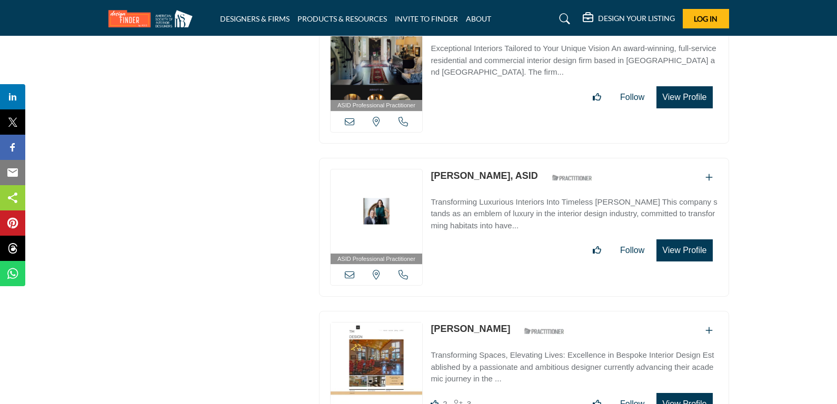
scroll to position [1059, 0]
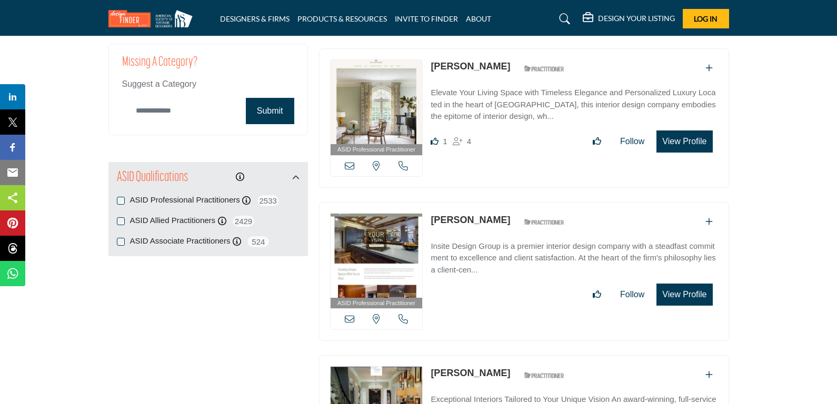
click at [225, 108] on input "Category Name" at bounding box center [181, 110] width 118 height 25
paste input "**********"
type input "**********"
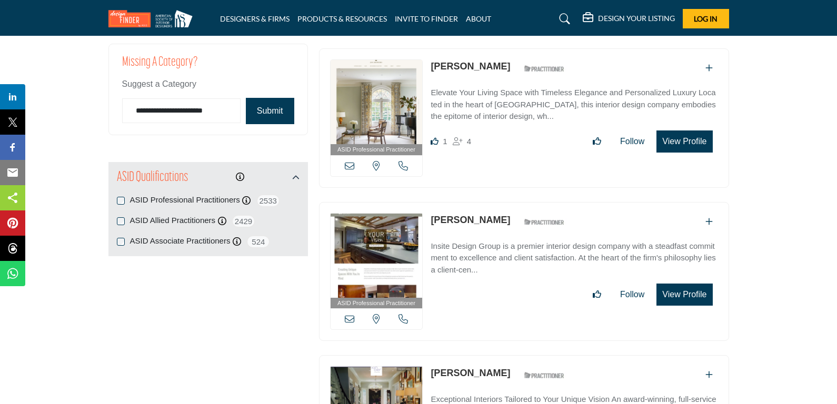
click at [274, 111] on button "Submit" at bounding box center [270, 111] width 48 height 26
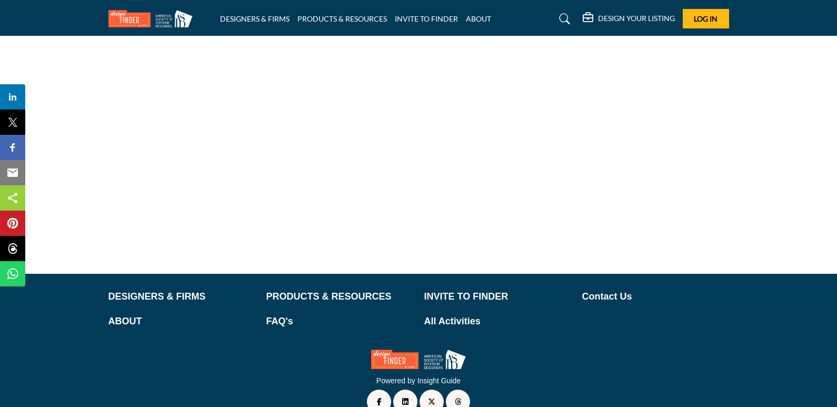
scroll to position [85, 0]
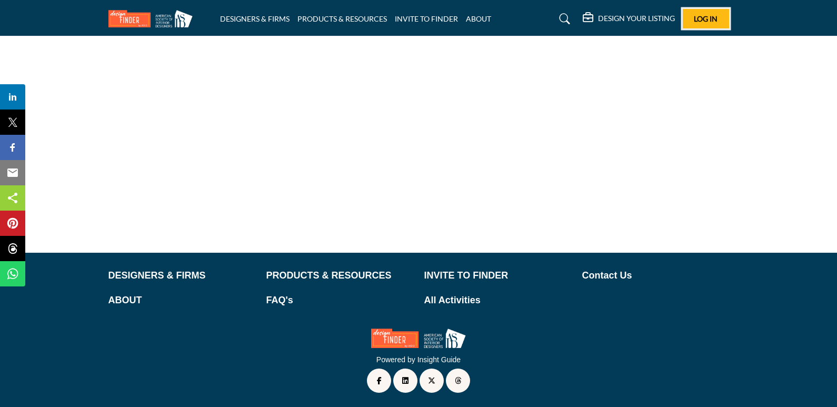
click at [716, 21] on span "Log In" at bounding box center [706, 18] width 24 height 9
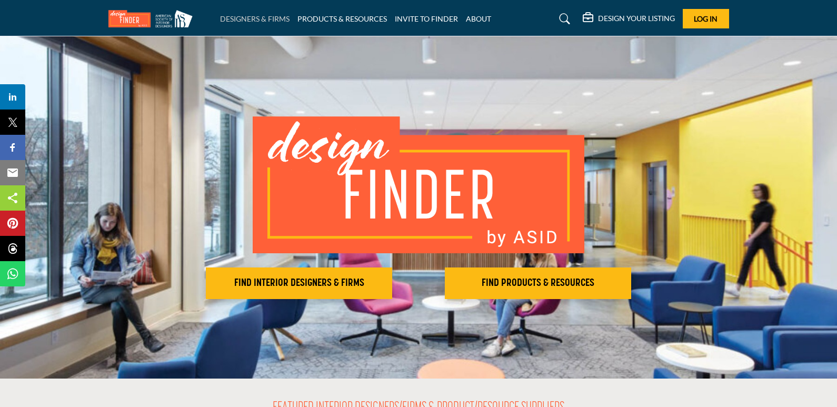
click at [240, 15] on link "DESIGNERS & FIRMS" at bounding box center [255, 18] width 70 height 9
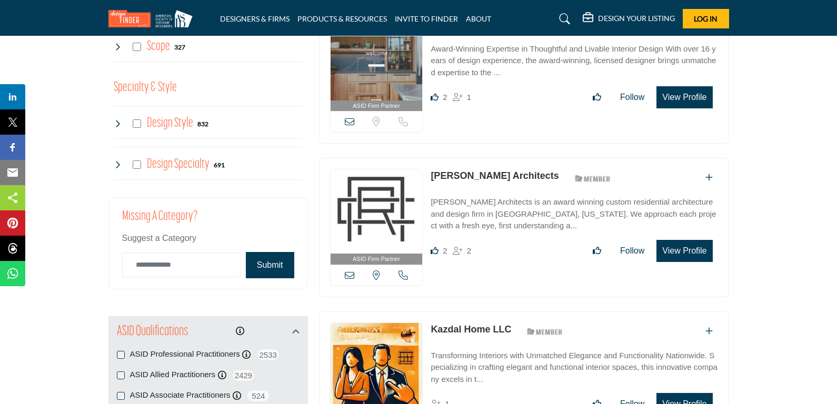
scroll to position [907, 0]
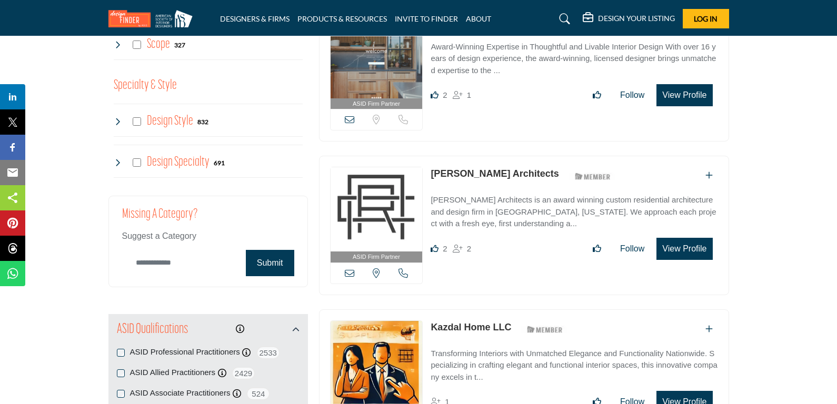
click at [152, 263] on input "Category Name" at bounding box center [181, 263] width 118 height 25
type input "**********"
click at [264, 261] on button "Submit" at bounding box center [270, 263] width 48 height 26
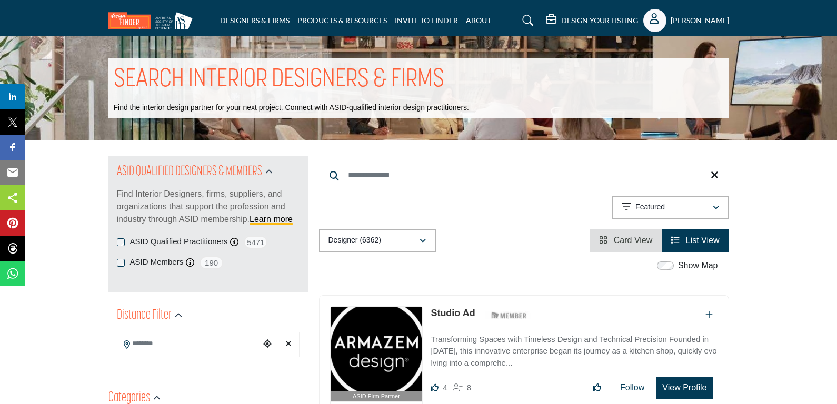
click at [650, 19] on icon "Show hide supplier dropdown" at bounding box center [654, 18] width 9 height 11
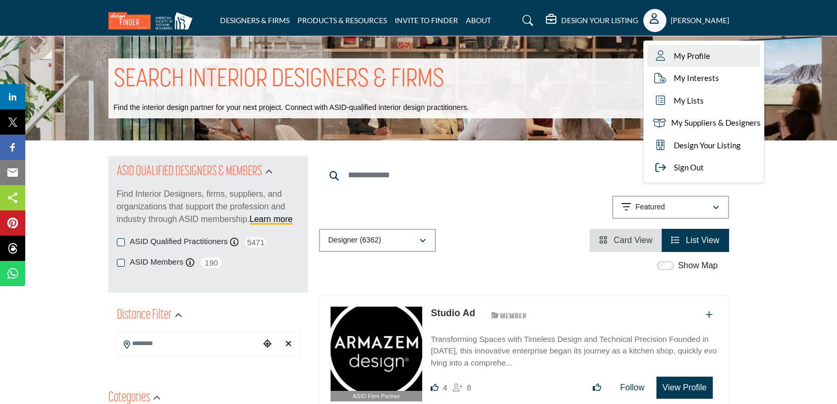
click at [650, 56] on link "My Profile" at bounding box center [704, 56] width 113 height 23
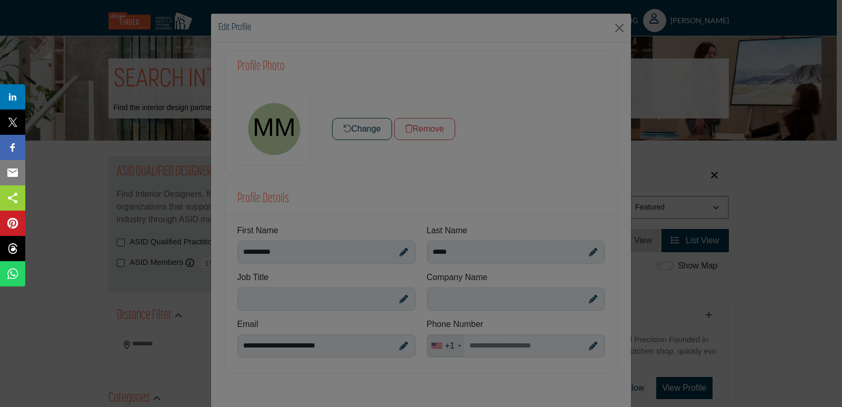
click at [264, 135] on div at bounding box center [421, 203] width 842 height 407
click at [618, 24] on div at bounding box center [421, 203] width 842 height 407
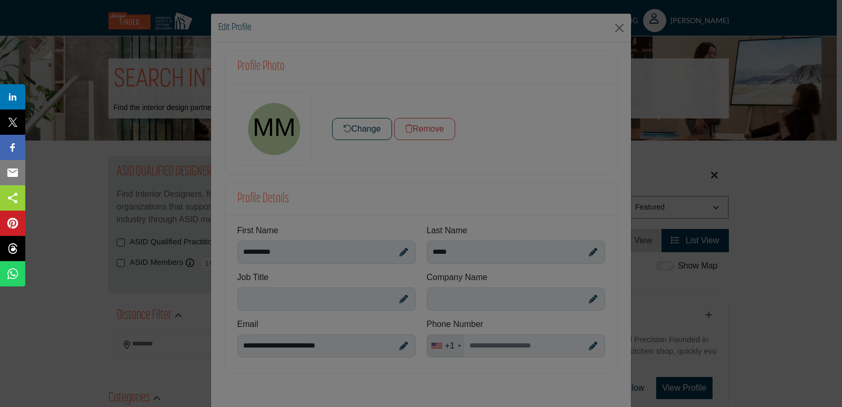
click at [618, 31] on div at bounding box center [421, 203] width 842 height 407
click at [364, 131] on div at bounding box center [421, 203] width 842 height 407
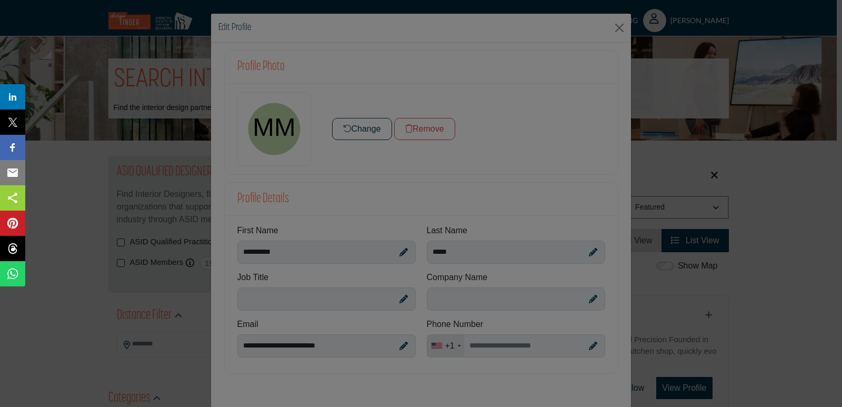
click at [364, 131] on div at bounding box center [421, 203] width 842 height 407
click at [322, 251] on div at bounding box center [421, 203] width 842 height 407
click at [134, 380] on div at bounding box center [421, 203] width 842 height 407
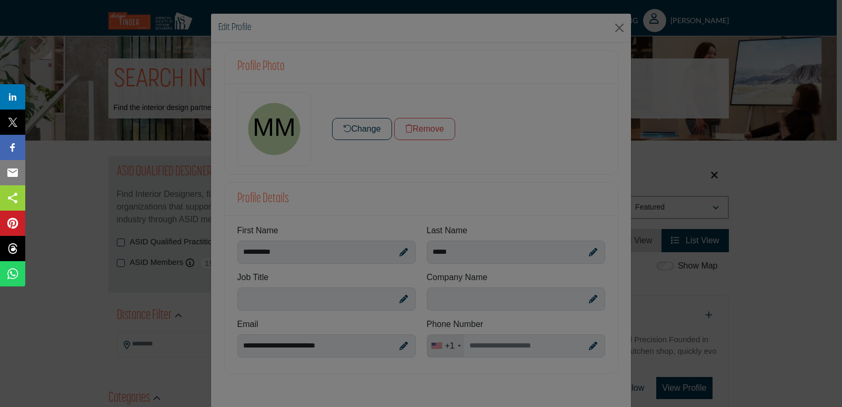
click at [618, 25] on div at bounding box center [421, 203] width 842 height 407
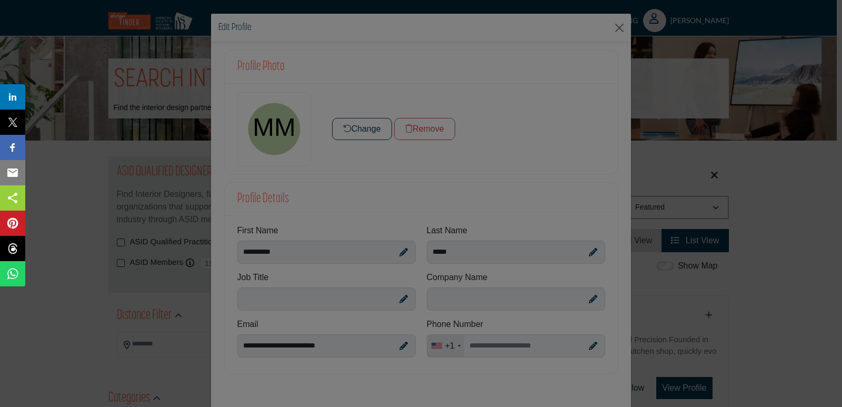
click at [618, 25] on div at bounding box center [421, 203] width 842 height 407
click at [608, 34] on div at bounding box center [421, 203] width 842 height 407
click at [249, 146] on div at bounding box center [421, 203] width 842 height 407
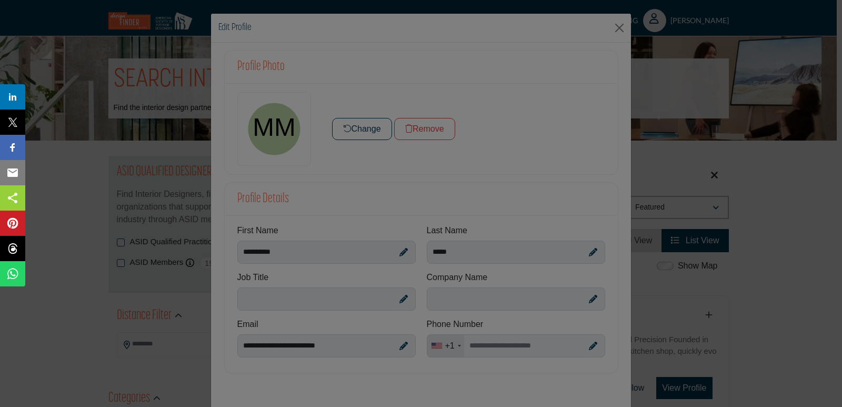
drag, startPoint x: 265, startPoint y: 148, endPoint x: 292, endPoint y: 149, distance: 27.4
click at [272, 148] on div at bounding box center [421, 203] width 842 height 407
click at [372, 113] on div at bounding box center [421, 203] width 842 height 407
click at [361, 139] on div at bounding box center [421, 203] width 842 height 407
click at [363, 139] on div at bounding box center [421, 203] width 842 height 407
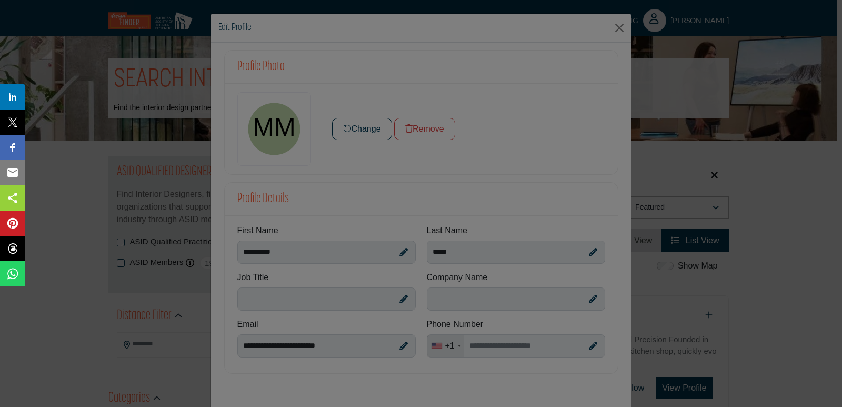
drag, startPoint x: 320, startPoint y: 234, endPoint x: 313, endPoint y: 262, distance: 29.4
click at [312, 260] on div at bounding box center [421, 203] width 842 height 407
click at [313, 262] on div at bounding box center [421, 203] width 842 height 407
click at [307, 341] on div at bounding box center [421, 203] width 842 height 407
drag, startPoint x: 310, startPoint y: 343, endPoint x: 354, endPoint y: 369, distance: 51.2
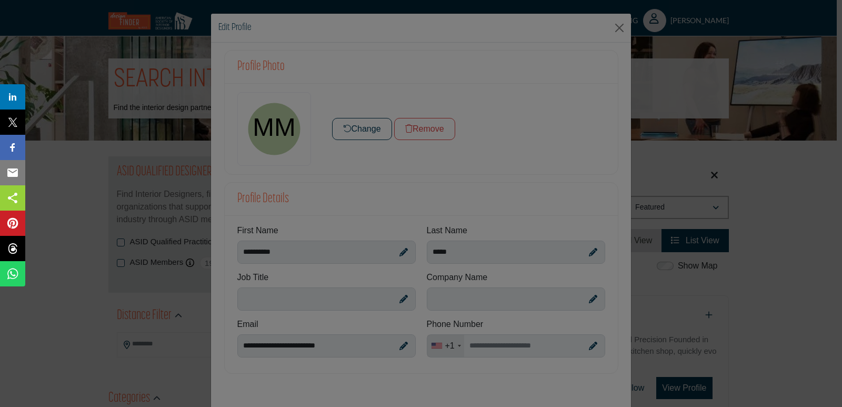
click at [319, 352] on div at bounding box center [421, 203] width 842 height 407
click at [484, 336] on div at bounding box center [421, 203] width 842 height 407
click at [475, 303] on div at bounding box center [421, 203] width 842 height 407
click at [476, 265] on div at bounding box center [421, 203] width 842 height 407
click at [611, 27] on div at bounding box center [421, 203] width 842 height 407
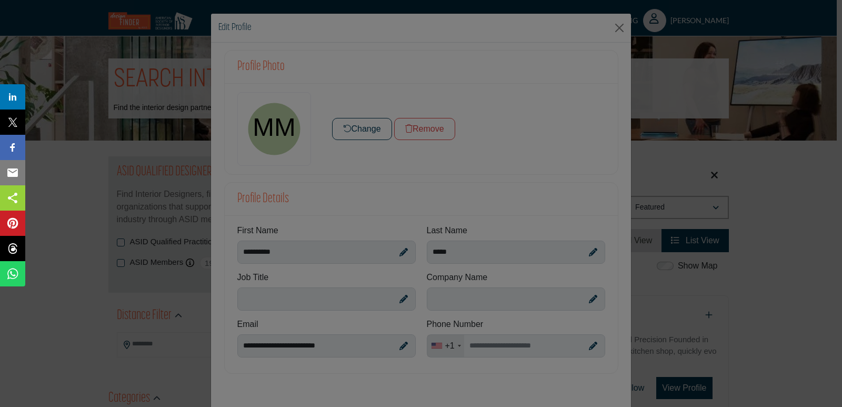
click at [611, 27] on div at bounding box center [421, 203] width 842 height 407
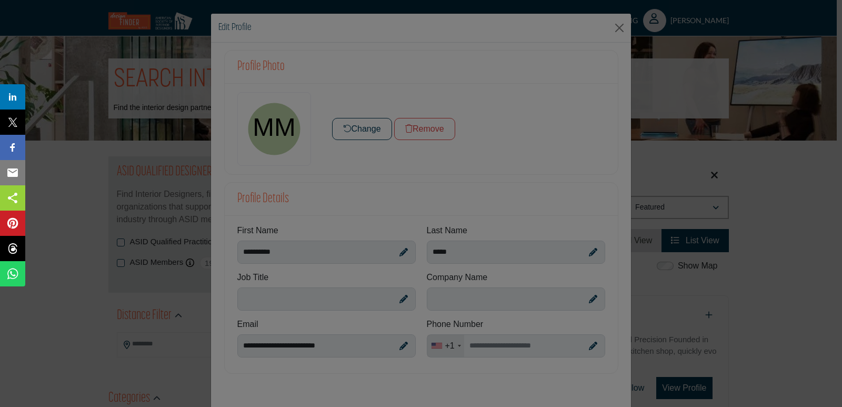
click at [611, 27] on div at bounding box center [421, 203] width 842 height 407
click at [620, 26] on div at bounding box center [421, 203] width 842 height 407
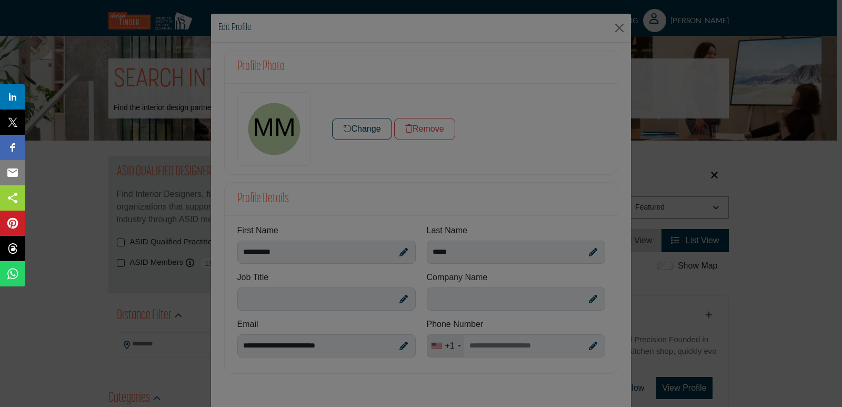
click at [620, 26] on div at bounding box center [421, 203] width 842 height 407
click at [617, 26] on div at bounding box center [421, 203] width 842 height 407
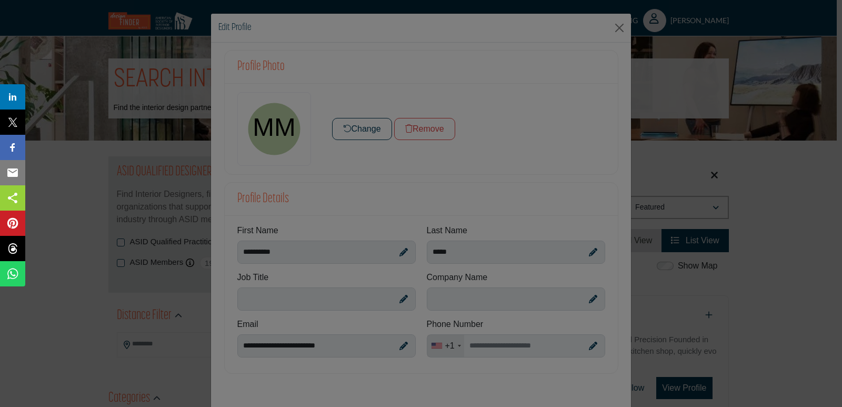
drag, startPoint x: 0, startPoint y: 86, endPoint x: 0, endPoint y: 12, distance: 74.8
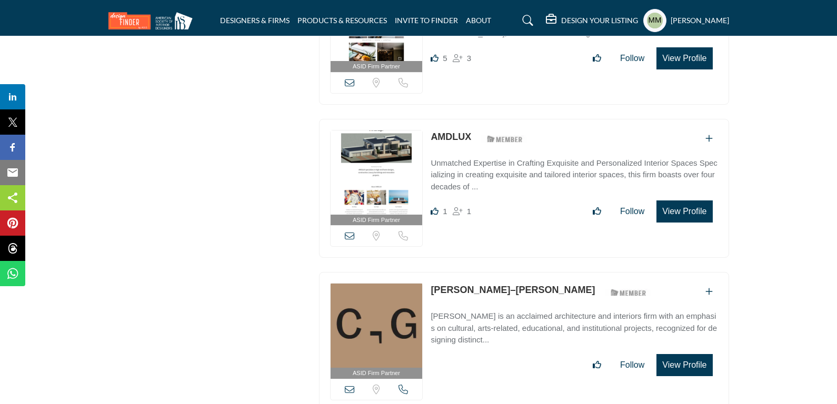
scroll to position [1053, 0]
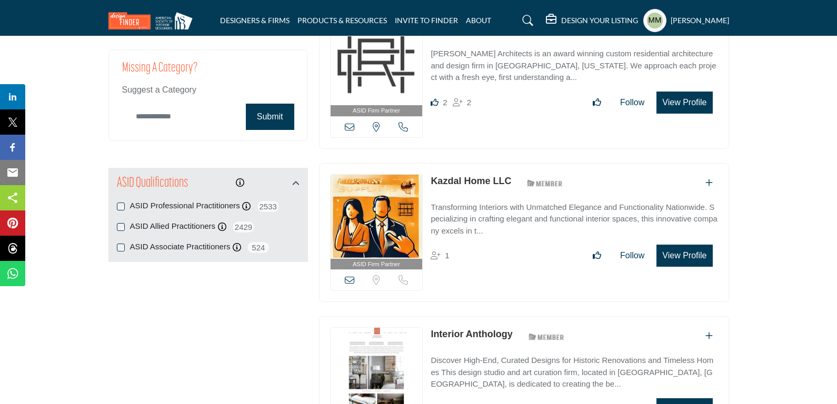
click at [199, 118] on input "Category Name" at bounding box center [181, 116] width 118 height 25
type input "**********"
click at [268, 116] on button "Submit" at bounding box center [270, 117] width 48 height 26
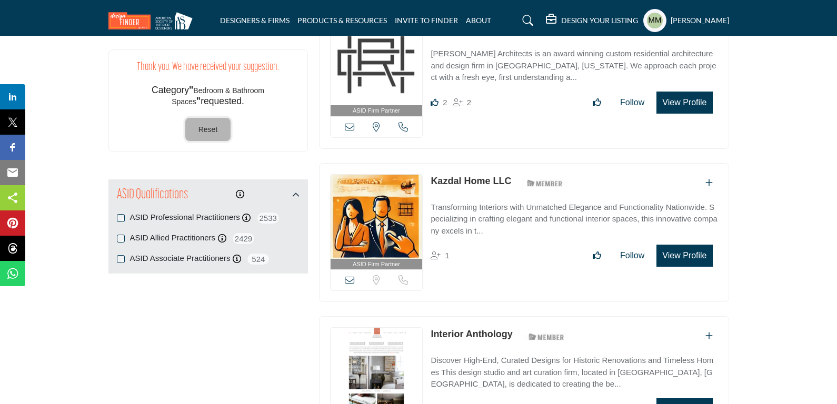
click at [217, 131] on span "Reset" at bounding box center [208, 129] width 19 height 8
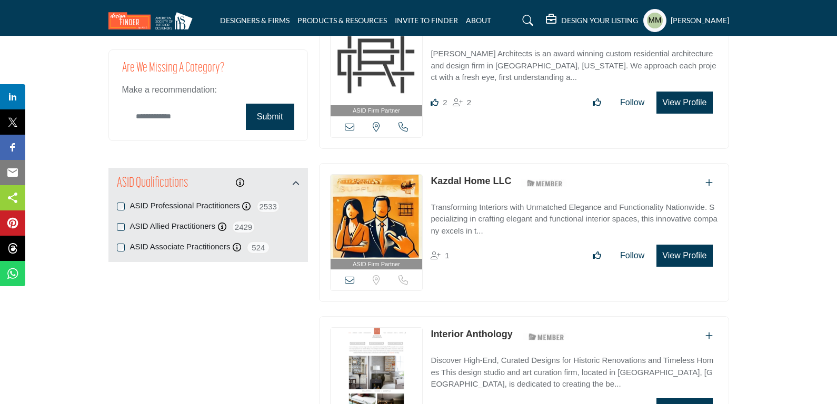
click at [213, 118] on input "Category Name" at bounding box center [181, 116] width 118 height 25
paste input "**********"
type input "**********"
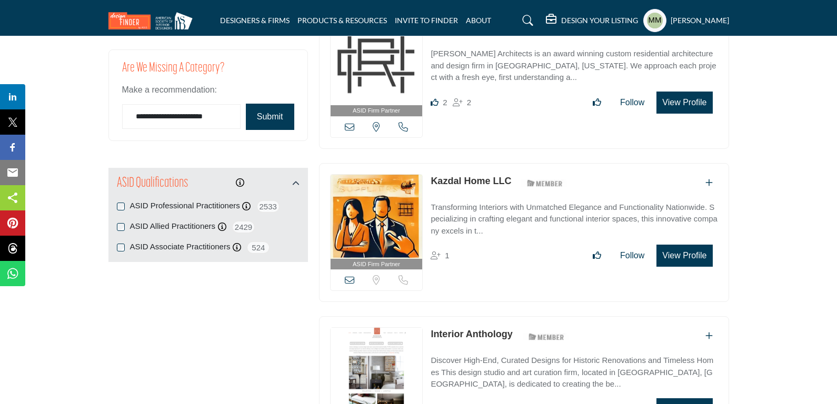
click at [275, 113] on button "Submit" at bounding box center [270, 117] width 48 height 26
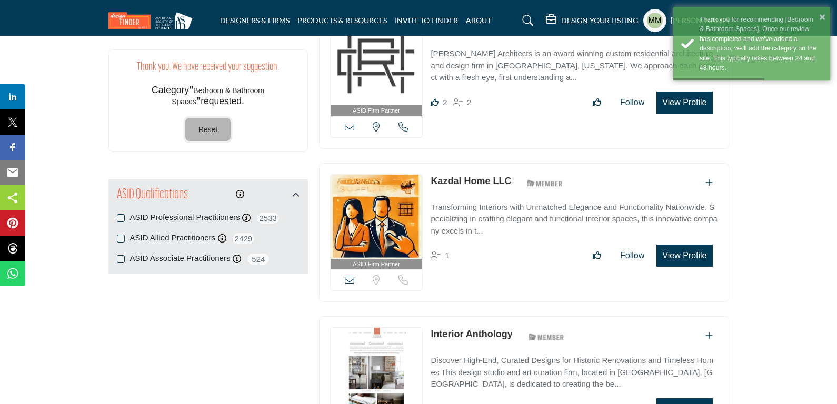
click at [212, 130] on span "Reset" at bounding box center [208, 129] width 19 height 8
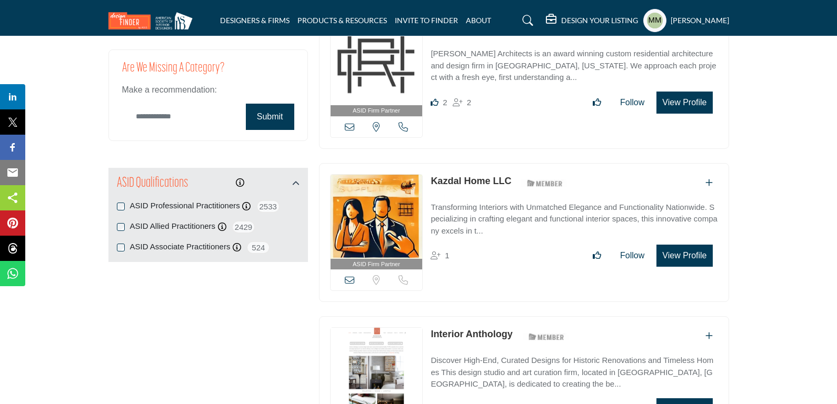
click at [180, 118] on input "Category Name" at bounding box center [181, 116] width 118 height 25
type input "**********"
click at [270, 118] on button "Submit" at bounding box center [270, 117] width 48 height 26
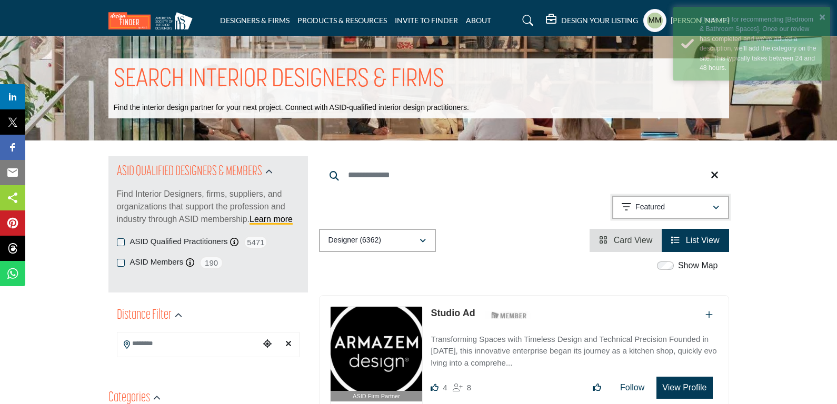
click at [673, 204] on div "Featured" at bounding box center [667, 207] width 91 height 13
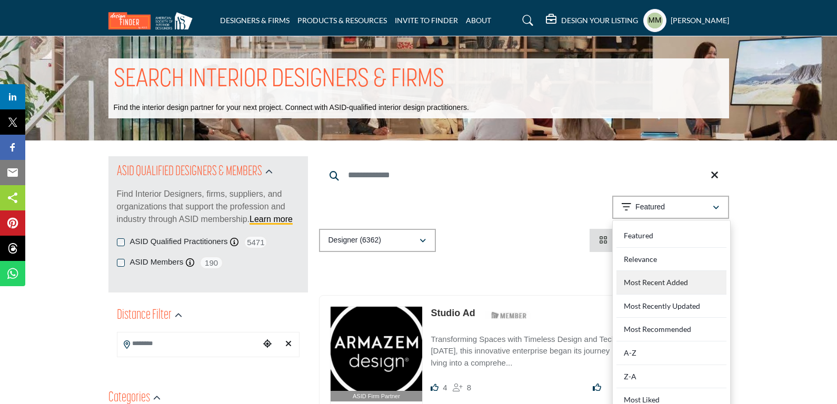
click at [656, 281] on div "Most Recent Added" at bounding box center [672, 283] width 110 height 24
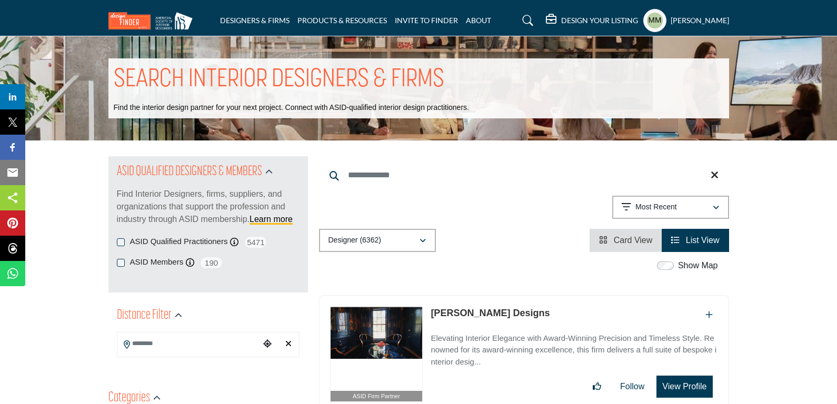
copy link "Alexandra Naranjo Designs"
drag, startPoint x: 561, startPoint y: 306, endPoint x: 430, endPoint y: 304, distance: 131.1
click at [430, 304] on div "ASID Firm Partner ASID Firm Partners are design companies with ASID-qualified i…" at bounding box center [524, 365] width 410 height 140
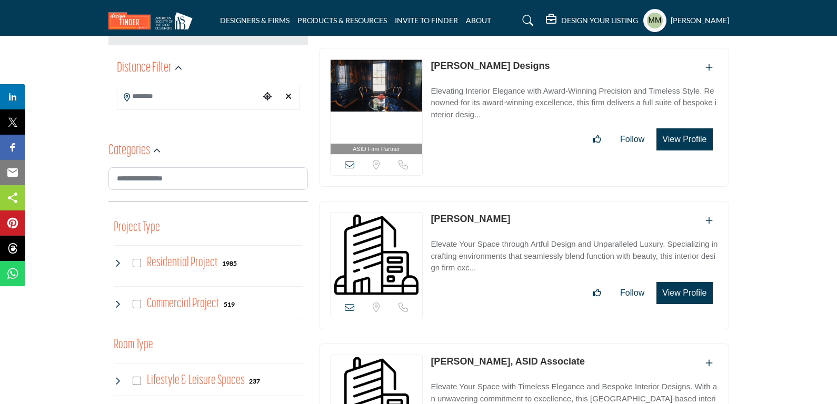
scroll to position [274, 0]
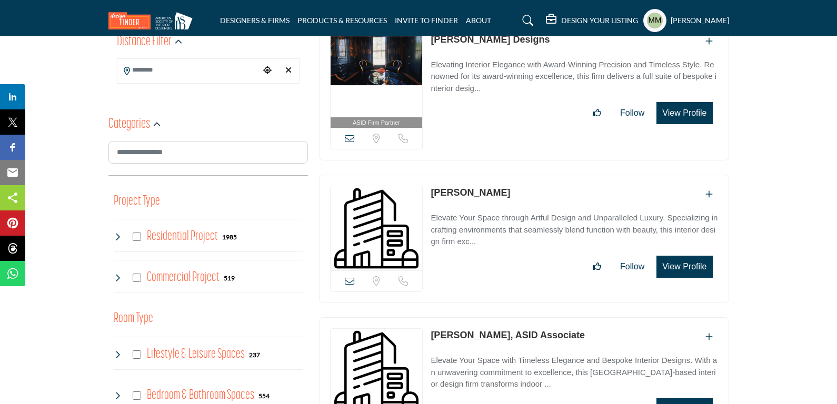
copy link "Tingxin Zheng"
drag, startPoint x: 520, startPoint y: 183, endPoint x: 428, endPoint y: 200, distance: 93.7
click at [428, 200] on div "Location is currently unavailable for this contact. Call is currently unavailab…" at bounding box center [524, 239] width 410 height 128
copy div "Location is currently unavailable for this contact. Call is currently unavailab…"
drag, startPoint x: 580, startPoint y: 329, endPoint x: 420, endPoint y: 339, distance: 160.4
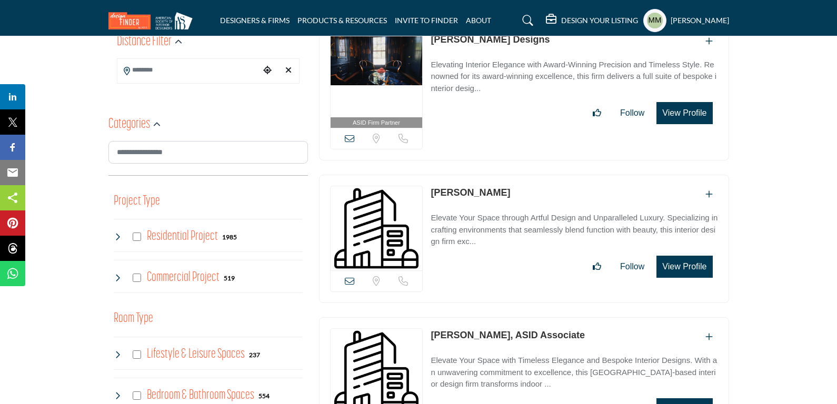
click at [420, 339] on div "Location is currently unavailable for this contact. Call is currently unavailab…" at bounding box center [524, 382] width 410 height 128
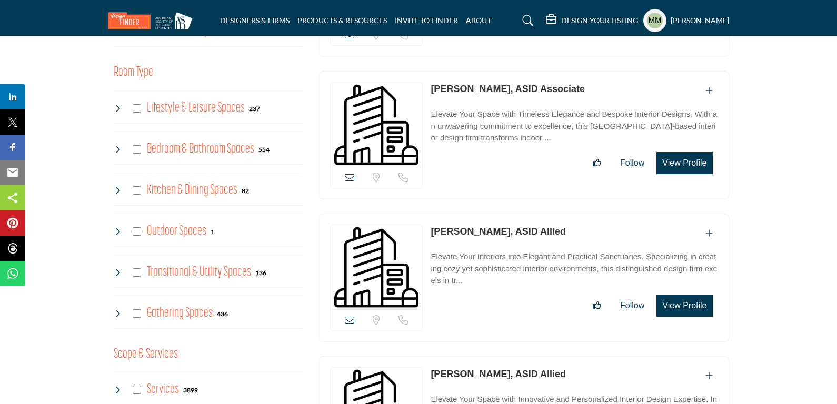
scroll to position [527, 0]
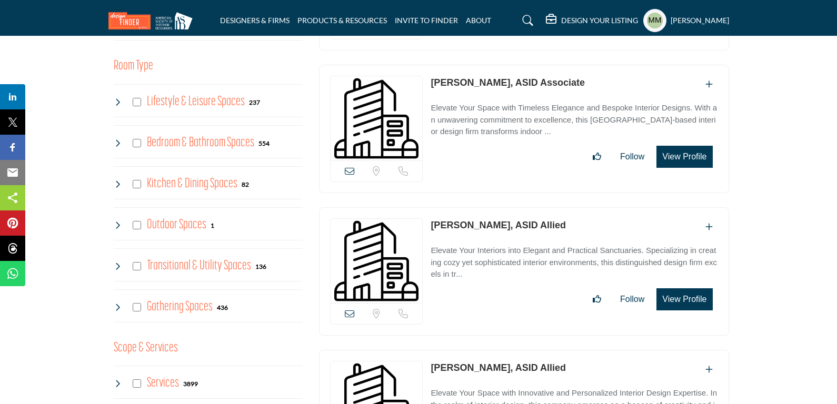
drag, startPoint x: 573, startPoint y: 225, endPoint x: 571, endPoint y: 210, distance: 15.4
click at [571, 210] on div "Location is currently unavailable for this contact. Call is currently unavailab…" at bounding box center [524, 271] width 410 height 128
copy div "Location is currently unavailable for this contact. Call is currently unavailab…"
drag, startPoint x: 423, startPoint y: 219, endPoint x: 496, endPoint y: 221, distance: 73.2
click at [501, 221] on div "Location is currently unavailable for this contact. Call is currently unavailab…" at bounding box center [524, 271] width 410 height 128
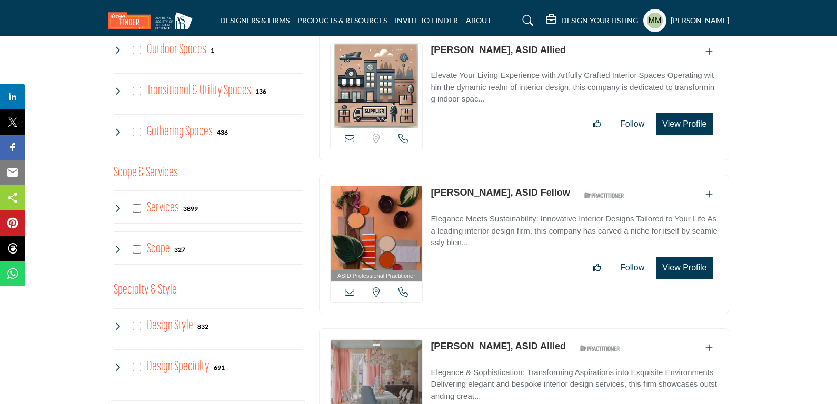
scroll to position [1053, 0]
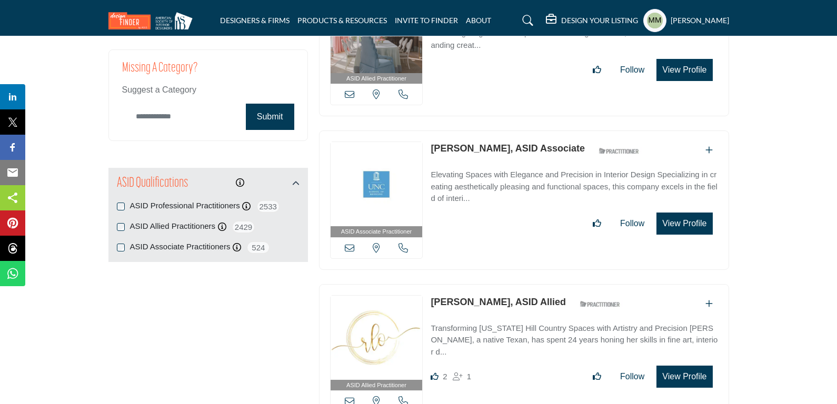
click at [206, 123] on input "Category Name" at bounding box center [181, 116] width 118 height 25
paste input "**********"
type input "**********"
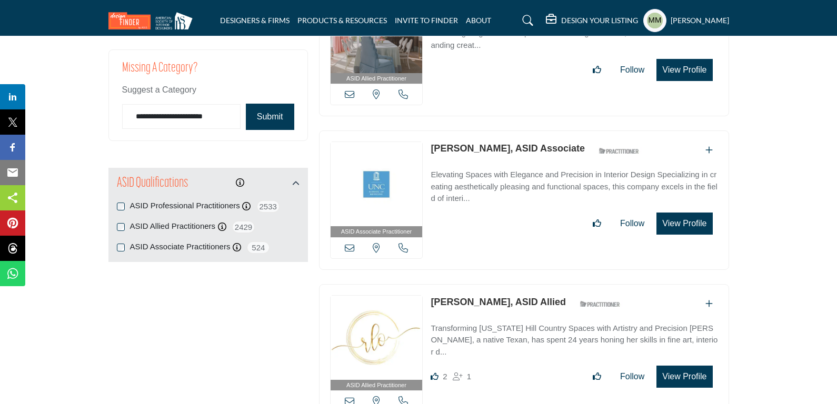
click at [264, 108] on button "Submit" at bounding box center [270, 117] width 48 height 26
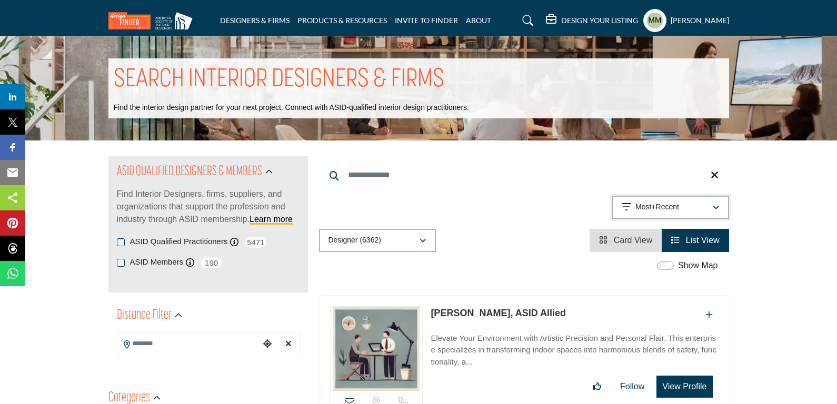
click at [673, 206] on p "Most+Recent" at bounding box center [658, 207] width 44 height 11
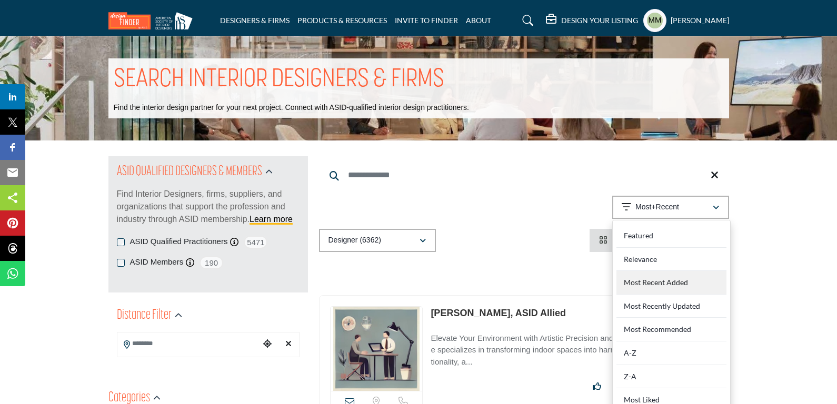
click at [642, 283] on div "Most Recent Added" at bounding box center [672, 283] width 110 height 24
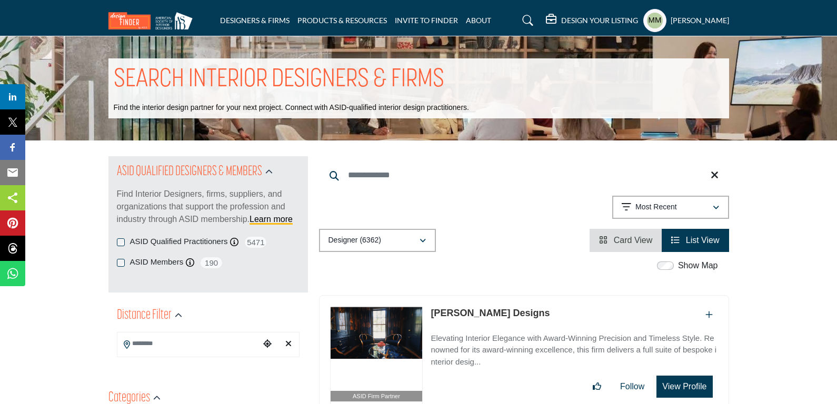
drag, startPoint x: 561, startPoint y: 320, endPoint x: 552, endPoint y: 323, distance: 9.5
click at [552, 323] on div "Alexandra Naranjo Designs" at bounding box center [574, 314] width 287 height 17
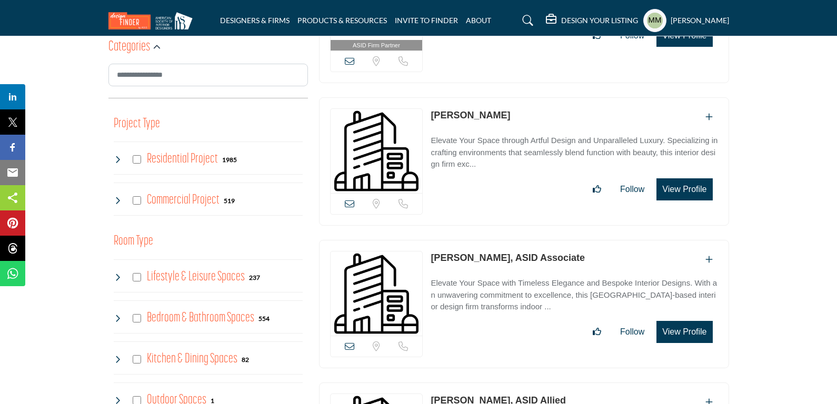
scroll to position [702, 0]
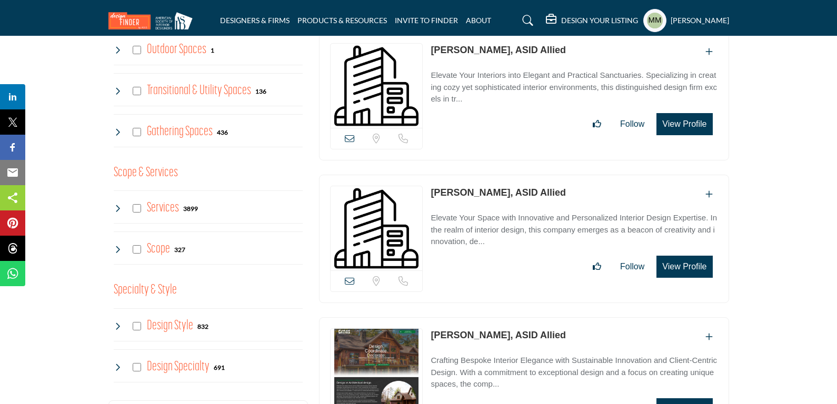
drag, startPoint x: 572, startPoint y: 340, endPoint x: 568, endPoint y: 331, distance: 10.1
click at [568, 330] on div "Rachel Metcalf, ASID Allied" at bounding box center [574, 337] width 287 height 17
copy div "Location is currently unavailable for this contact. Call is currently unavailab…"
drag, startPoint x: 423, startPoint y: 333, endPoint x: 500, endPoint y: 333, distance: 76.4
click at [500, 333] on div "Location is currently unavailable for this contact. Call is currently unavailab…" at bounding box center [524, 382] width 410 height 128
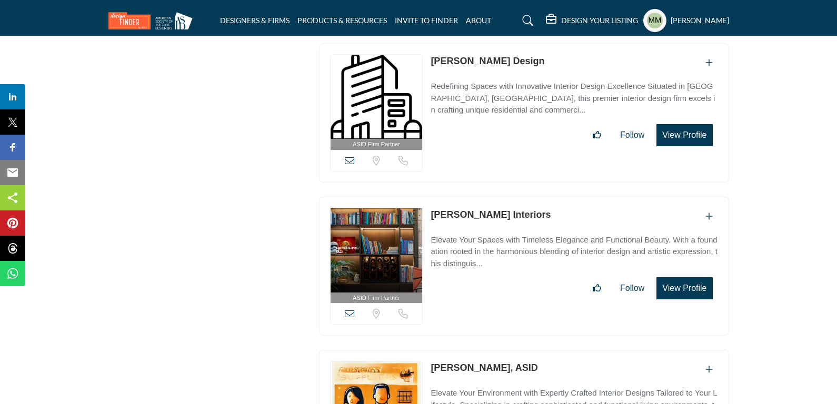
scroll to position [1053, 0]
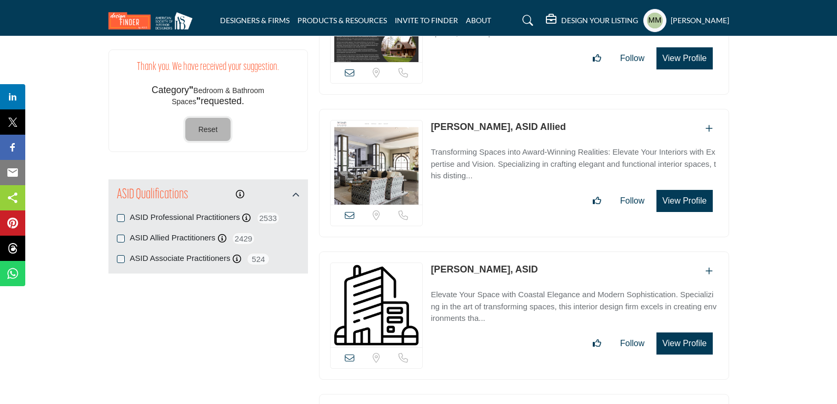
click at [218, 127] on button "Reset" at bounding box center [208, 130] width 46 height 24
click at [214, 133] on span "Reset" at bounding box center [208, 129] width 19 height 8
click at [214, 130] on span "Reset" at bounding box center [208, 129] width 19 height 8
click at [214, 128] on span "Reset" at bounding box center [208, 129] width 19 height 8
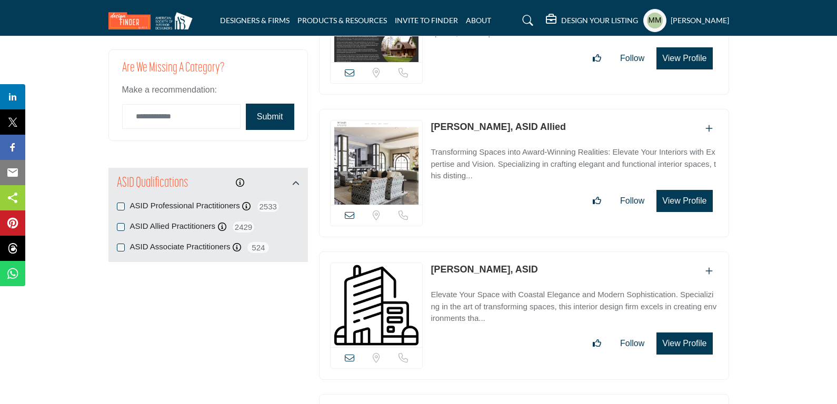
click at [214, 128] on input "Category Name" at bounding box center [181, 116] width 118 height 25
click at [198, 116] on input "Category Name" at bounding box center [181, 116] width 118 height 25
click at [190, 113] on input "Category Name" at bounding box center [181, 116] width 118 height 25
paste input "**********"
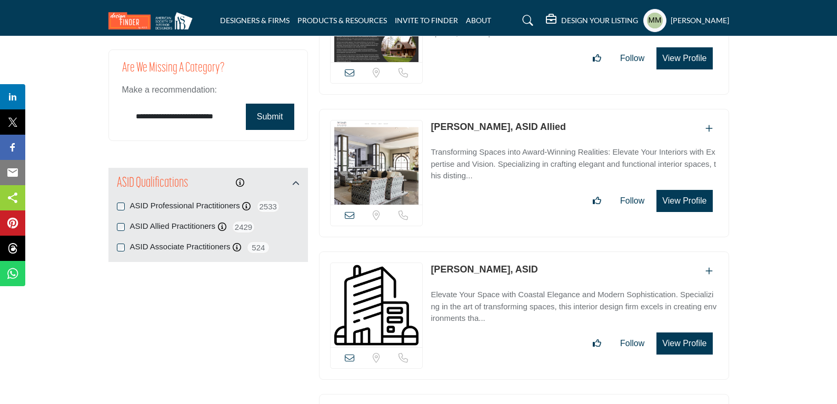
type input "**********"
click at [284, 115] on button "Submit" at bounding box center [270, 117] width 48 height 26
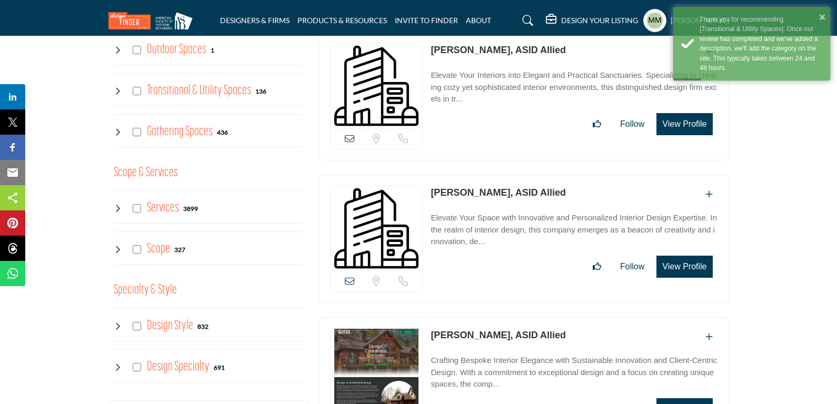
scroll to position [0, 0]
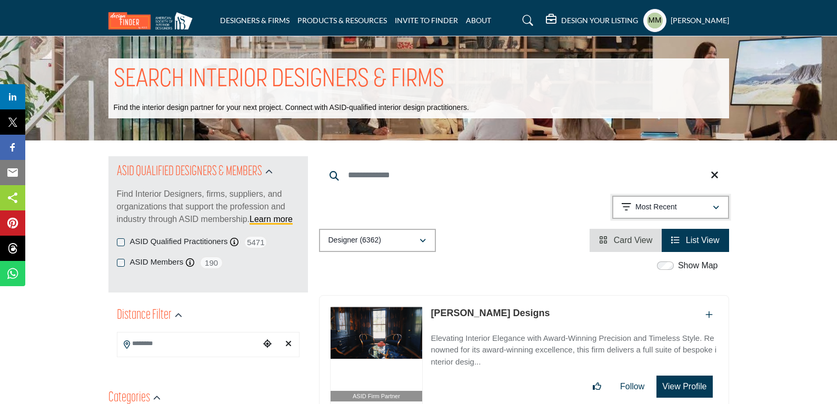
click at [662, 207] on p "Most Recent" at bounding box center [657, 207] width 42 height 11
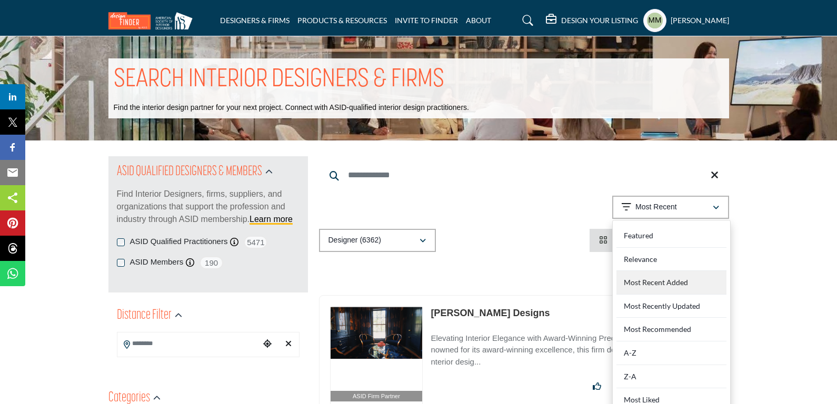
click at [655, 285] on div "Most Recent Added" at bounding box center [672, 283] width 110 height 24
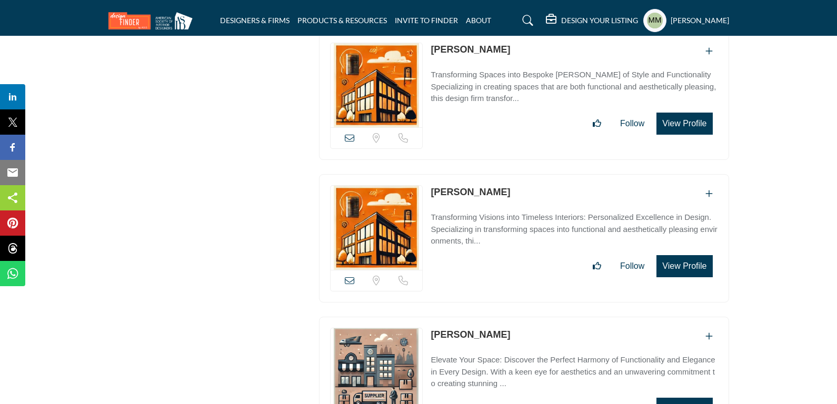
scroll to position [2867, 0]
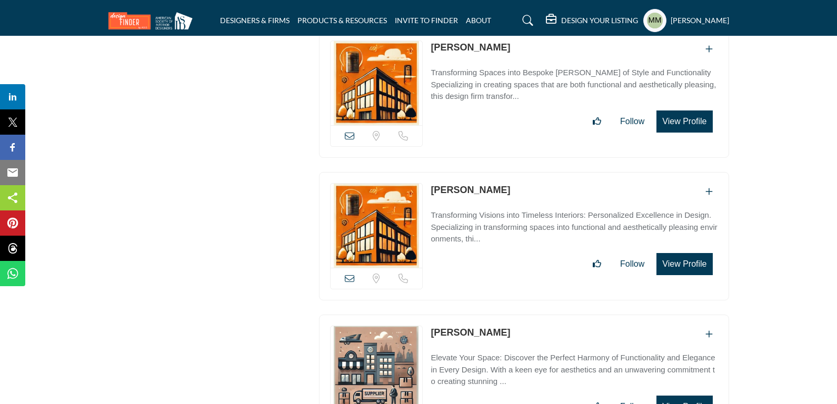
drag, startPoint x: 512, startPoint y: 180, endPoint x: 433, endPoint y: 176, distance: 79.0
drag, startPoint x: 424, startPoint y: 176, endPoint x: 499, endPoint y: 183, distance: 75.1
click at [499, 183] on div "Location is currently unavailable for this contact. Call is currently unavailab…" at bounding box center [524, 236] width 410 height 128
copy div "Location is currently unavailable for this contact. Call is currently unavailab…"
click at [351, 274] on icon at bounding box center [349, 278] width 9 height 9
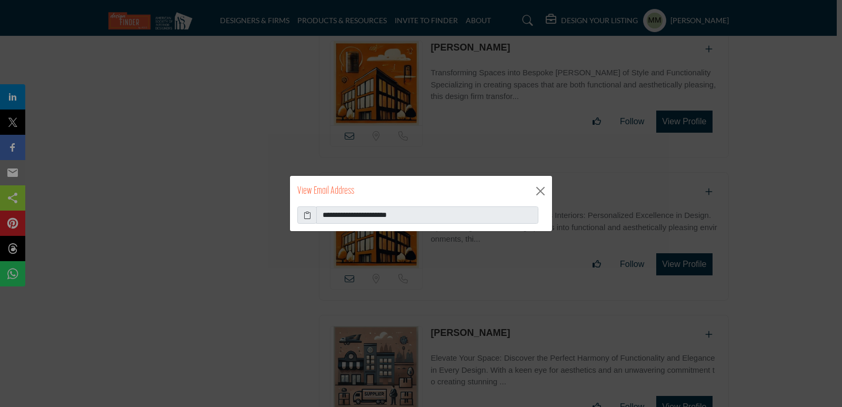
click at [308, 214] on icon at bounding box center [307, 215] width 7 height 11
click at [542, 188] on button "Close" at bounding box center [541, 191] width 16 height 16
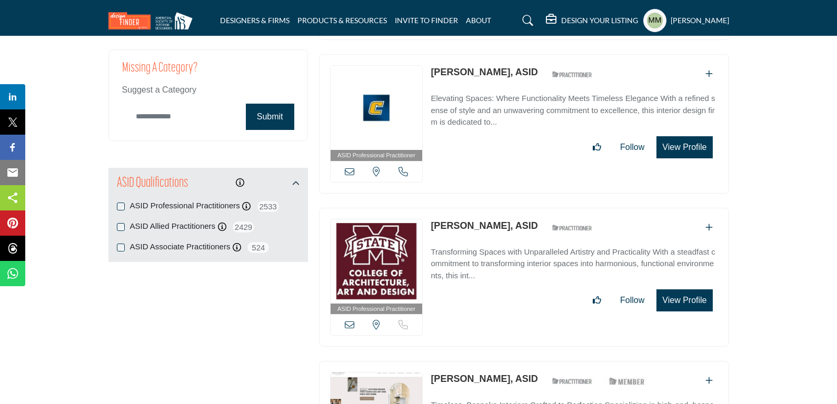
click at [146, 119] on input "Category Name" at bounding box center [181, 116] width 118 height 25
paste input "**********"
type input "**********"
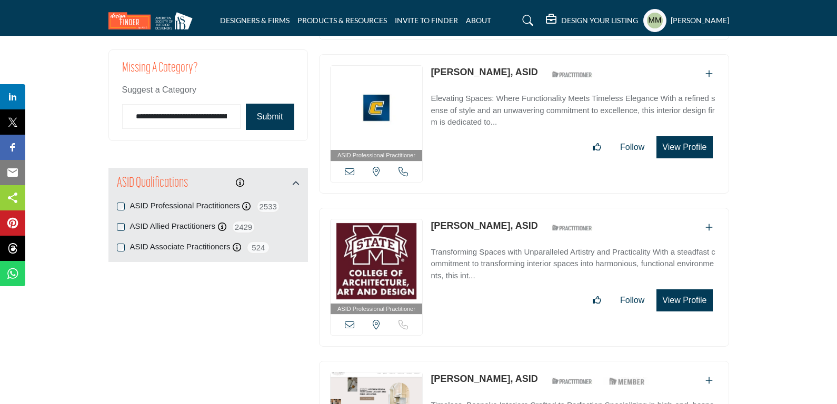
click at [276, 119] on button "Submit" at bounding box center [270, 117] width 48 height 26
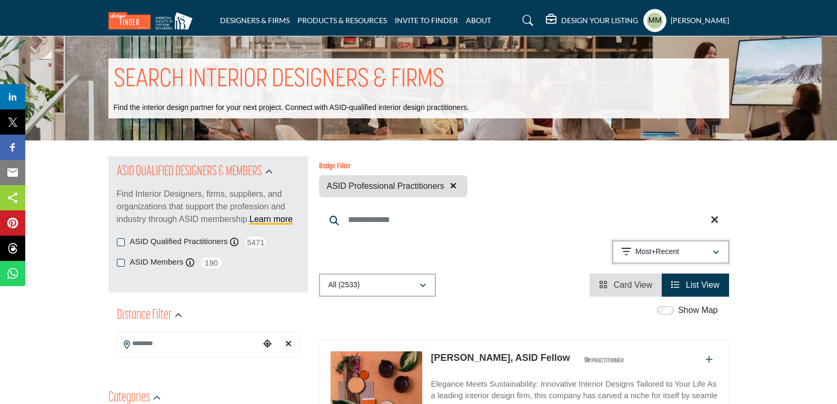
click at [669, 247] on p "Most+Recent" at bounding box center [658, 252] width 44 height 11
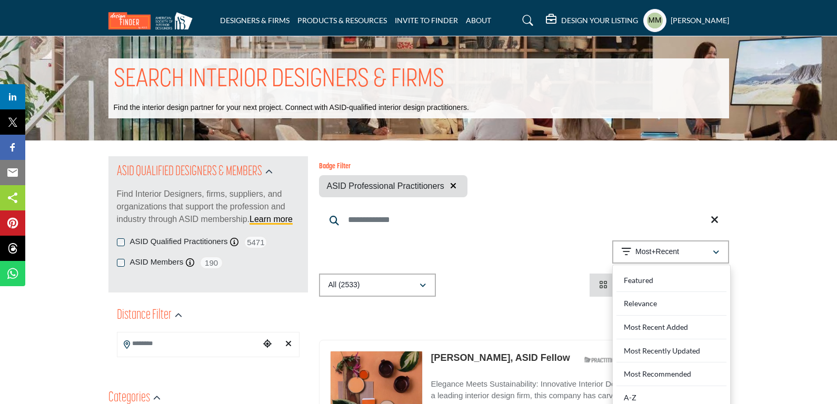
click at [453, 229] on input "Search Keyword" at bounding box center [524, 219] width 410 height 25
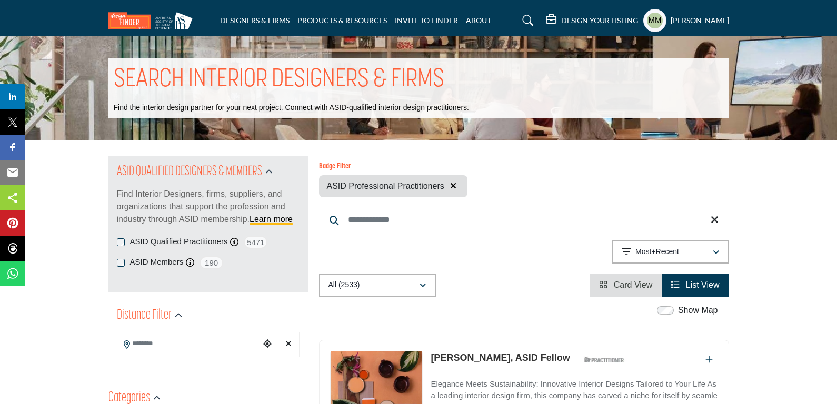
scroll to position [351, 0]
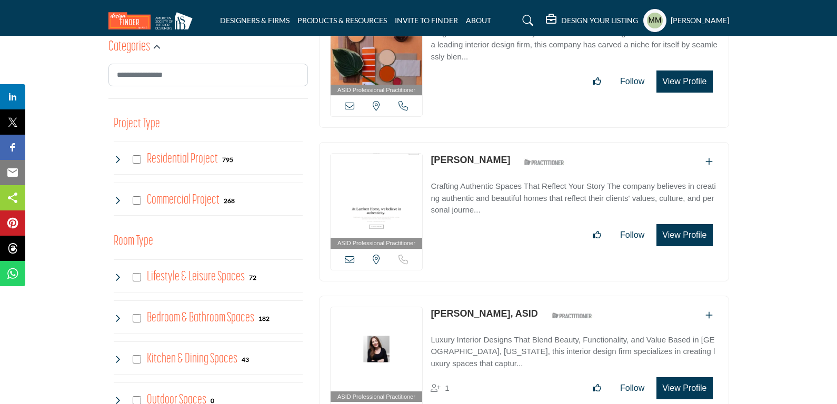
copy div "Location is currently unavailable for this contact. Heather Kellow"
drag, startPoint x: 425, startPoint y: 314, endPoint x: 496, endPoint y: 321, distance: 71.4
click at [496, 321] on div "ASID Professional Practitioner ASID Professional Practitioners have successfull…" at bounding box center [524, 366] width 410 height 140
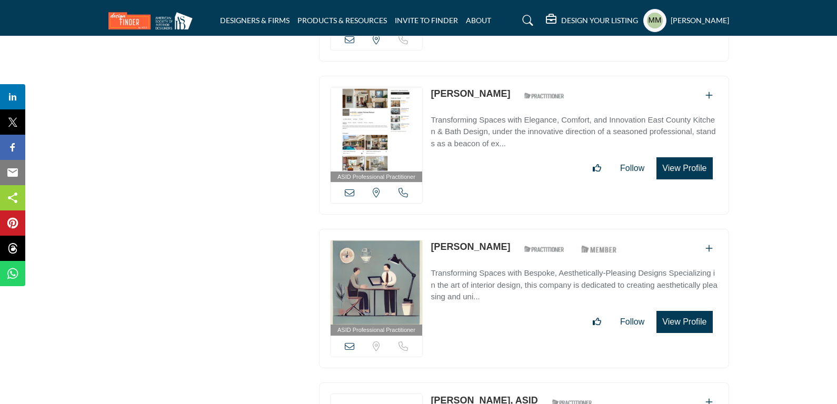
scroll to position [2457, 0]
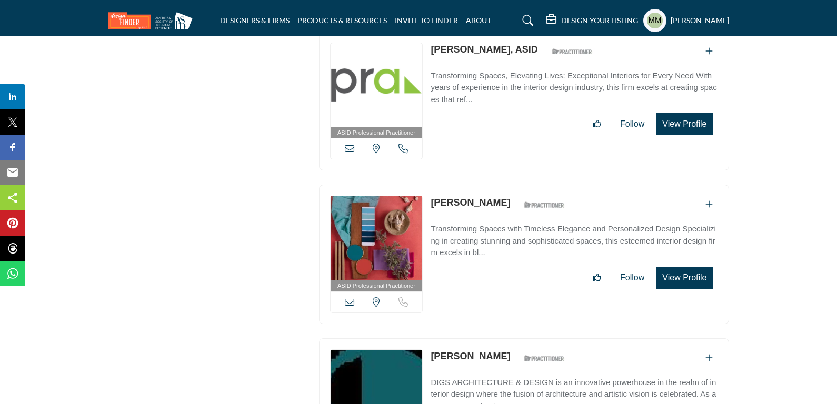
copy link "[PERSON_NAME]"
drag, startPoint x: 428, startPoint y: 193, endPoint x: 505, endPoint y: 197, distance: 77.5
click at [505, 197] on div "ASID Professional Practitioner ASID Professional Practitioners have successfull…" at bounding box center [524, 255] width 410 height 140
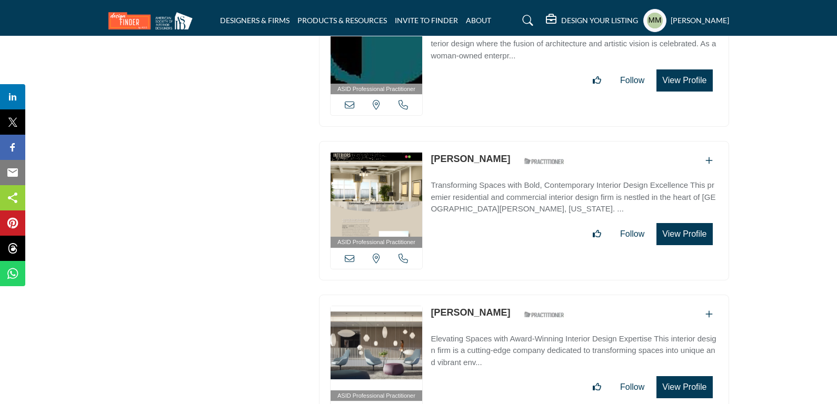
drag, startPoint x: 425, startPoint y: 303, endPoint x: 494, endPoint y: 306, distance: 69.0
click at [494, 306] on div "ASID Professional Practitioner ASID Professional Practitioners have successfull…" at bounding box center [524, 365] width 410 height 140
copy div "Wisconsin, USA Amanda Pirlot"
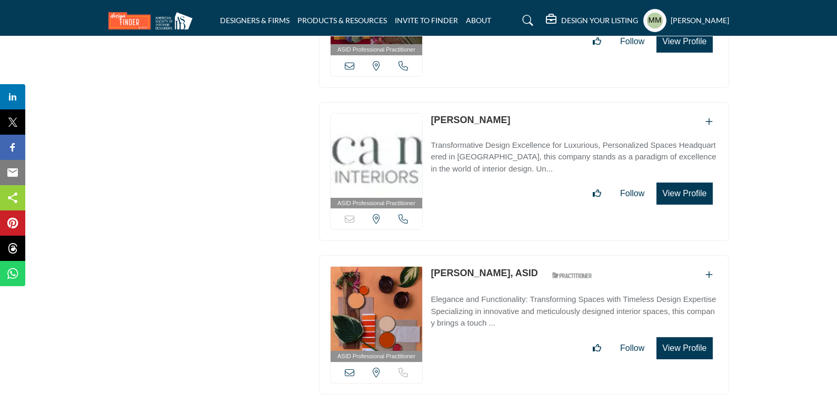
scroll to position [6034, 0]
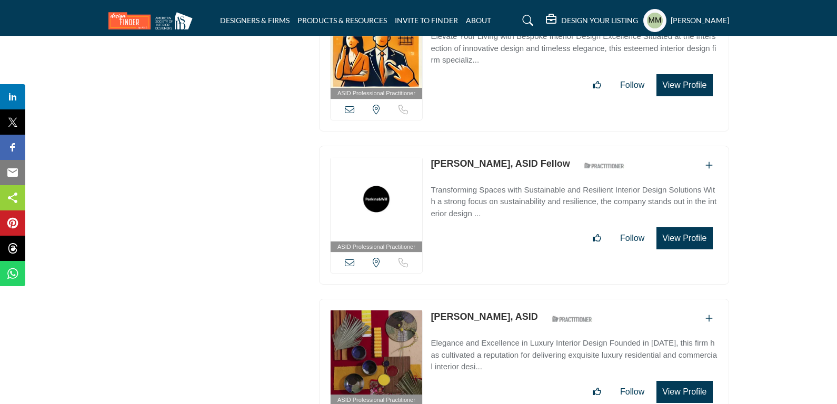
drag, startPoint x: 428, startPoint y: 145, endPoint x: 491, endPoint y: 148, distance: 63.3
click at [491, 148] on div "ASID Professional Practitioner ASID Professional Practitioners have successfull…" at bounding box center [524, 216] width 410 height 140
copy link "David Cordell"
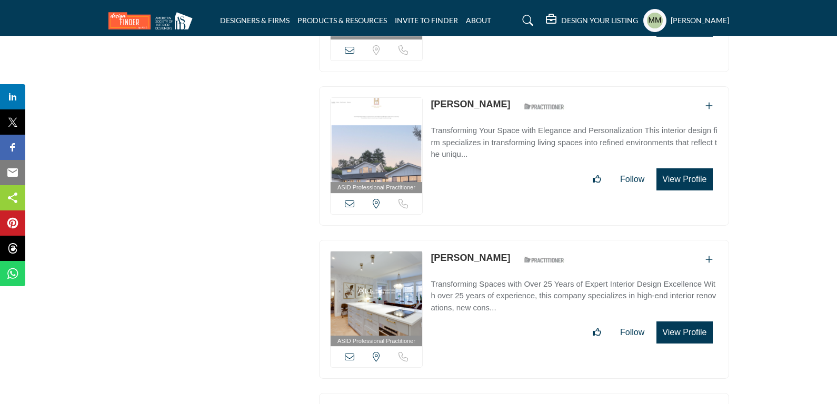
scroll to position [7438, 0]
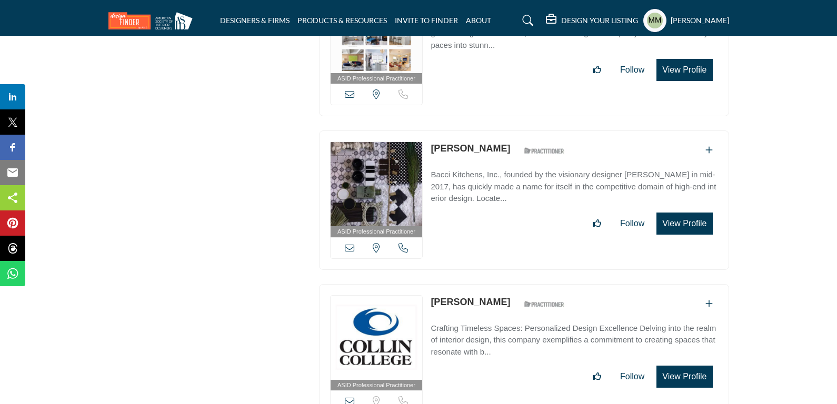
drag, startPoint x: 429, startPoint y: 280, endPoint x: 500, endPoint y: 279, distance: 71.6
click at [500, 284] on div "ASID Professional Practitioner ASID Professional Practitioners have successfull…" at bounding box center [524, 354] width 410 height 140
copy link "Cory Chaisson"
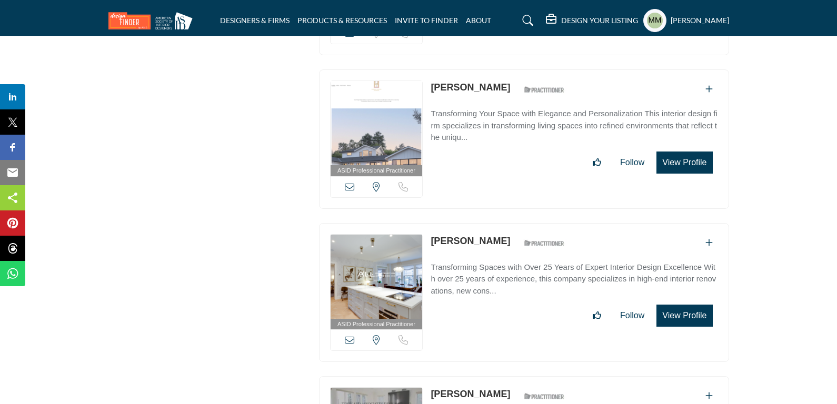
scroll to position [7812, 0]
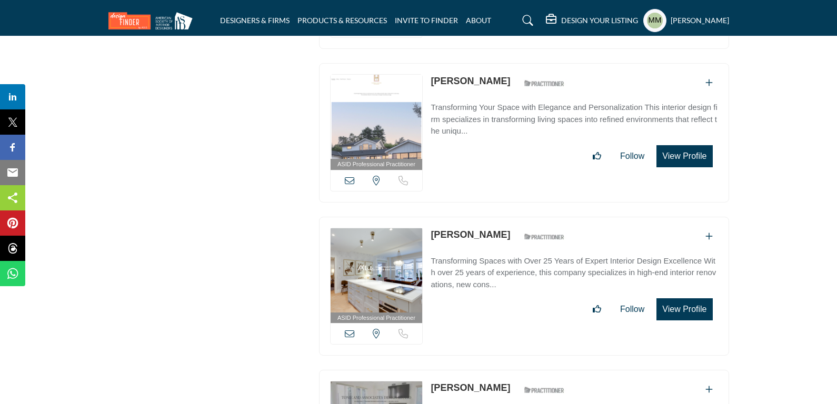
drag, startPoint x: 428, startPoint y: 209, endPoint x: 501, endPoint y: 212, distance: 72.8
click at [501, 217] on div "ASID Professional Practitioner ASID Professional Practitioners have successfull…" at bounding box center [524, 287] width 410 height 140
copy link "Johanna Nakos"
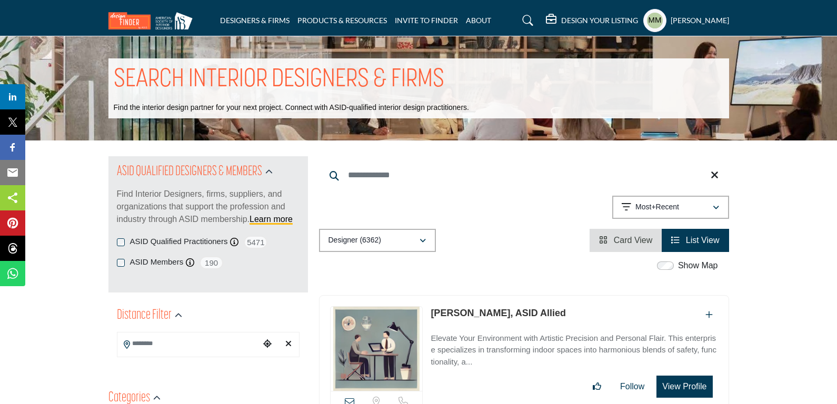
drag, startPoint x: 549, startPoint y: 310, endPoint x: 574, endPoint y: 319, distance: 27.3
click at [574, 319] on div "[PERSON_NAME], ASID Allied" at bounding box center [574, 314] width 287 height 17
copy div "Location is currently unavailable for this contact. Call is currently unavailab…"
drag, startPoint x: 423, startPoint y: 310, endPoint x: 486, endPoint y: 319, distance: 63.7
click at [486, 319] on div "Location is currently unavailable for this contact. Call is currently unavailab…" at bounding box center [524, 359] width 410 height 128
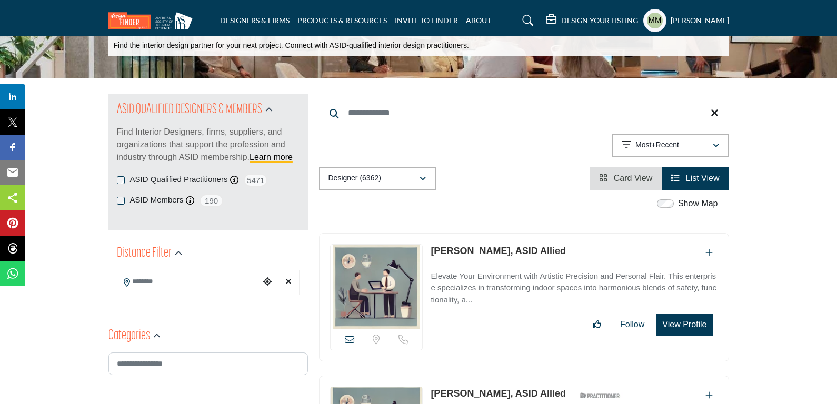
scroll to position [63, 0]
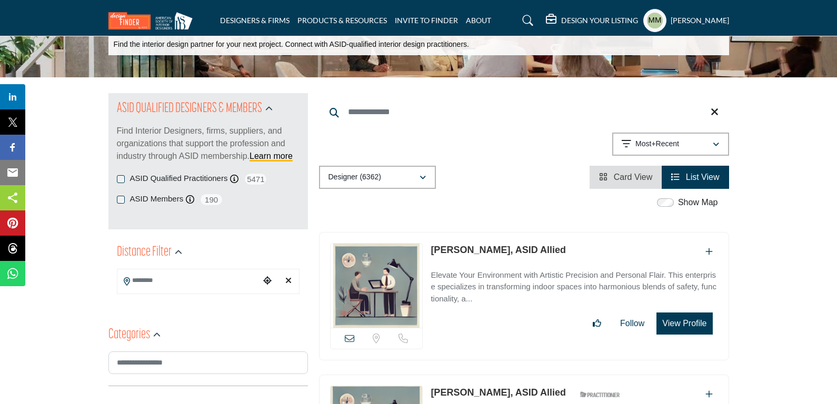
click at [346, 334] on icon at bounding box center [349, 338] width 9 height 9
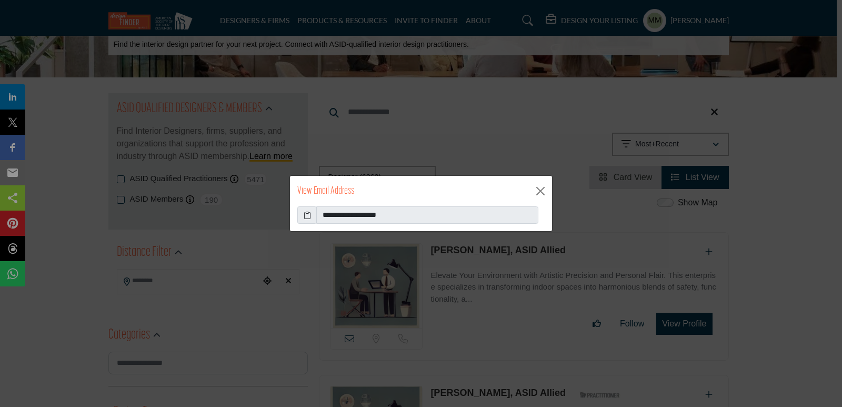
click at [304, 215] on icon at bounding box center [307, 215] width 7 height 11
click at [539, 193] on button "Close" at bounding box center [541, 191] width 16 height 16
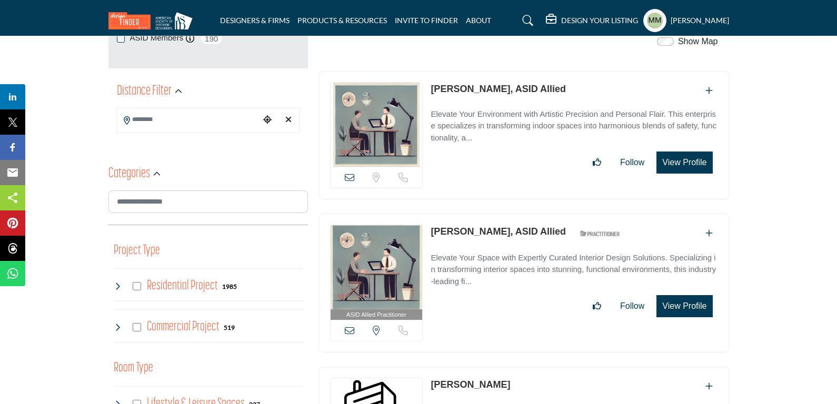
scroll to position [253, 0]
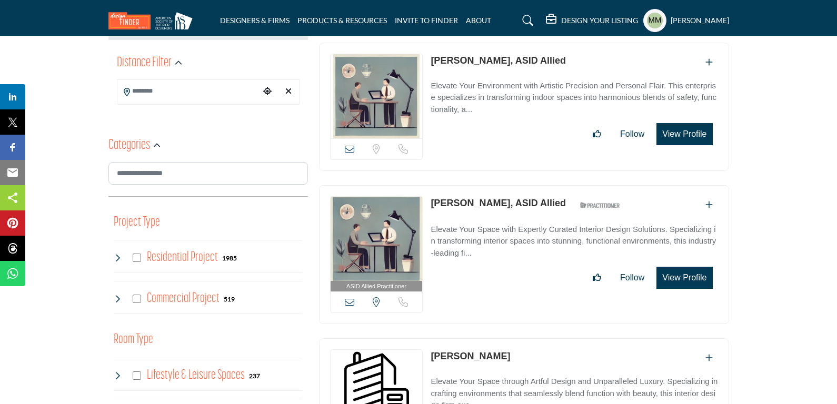
copy div "Maryland, USA Call is currently unavailable for this contact. Joann Genova"
drag, startPoint x: 427, startPoint y: 205, endPoint x: 494, endPoint y: 207, distance: 67.5
click at [494, 207] on div "ASID Allied Practitioner ASID Allied Practitioners have successfully completed …" at bounding box center [524, 255] width 410 height 140
copy link "[PERSON_NAME]"
drag, startPoint x: 500, startPoint y: 353, endPoint x: 431, endPoint y: 358, distance: 69.7
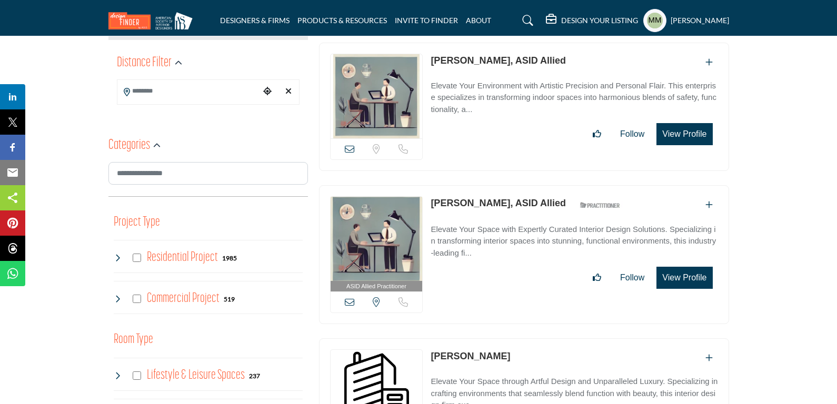
click at [431, 358] on div "[PERSON_NAME]" at bounding box center [574, 358] width 287 height 17
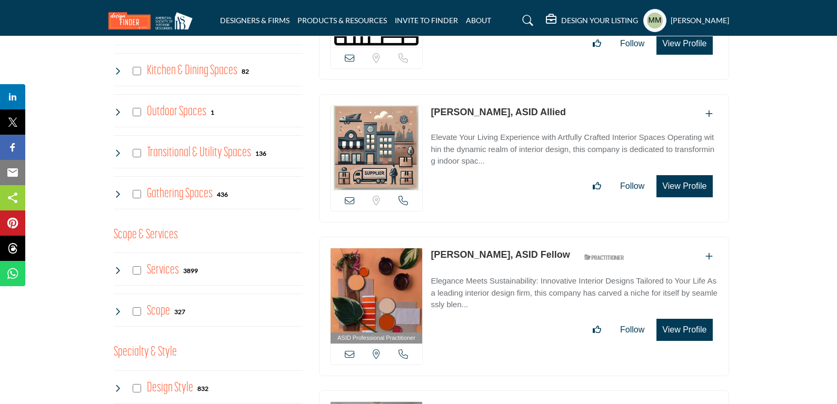
scroll to position [653, 0]
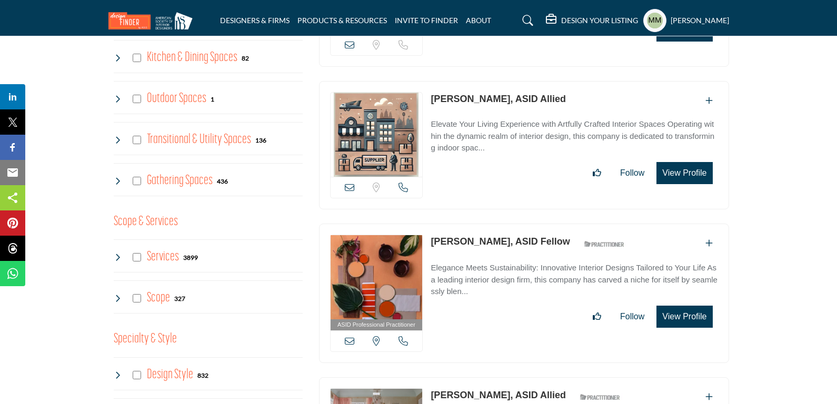
copy div "Location is currently unavailable for this contact. Kim Thomason"
drag, startPoint x: 425, startPoint y: 94, endPoint x: 497, endPoint y: 97, distance: 71.7
click at [497, 97] on div "Location is currently unavailable for this contact." at bounding box center [524, 145] width 410 height 128
click at [348, 183] on icon at bounding box center [349, 187] width 9 height 9
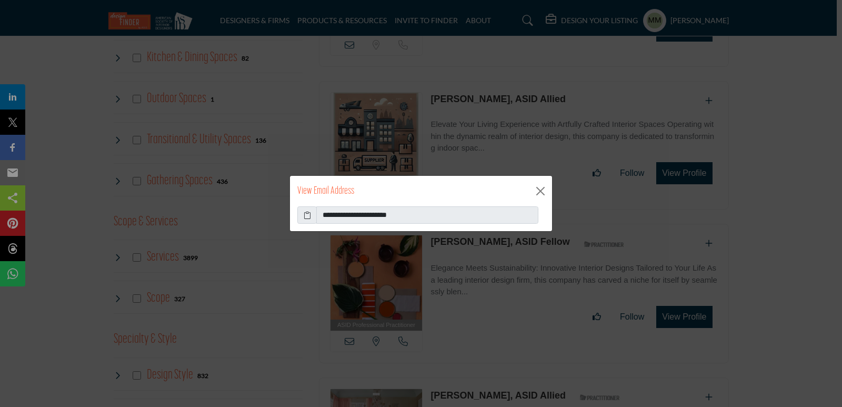
click at [310, 215] on icon at bounding box center [307, 215] width 7 height 11
click at [540, 185] on button "Close" at bounding box center [541, 191] width 16 height 16
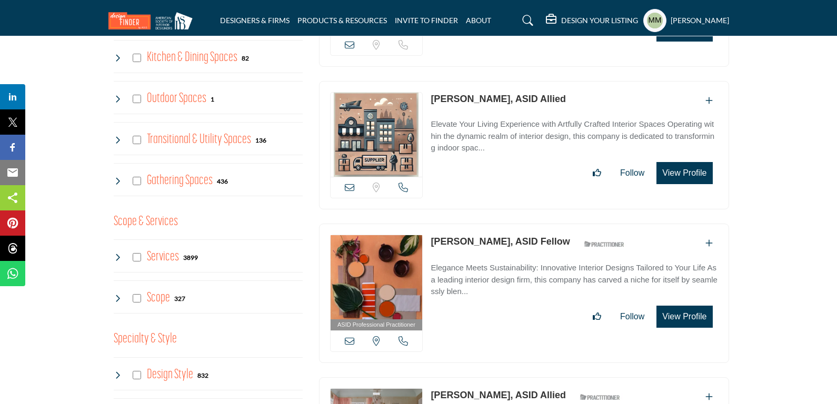
click at [403, 185] on icon at bounding box center [403, 187] width 9 height 9
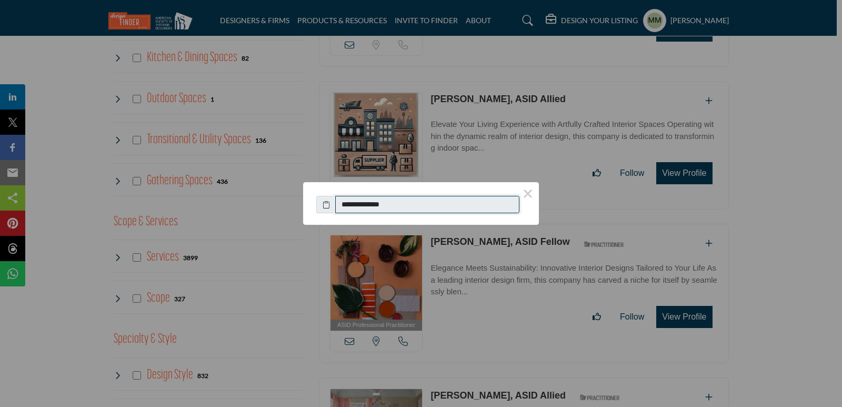
drag, startPoint x: 404, startPoint y: 204, endPoint x: 338, endPoint y: 205, distance: 66.4
click at [338, 205] on input "**********" at bounding box center [427, 205] width 184 height 18
click at [531, 194] on button "×" at bounding box center [528, 193] width 22 height 22
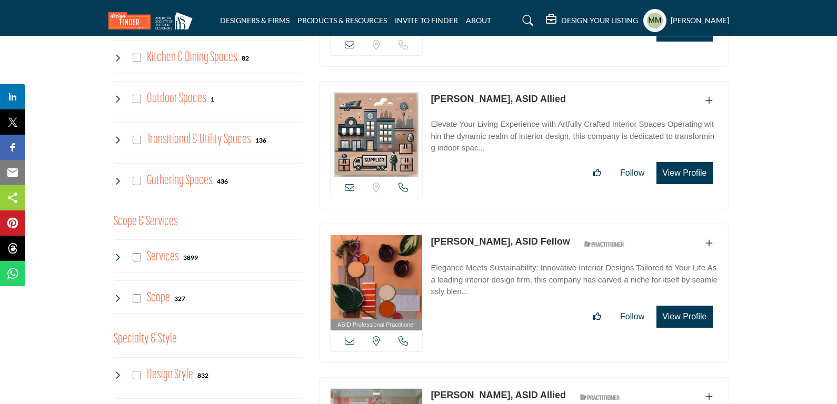
copy div "Virginia, USA Sharlyn Thacker"
drag, startPoint x: 427, startPoint y: 240, endPoint x: 504, endPoint y: 251, distance: 78.2
click at [504, 251] on div "ASID Professional Practitioner ASID Professional Practitioners have successfull…" at bounding box center [524, 294] width 410 height 140
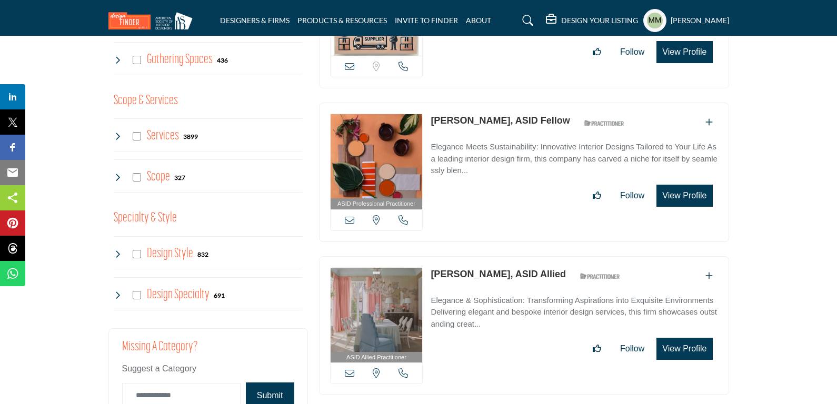
scroll to position [842, 0]
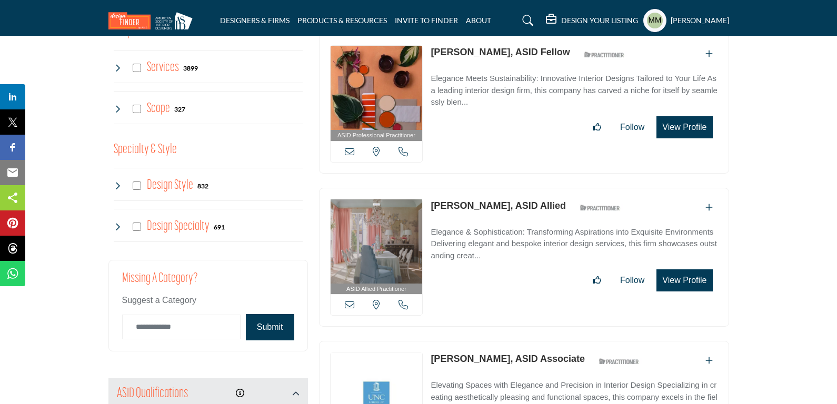
copy link "Brittany Johnston"
drag, startPoint x: 430, startPoint y: 203, endPoint x: 509, endPoint y: 211, distance: 79.9
click at [509, 211] on div "ASID Allied Practitioner ASID Allied Practitioners have successfully completed …" at bounding box center [524, 258] width 410 height 140
click at [350, 304] on icon at bounding box center [349, 304] width 9 height 9
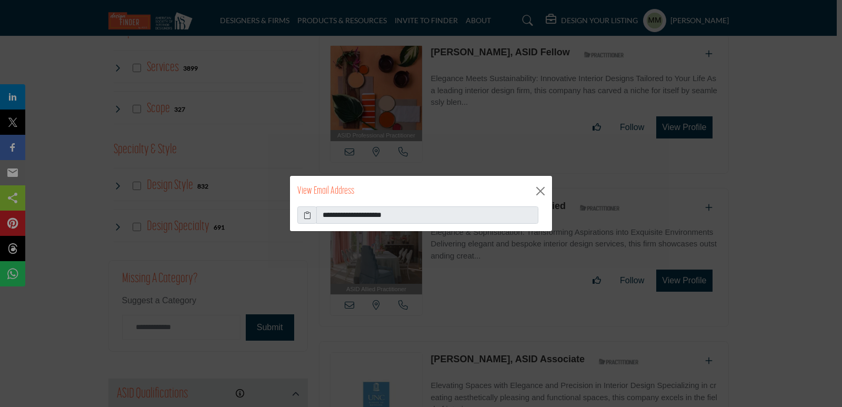
click at [308, 213] on icon at bounding box center [307, 215] width 7 height 11
click at [541, 187] on button "Close" at bounding box center [541, 191] width 16 height 16
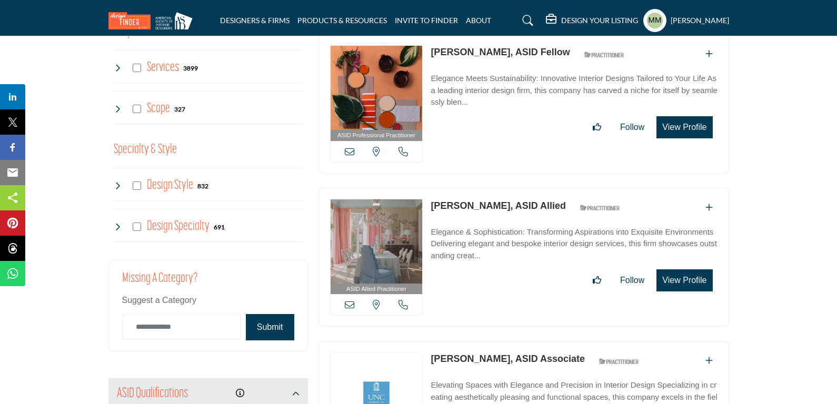
click at [399, 302] on icon at bounding box center [403, 304] width 9 height 9
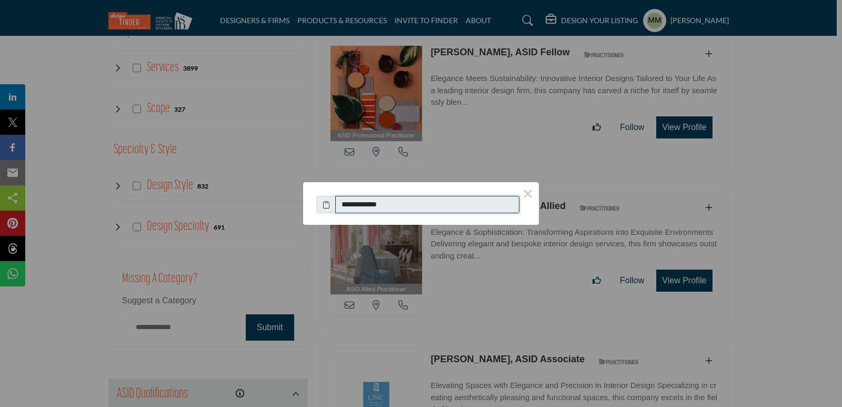
drag, startPoint x: 346, startPoint y: 205, endPoint x: 394, endPoint y: 204, distance: 47.4
click at [394, 204] on input "**********" at bounding box center [427, 205] width 184 height 18
click at [531, 190] on button "×" at bounding box center [528, 193] width 22 height 22
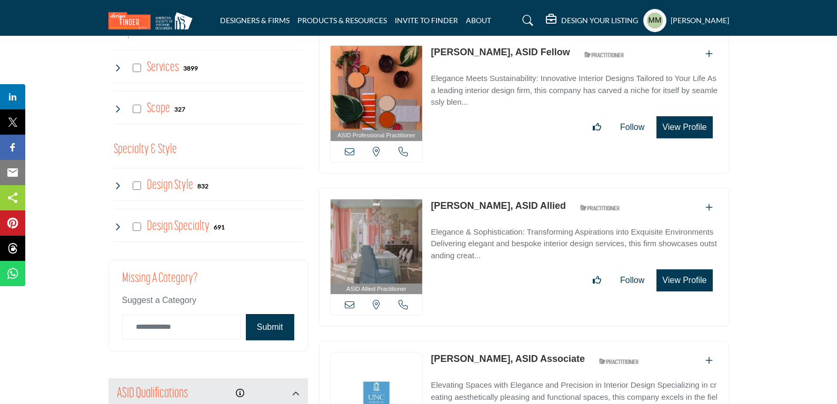
drag, startPoint x: 427, startPoint y: 358, endPoint x: 511, endPoint y: 358, distance: 84.2
click at [511, 358] on div "ASID Associate Practitioner ASID Associate Practitioners have a degree in any m…" at bounding box center [524, 411] width 410 height 140
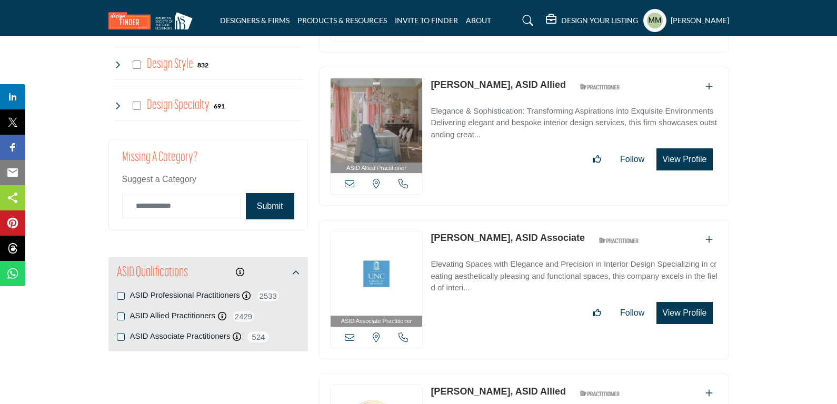
scroll to position [1032, 0]
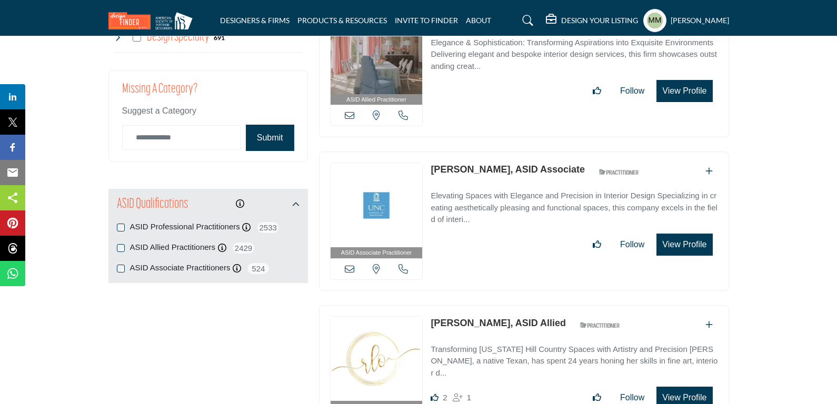
click at [353, 264] on icon at bounding box center [349, 268] width 9 height 9
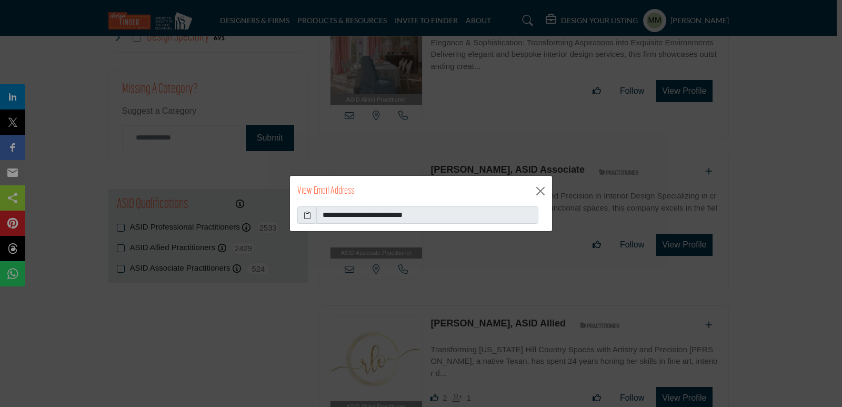
click at [304, 215] on icon at bounding box center [307, 215] width 7 height 11
click at [540, 184] on button "Close" at bounding box center [541, 191] width 16 height 16
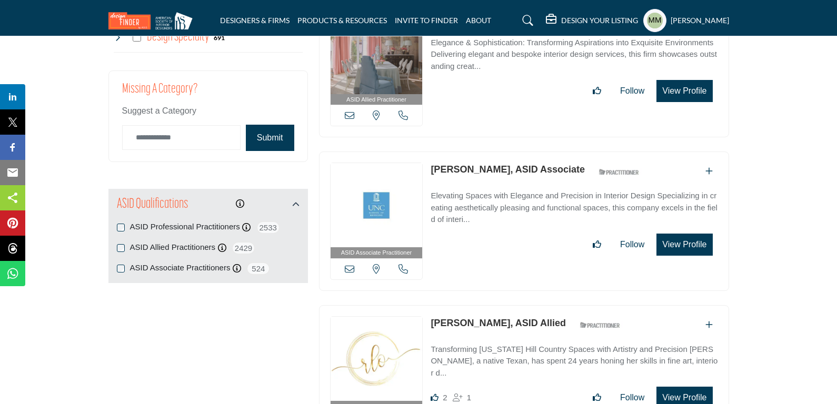
click at [401, 266] on icon at bounding box center [403, 268] width 9 height 9
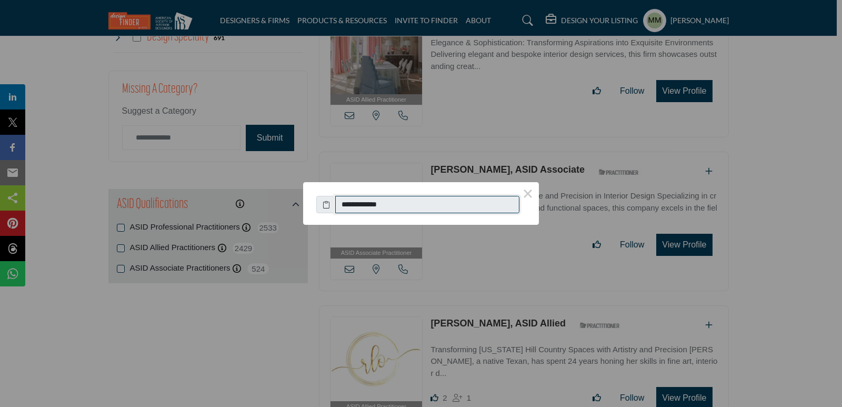
drag, startPoint x: 398, startPoint y: 205, endPoint x: 346, endPoint y: 208, distance: 51.7
click at [346, 208] on input "**********" at bounding box center [427, 205] width 184 height 18
click at [529, 193] on button "×" at bounding box center [528, 193] width 22 height 22
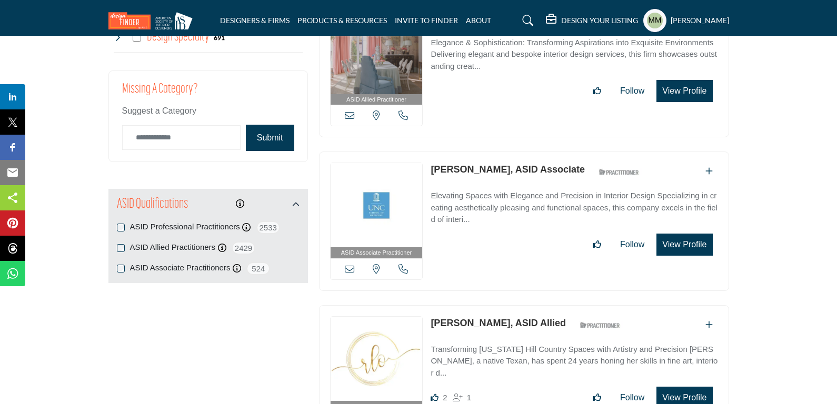
copy div "Texas, USA Rebecca O'Shea"
drag, startPoint x: 423, startPoint y: 320, endPoint x: 502, endPoint y: 325, distance: 79.7
click at [502, 325] on div "ASID Allied Practitioner ASID Allied Practitioners have successfully completed …" at bounding box center [524, 375] width 410 height 140
click at [344, 265] on div "[US_STATE], [GEOGRAPHIC_DATA]" at bounding box center [377, 269] width 92 height 21
click at [348, 265] on icon at bounding box center [349, 268] width 9 height 9
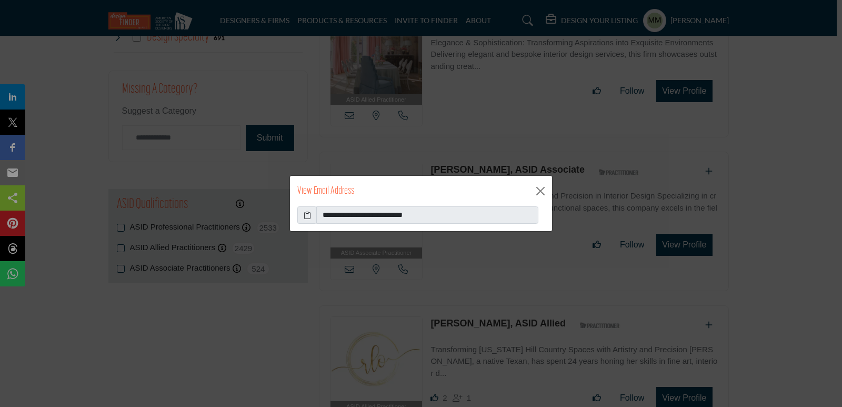
click at [302, 216] on span at bounding box center [307, 215] width 19 height 18
click at [307, 215] on icon at bounding box center [307, 215] width 7 height 11
click at [539, 184] on button "Close" at bounding box center [541, 191] width 16 height 16
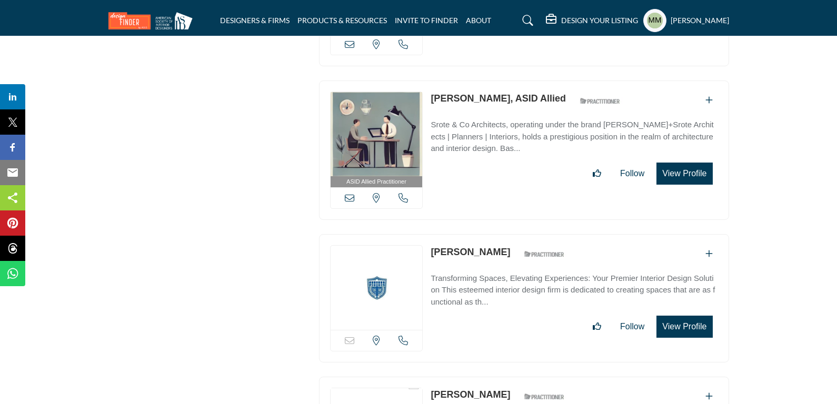
scroll to position [1411, 0]
copy div "Missouri, USA Cierra Widmer"
drag, startPoint x: 425, startPoint y: 92, endPoint x: 494, endPoint y: 97, distance: 68.7
click at [494, 97] on div "ASID Allied Practitioner ASID Allied Practitioners have successfully completed …" at bounding box center [524, 150] width 410 height 140
click at [346, 192] on icon at bounding box center [349, 196] width 9 height 9
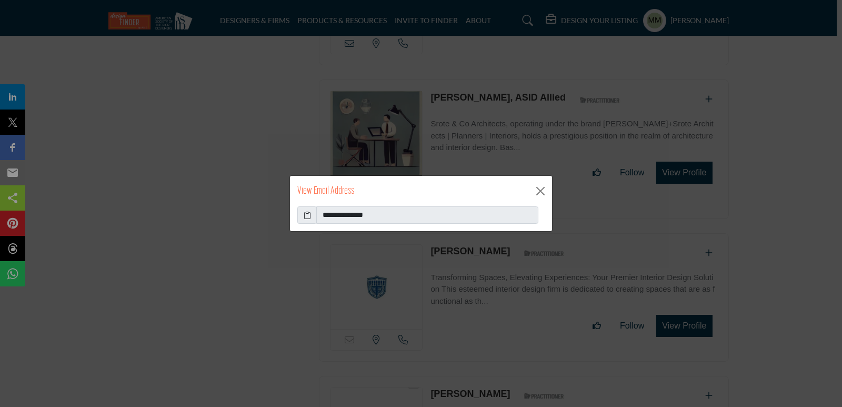
drag, startPoint x: 295, startPoint y: 217, endPoint x: 306, endPoint y: 219, distance: 11.1
click at [303, 217] on div "**********" at bounding box center [421, 218] width 262 height 25
click at [308, 219] on icon at bounding box center [307, 215] width 7 height 11
click at [539, 190] on button "Close" at bounding box center [541, 191] width 16 height 16
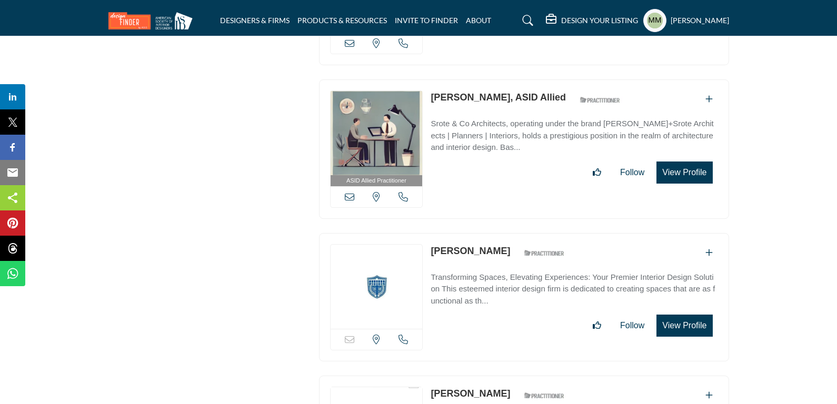
click at [405, 192] on icon at bounding box center [403, 196] width 9 height 9
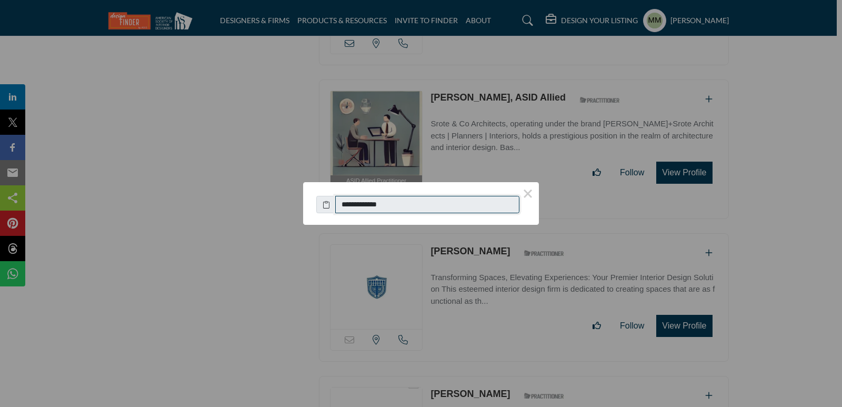
drag, startPoint x: 394, startPoint y: 205, endPoint x: 348, endPoint y: 205, distance: 46.9
click at [348, 205] on input "**********" at bounding box center [427, 205] width 184 height 18
click at [527, 191] on button "×" at bounding box center [528, 193] width 22 height 22
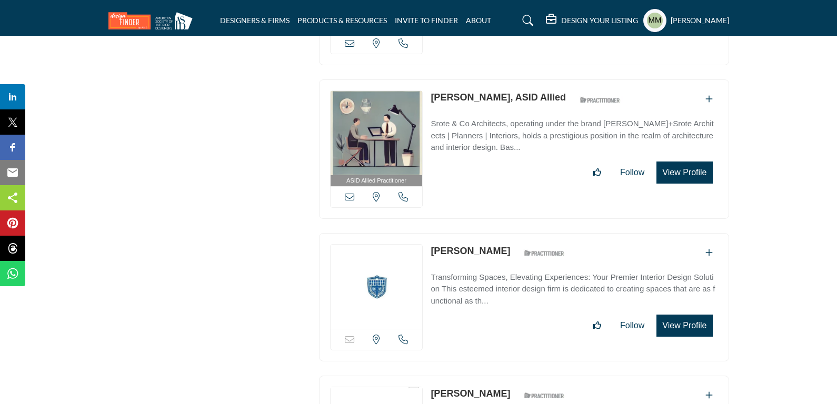
copy div "Email is currently unavailable for this contact. North Carolina, USA Lizbeth Br…"
drag, startPoint x: 427, startPoint y: 247, endPoint x: 499, endPoint y: 251, distance: 72.2
click at [499, 251] on div "Email is currently unavailable for this contact. North Carolina, USA" at bounding box center [524, 297] width 410 height 128
click at [403, 335] on icon at bounding box center [403, 339] width 9 height 9
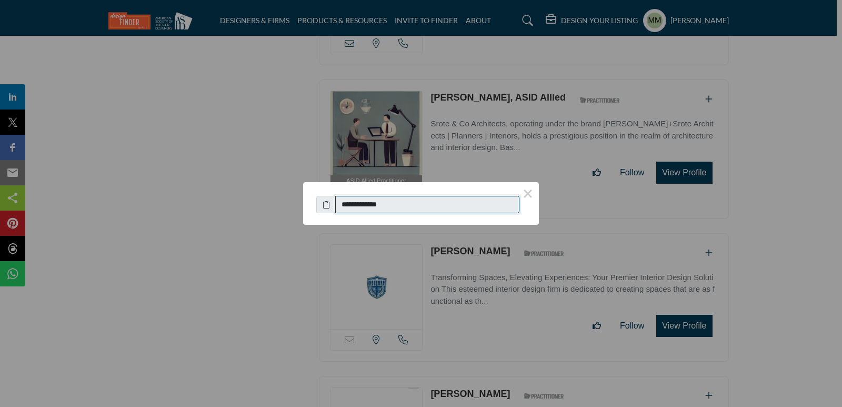
drag, startPoint x: 396, startPoint y: 203, endPoint x: 348, endPoint y: 207, distance: 48.6
click at [348, 207] on input "**********" at bounding box center [427, 205] width 184 height 18
click at [528, 187] on button "×" at bounding box center [528, 193] width 22 height 22
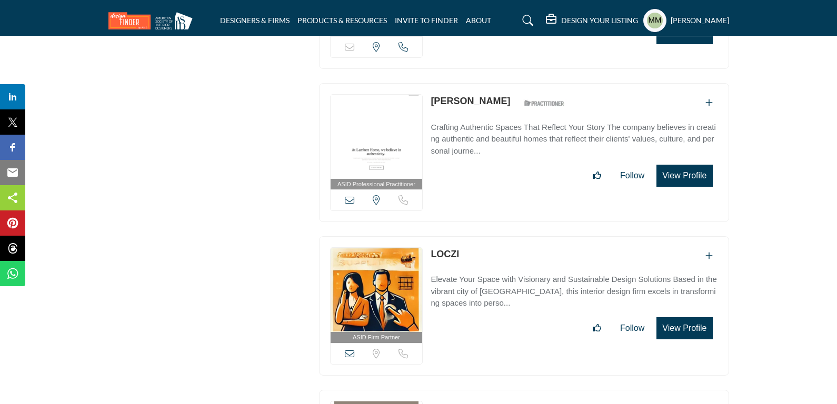
scroll to position [1706, 0]
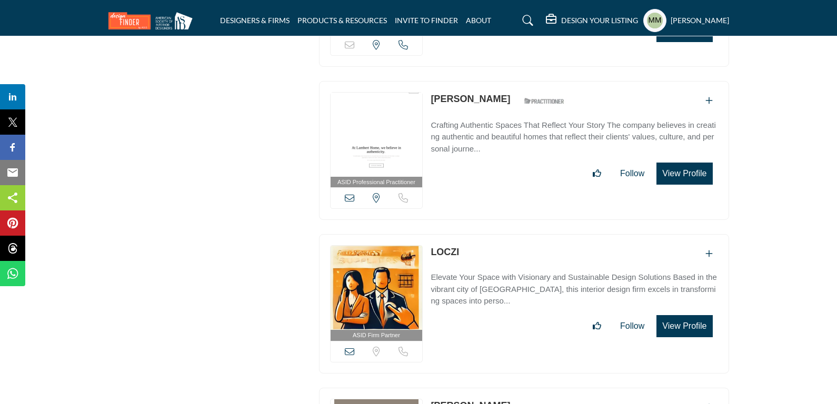
copy link "[PERSON_NAME]"
drag, startPoint x: 425, startPoint y: 94, endPoint x: 498, endPoint y: 96, distance: 72.2
click at [498, 96] on div "ASID Professional Practitioner ASID Professional Practitioners have successfull…" at bounding box center [524, 151] width 410 height 140
drag, startPoint x: 430, startPoint y: 249, endPoint x: 467, endPoint y: 248, distance: 36.9
click at [467, 248] on div "ASID Firm Partner ASID Firm Partners are design companies with ASID-qualified i…" at bounding box center [524, 304] width 410 height 140
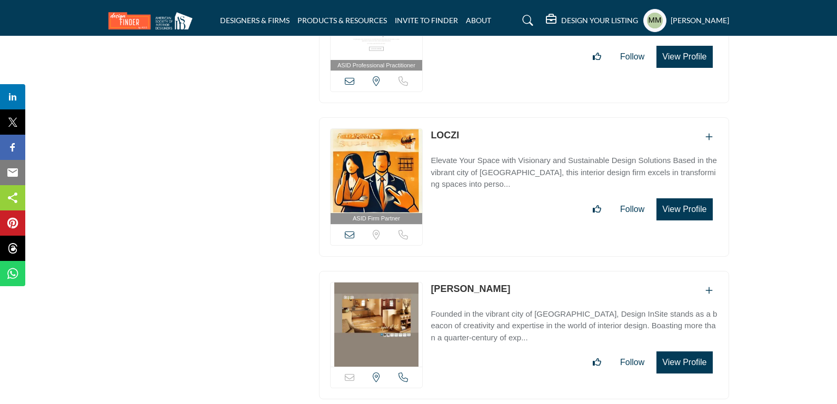
scroll to position [1875, 0]
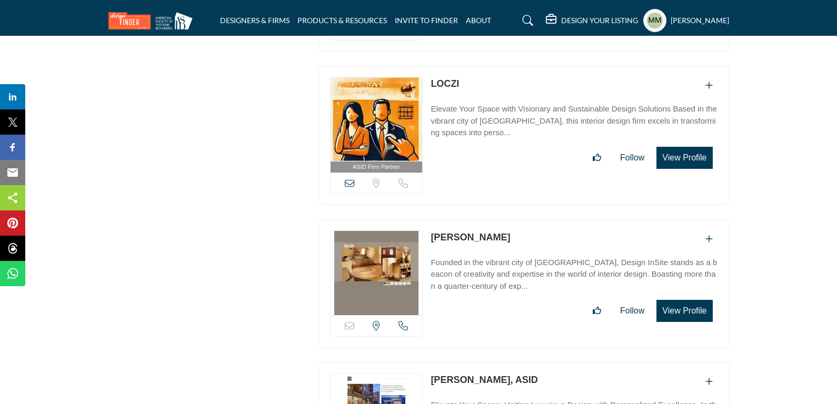
drag, startPoint x: 427, startPoint y: 226, endPoint x: 499, endPoint y: 230, distance: 72.3
click at [499, 230] on div "Email is currently unavailable for this contact. California, USA" at bounding box center [524, 284] width 410 height 128
click at [400, 321] on icon at bounding box center [403, 325] width 9 height 9
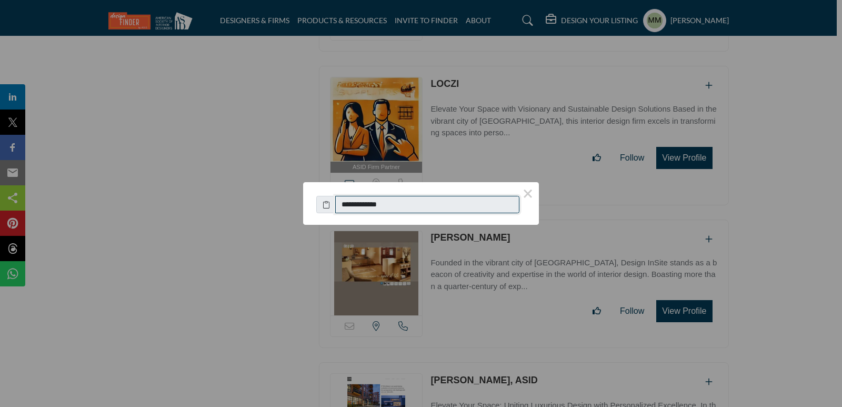
drag, startPoint x: 401, startPoint y: 206, endPoint x: 346, endPoint y: 206, distance: 55.3
click at [346, 206] on input "**********" at bounding box center [427, 205] width 184 height 18
click at [531, 189] on button "×" at bounding box center [528, 193] width 22 height 22
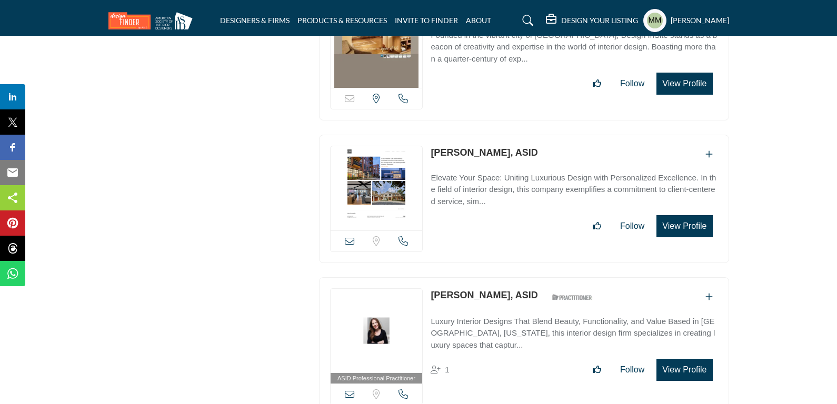
scroll to position [2127, 0]
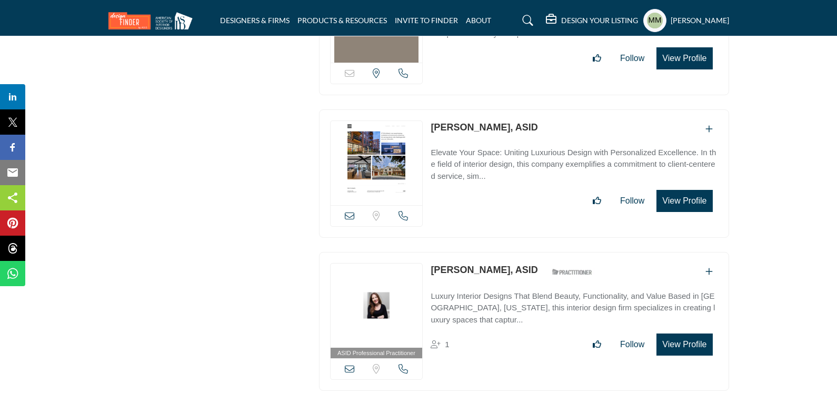
drag, startPoint x: 426, startPoint y: 122, endPoint x: 490, endPoint y: 130, distance: 64.2
click at [490, 130] on div "Location is currently unavailable for this contact." at bounding box center [524, 174] width 410 height 128
click at [356, 207] on div "Location is currently unavailable for this contact." at bounding box center [377, 215] width 92 height 21
click at [349, 211] on icon at bounding box center [349, 215] width 9 height 9
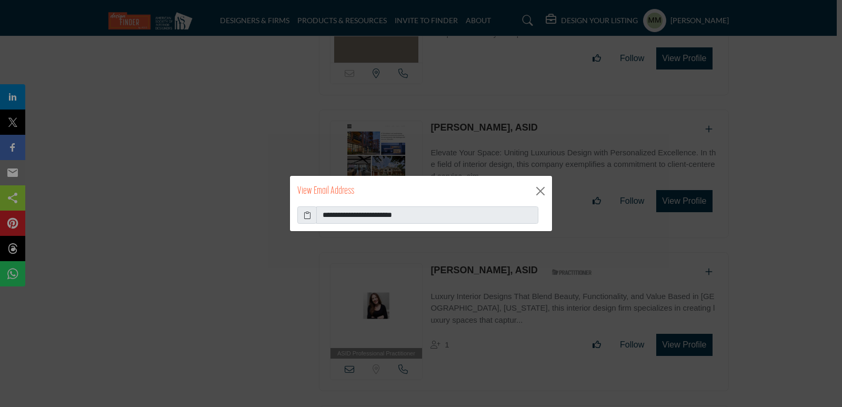
click at [308, 216] on icon at bounding box center [307, 215] width 7 height 11
click at [543, 194] on button "Close" at bounding box center [541, 191] width 16 height 16
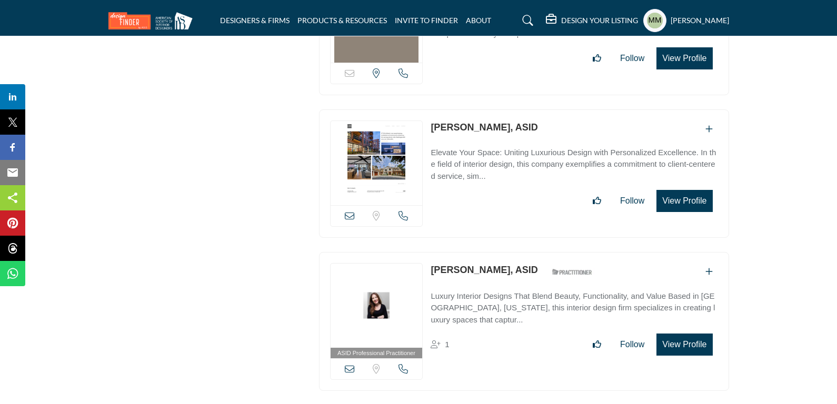
click at [400, 211] on icon at bounding box center [403, 215] width 9 height 9
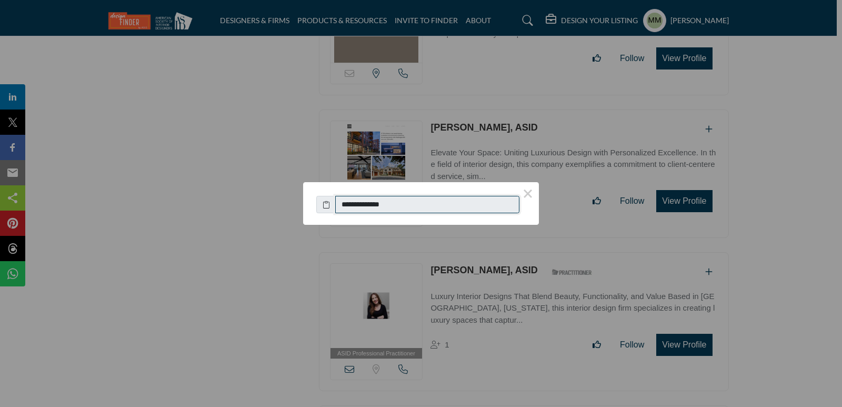
drag, startPoint x: 404, startPoint y: 204, endPoint x: 339, endPoint y: 208, distance: 66.0
click at [339, 208] on input "**********" at bounding box center [427, 205] width 184 height 18
click at [527, 189] on button "×" at bounding box center [528, 193] width 22 height 22
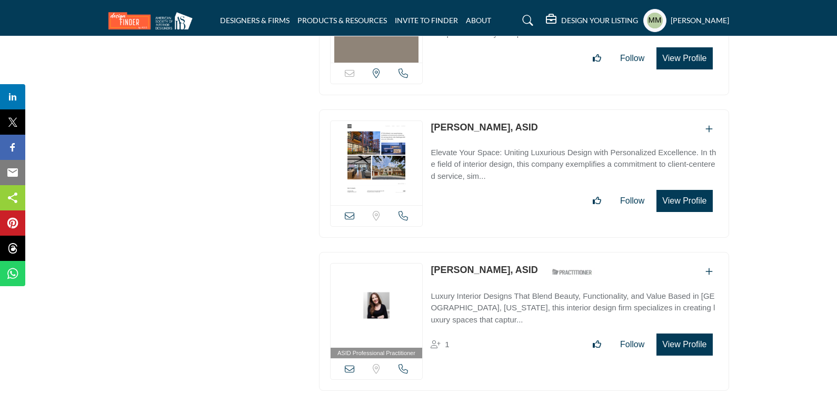
drag, startPoint x: 428, startPoint y: 261, endPoint x: 477, endPoint y: 267, distance: 49.4
click at [493, 267] on div "ASID Professional Practitioner ASID Professional Practitioners have successfull…" at bounding box center [524, 322] width 410 height 140
click at [351, 364] on icon at bounding box center [349, 368] width 9 height 9
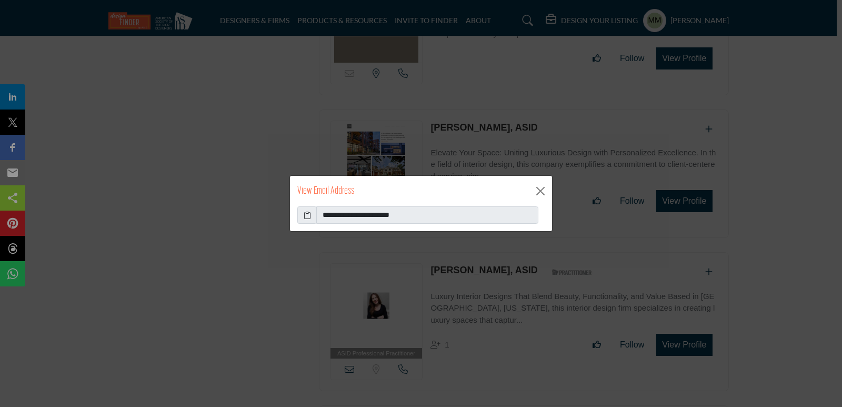
click at [308, 215] on icon at bounding box center [307, 215] width 7 height 11
click at [540, 185] on button "Close" at bounding box center [541, 191] width 16 height 16
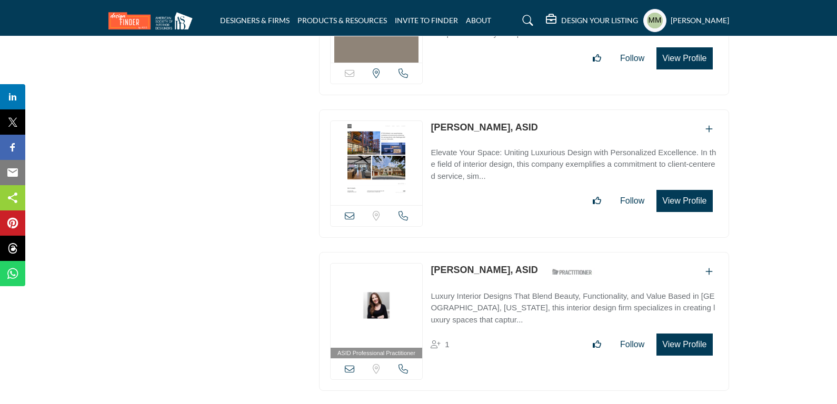
click at [397, 361] on div "Location is currently unavailable for this contact." at bounding box center [377, 369] width 92 height 21
click at [401, 364] on icon at bounding box center [403, 368] width 9 height 9
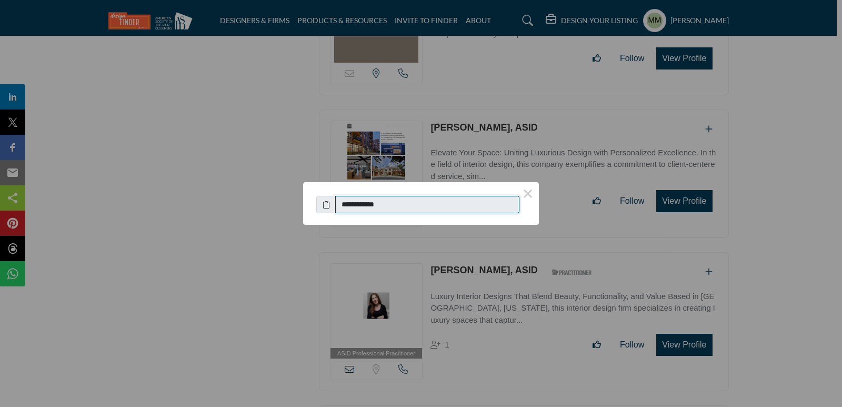
drag, startPoint x: 389, startPoint y: 212, endPoint x: 336, endPoint y: 201, distance: 53.7
click at [336, 201] on input "**********" at bounding box center [427, 205] width 184 height 18
click at [526, 194] on button "×" at bounding box center [528, 193] width 22 height 22
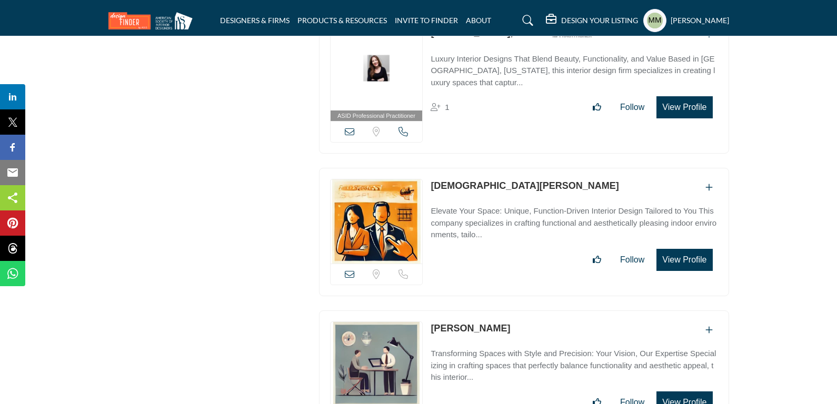
scroll to position [2380, 0]
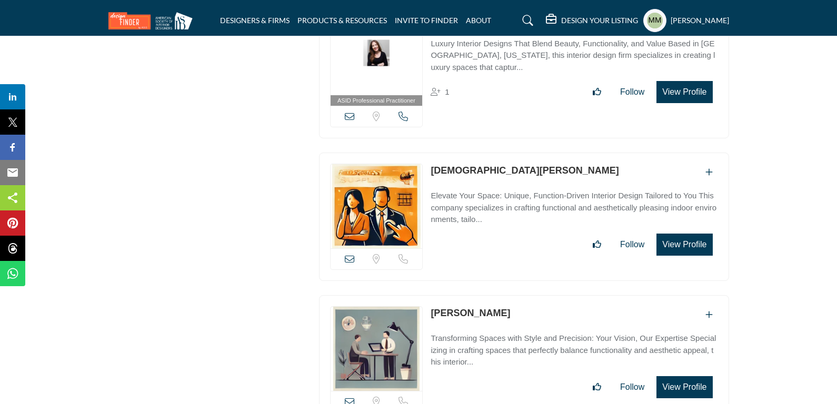
drag, startPoint x: 427, startPoint y: 165, endPoint x: 492, endPoint y: 169, distance: 65.4
click at [492, 169] on div "Location is currently unavailable for this contact. Call is currently unavailab…" at bounding box center [524, 217] width 410 height 128
click at [349, 254] on icon at bounding box center [349, 258] width 9 height 9
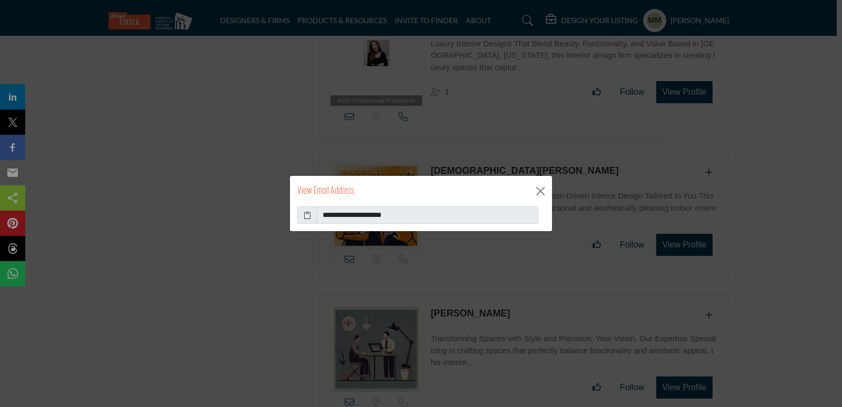
click at [306, 215] on icon at bounding box center [307, 215] width 7 height 11
click at [539, 186] on button "Close" at bounding box center [541, 191] width 16 height 16
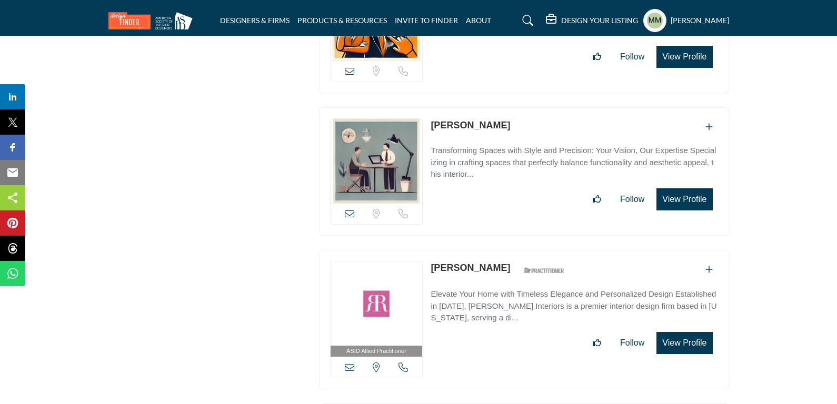
scroll to position [2570, 0]
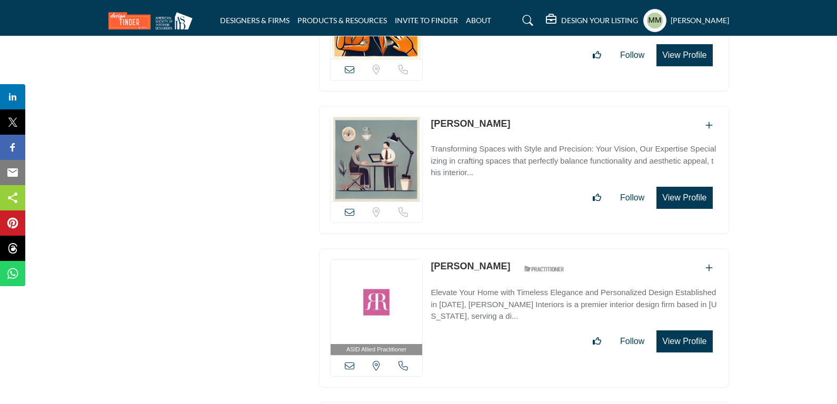
drag, startPoint x: 527, startPoint y: 116, endPoint x: 424, endPoint y: 120, distance: 102.7
click at [424, 120] on div "Location is currently unavailable for this contact. Call is currently unavailab…" at bounding box center [524, 170] width 410 height 128
click at [349, 207] on icon at bounding box center [349, 211] width 9 height 9
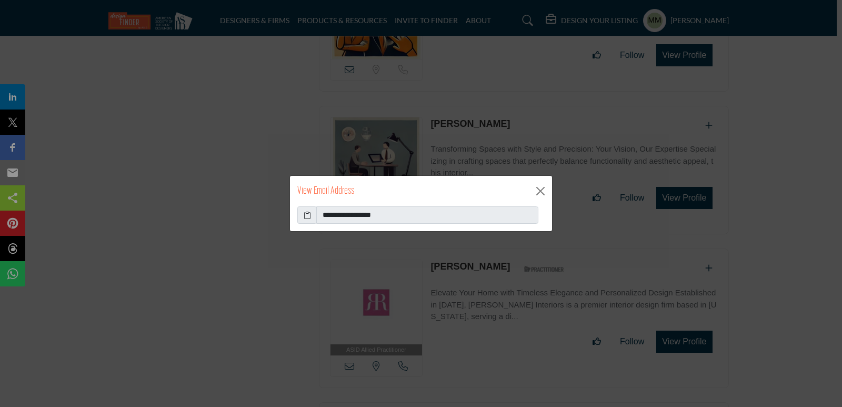
click at [304, 219] on icon at bounding box center [307, 215] width 7 height 11
click at [539, 190] on button "Close" at bounding box center [541, 191] width 16 height 16
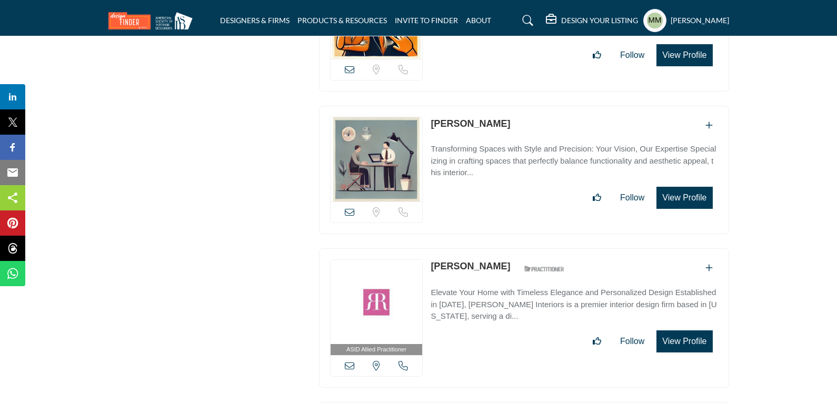
drag, startPoint x: 427, startPoint y: 257, endPoint x: 504, endPoint y: 262, distance: 77.5
click at [504, 262] on div "ASID Allied Practitioner ASID Allied Practitioners have successfully completed …" at bounding box center [524, 319] width 410 height 140
click at [354, 361] on icon at bounding box center [349, 365] width 9 height 9
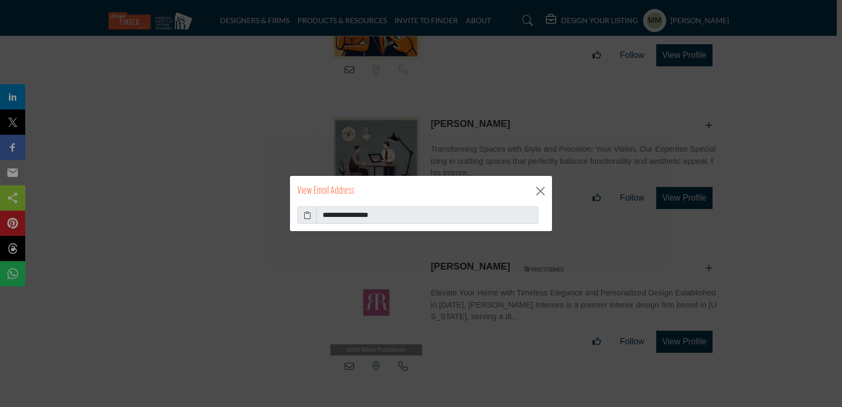
click at [309, 217] on icon at bounding box center [307, 215] width 7 height 11
click at [543, 192] on button "Close" at bounding box center [541, 191] width 16 height 16
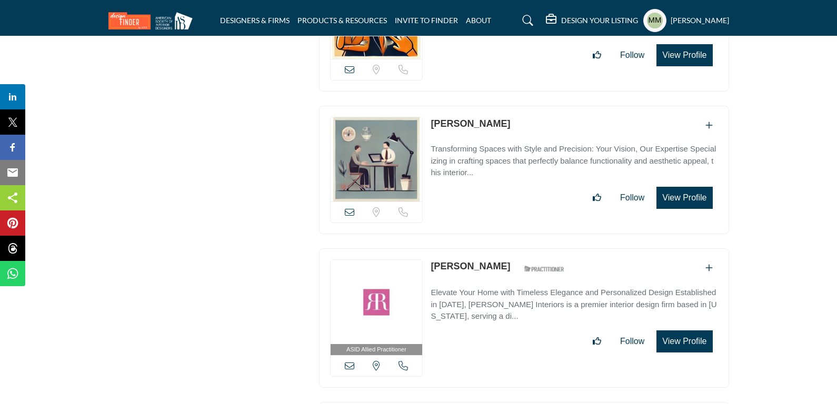
click at [410, 355] on div "[US_STATE], [GEOGRAPHIC_DATA]" at bounding box center [377, 365] width 92 height 21
click at [400, 361] on icon at bounding box center [403, 365] width 9 height 9
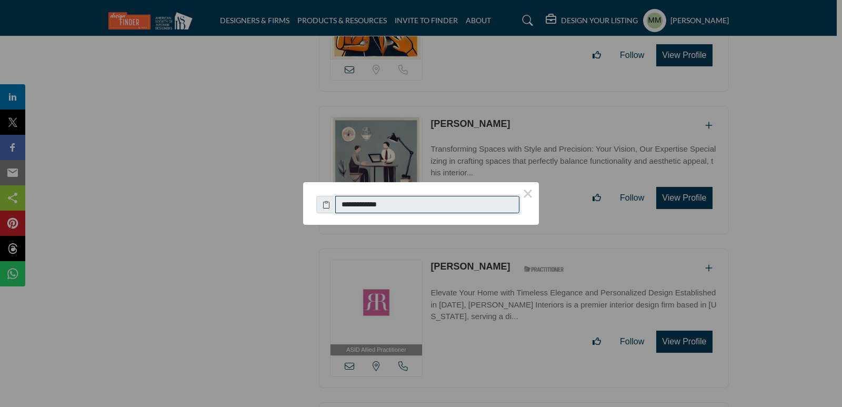
drag, startPoint x: 409, startPoint y: 205, endPoint x: 346, endPoint y: 207, distance: 62.7
click at [346, 207] on input "**********" at bounding box center [427, 205] width 184 height 18
click at [532, 193] on button "×" at bounding box center [528, 193] width 22 height 22
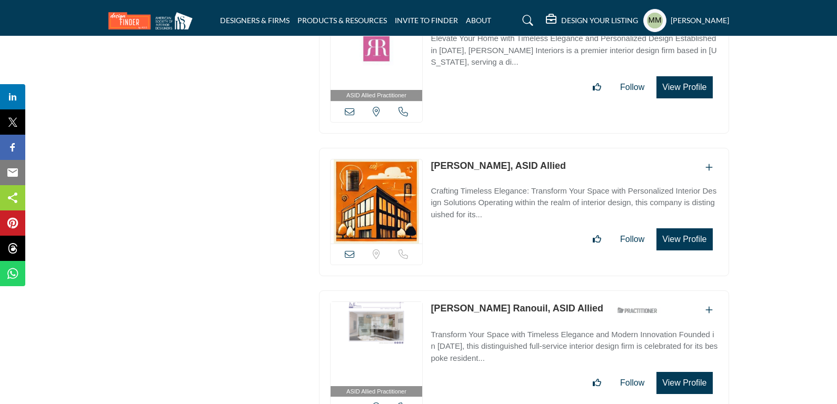
scroll to position [2864, 0]
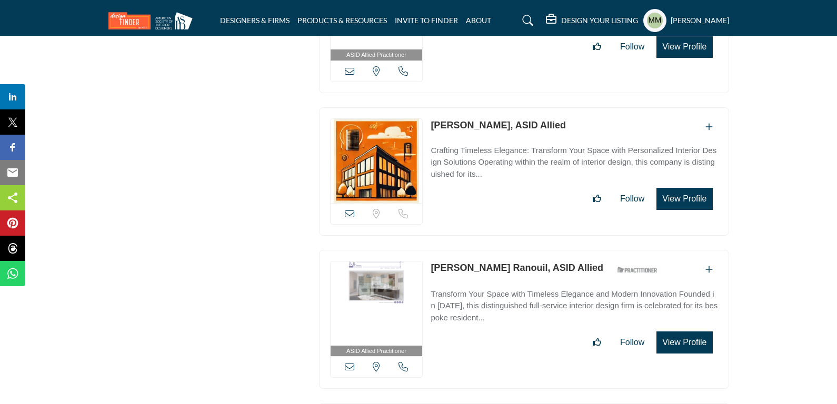
drag, startPoint x: 423, startPoint y: 114, endPoint x: 496, endPoint y: 121, distance: 72.9
click at [496, 121] on div "Location is currently unavailable for this contact. Call is currently unavailab…" at bounding box center [524, 171] width 410 height 128
click at [345, 209] on icon at bounding box center [349, 213] width 9 height 9
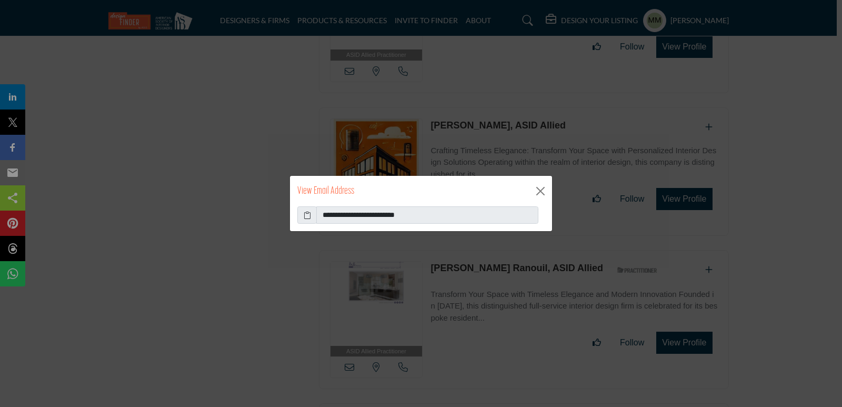
click at [309, 213] on icon at bounding box center [307, 215] width 7 height 11
click at [529, 178] on div "View Email Address" at bounding box center [421, 191] width 262 height 31
click at [545, 192] on button "Close" at bounding box center [541, 191] width 16 height 16
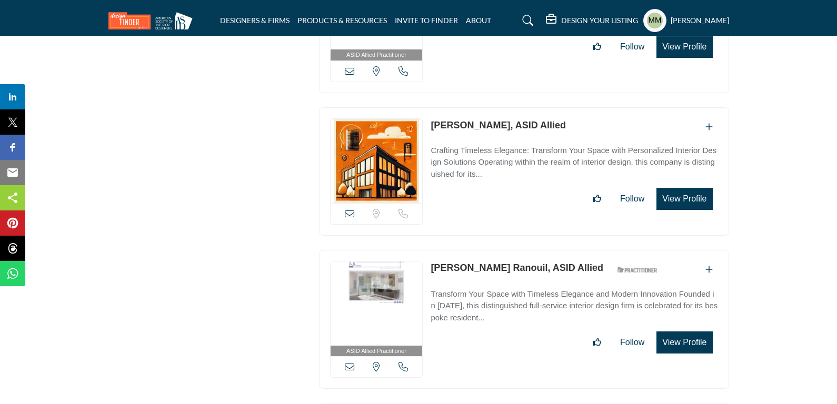
drag, startPoint x: 423, startPoint y: 261, endPoint x: 504, endPoint y: 256, distance: 80.7
click at [504, 256] on div "ASID Allied Practitioner ASID Allied Practitioners have successfully completed …" at bounding box center [524, 320] width 410 height 140
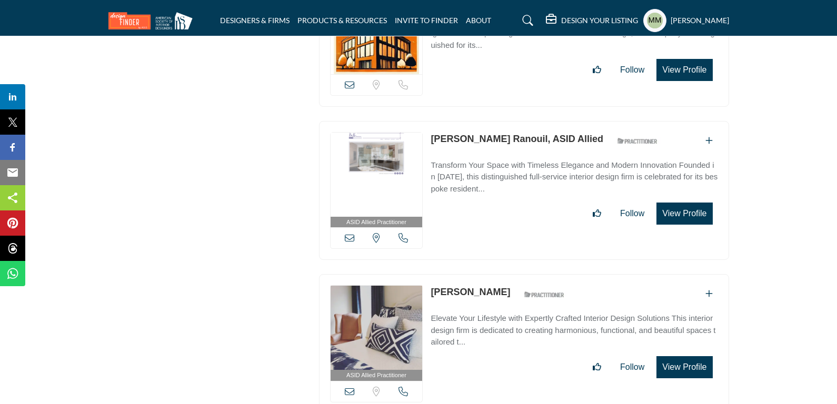
scroll to position [3033, 0]
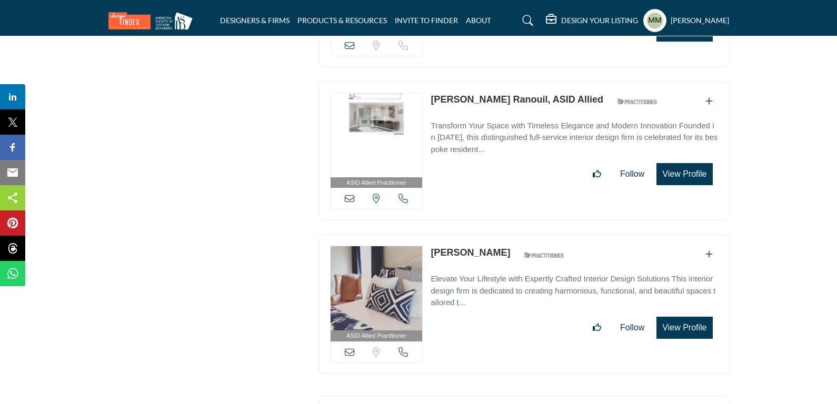
drag, startPoint x: 499, startPoint y: 243, endPoint x: 431, endPoint y: 249, distance: 67.6
click at [431, 249] on div "Amy Hopkins ASID Qualified Practitioner who validates work and experience to ho…" at bounding box center [501, 255] width 140 height 18
click at [350, 194] on icon at bounding box center [349, 198] width 9 height 9
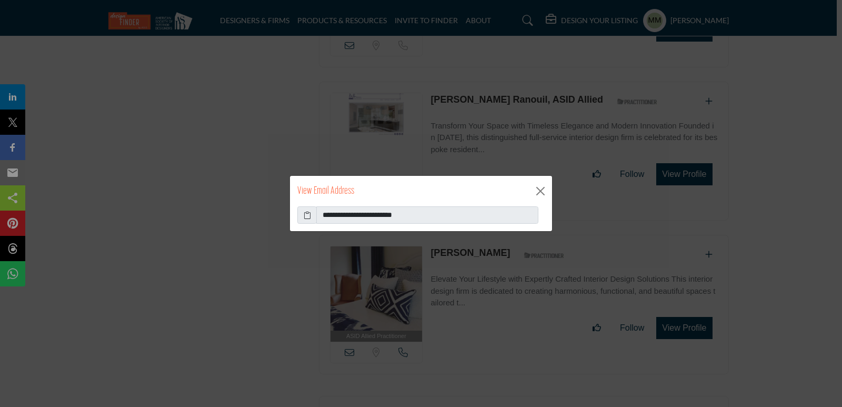
click at [306, 218] on icon at bounding box center [307, 215] width 7 height 11
click at [544, 189] on button "Close" at bounding box center [541, 191] width 16 height 16
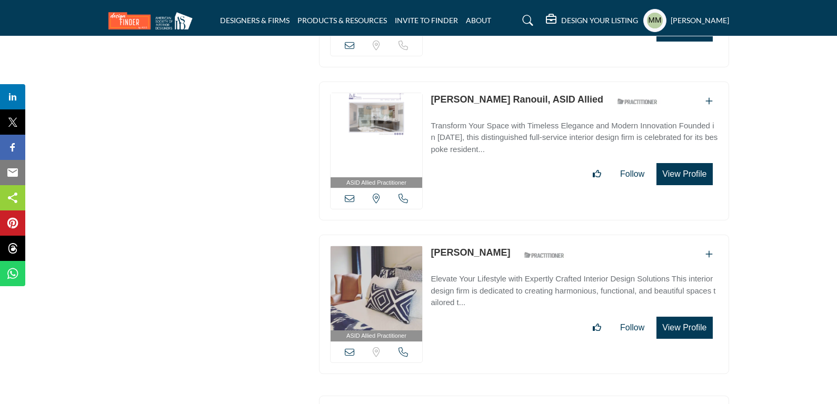
click at [406, 194] on icon at bounding box center [403, 198] width 9 height 9
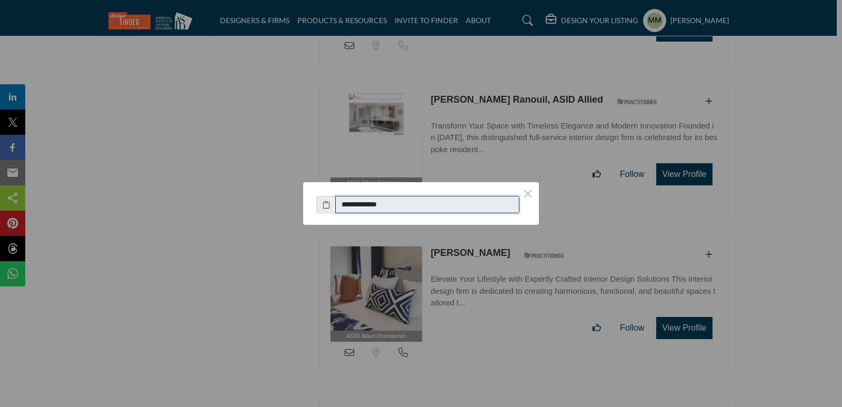
drag, startPoint x: 401, startPoint y: 205, endPoint x: 346, endPoint y: 207, distance: 55.3
click at [346, 207] on input "**********" at bounding box center [427, 205] width 184 height 18
click at [530, 193] on button "×" at bounding box center [528, 193] width 22 height 22
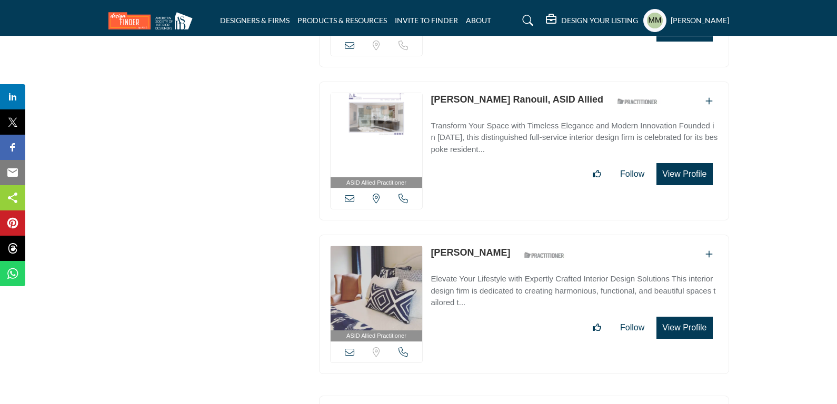
drag, startPoint x: 425, startPoint y: 242, endPoint x: 489, endPoint y: 243, distance: 63.7
click at [489, 243] on div "ASID Allied Practitioner ASID Allied Practitioners have successfully completed …" at bounding box center [524, 305] width 410 height 140
click at [355, 344] on div "Location is currently unavailable for this contact." at bounding box center [377, 352] width 92 height 21
click at [348, 348] on icon at bounding box center [349, 352] width 9 height 9
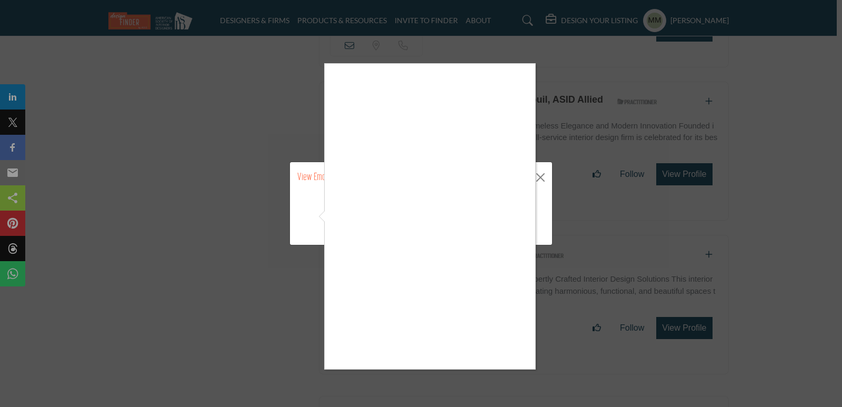
click at [323, 209] on div at bounding box center [421, 203] width 842 height 407
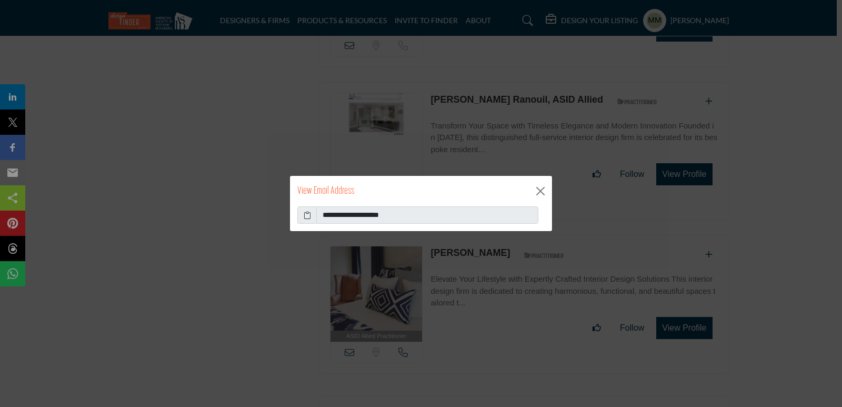
click at [306, 217] on icon at bounding box center [307, 215] width 7 height 11
click at [540, 190] on button "Close" at bounding box center [541, 191] width 16 height 16
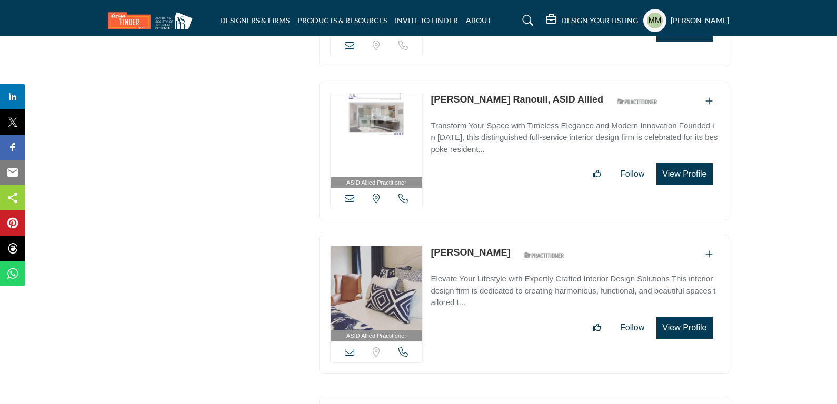
click at [402, 348] on icon at bounding box center [403, 352] width 9 height 9
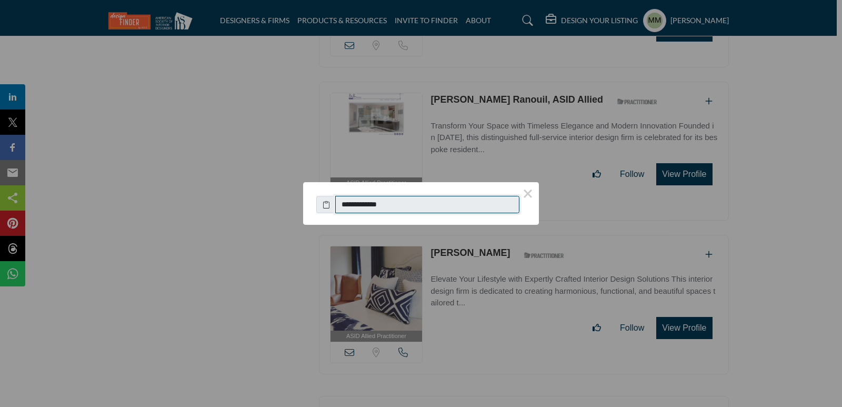
drag, startPoint x: 399, startPoint y: 207, endPoint x: 345, endPoint y: 209, distance: 53.7
click at [345, 209] on input "**********" at bounding box center [427, 205] width 184 height 18
click at [528, 197] on button "×" at bounding box center [528, 193] width 22 height 22
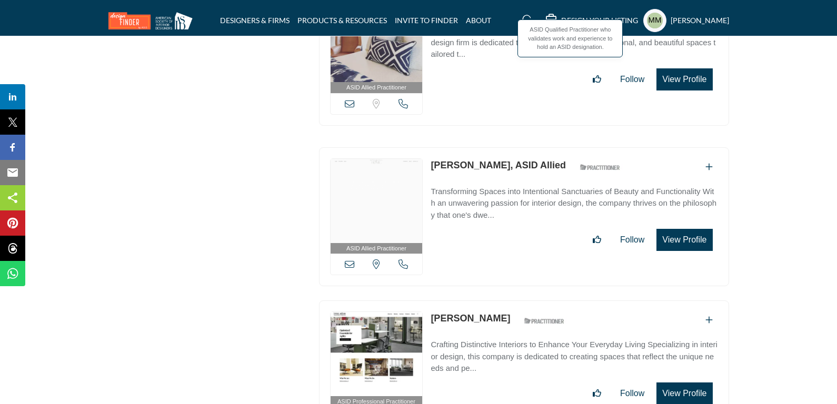
scroll to position [3307, 0]
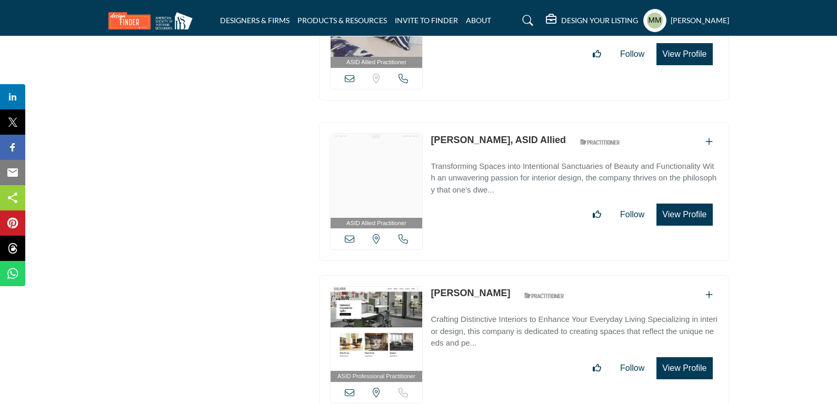
drag, startPoint x: 428, startPoint y: 128, endPoint x: 508, endPoint y: 132, distance: 80.6
click at [508, 132] on div "ASID Allied Practitioner ASID Allied Practitioners have successfully completed …" at bounding box center [524, 192] width 410 height 140
click at [351, 234] on icon at bounding box center [349, 238] width 9 height 9
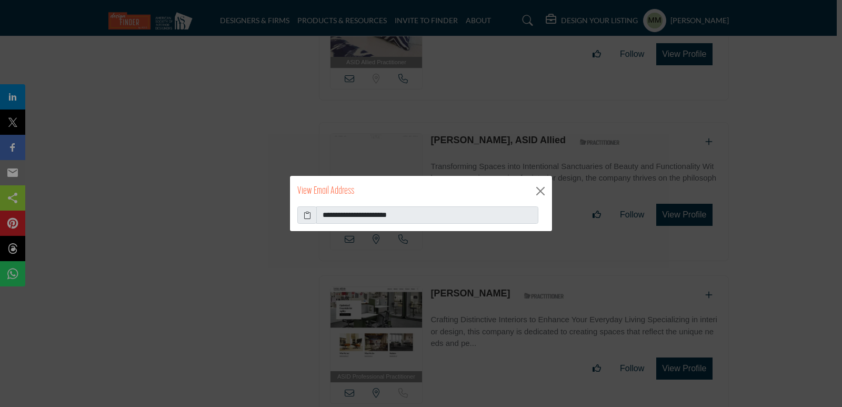
click at [307, 217] on icon at bounding box center [307, 215] width 7 height 11
click at [540, 182] on div "View Email Address" at bounding box center [421, 191] width 262 height 31
click at [537, 192] on button "Close" at bounding box center [541, 191] width 16 height 16
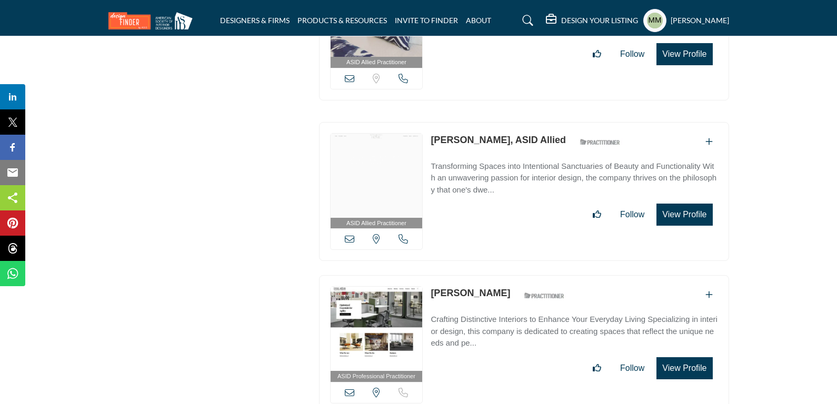
click at [399, 234] on icon at bounding box center [403, 238] width 9 height 9
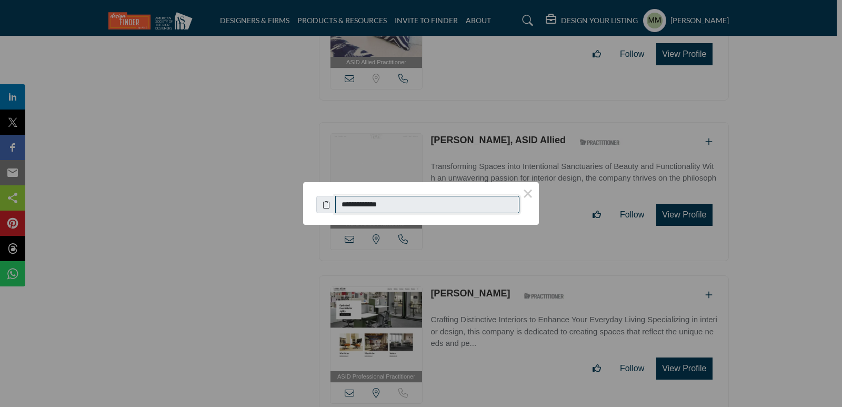
drag, startPoint x: 401, startPoint y: 202, endPoint x: 345, endPoint y: 207, distance: 56.1
click at [345, 207] on input "**********" at bounding box center [427, 205] width 184 height 18
click at [533, 188] on button "×" at bounding box center [528, 193] width 22 height 22
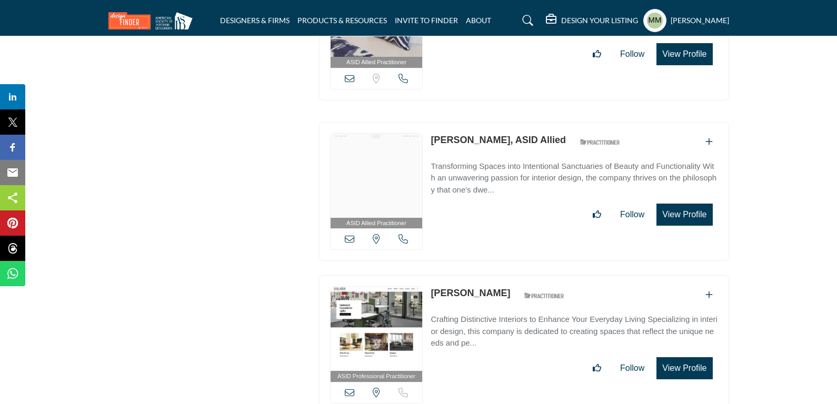
drag, startPoint x: 427, startPoint y: 278, endPoint x: 497, endPoint y: 283, distance: 69.7
click at [497, 283] on div "ASID Professional Practitioner ASID Professional Practitioners have successfull…" at bounding box center [524, 345] width 410 height 140
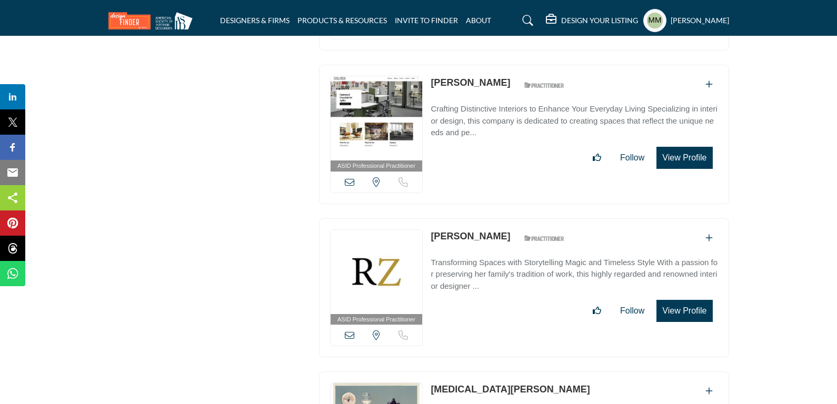
scroll to position [3538, 0]
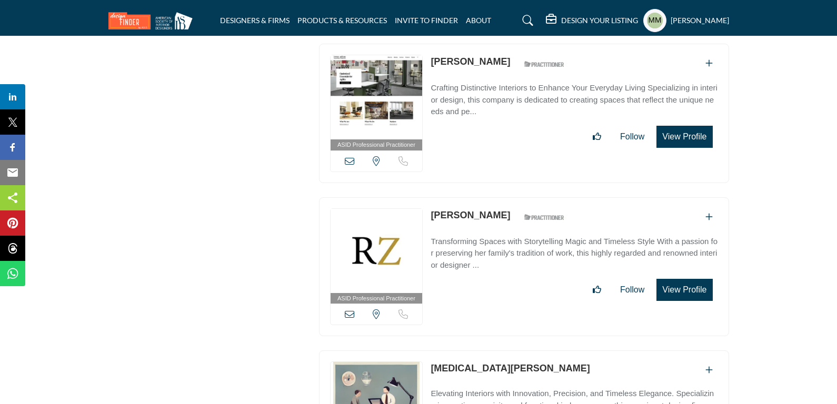
drag, startPoint x: 429, startPoint y: 204, endPoint x: 495, endPoint y: 207, distance: 66.4
click at [496, 207] on div "ASID Professional Practitioner ASID Professional Practitioners have successfull…" at bounding box center [524, 267] width 410 height 140
drag, startPoint x: 488, startPoint y: 358, endPoint x: 427, endPoint y: 360, distance: 61.1
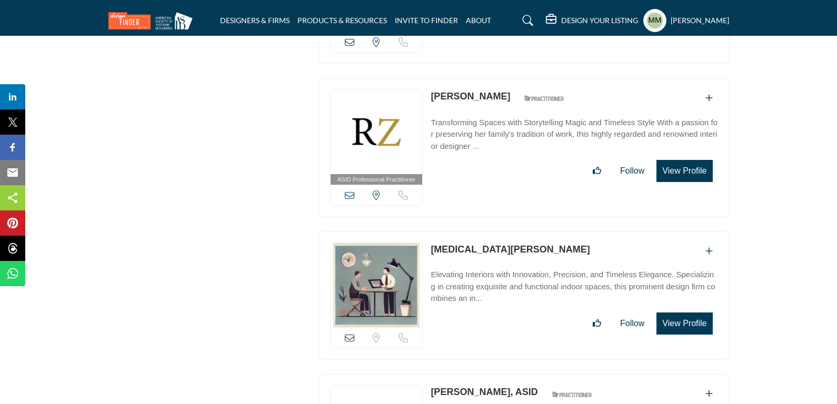
scroll to position [3728, 0]
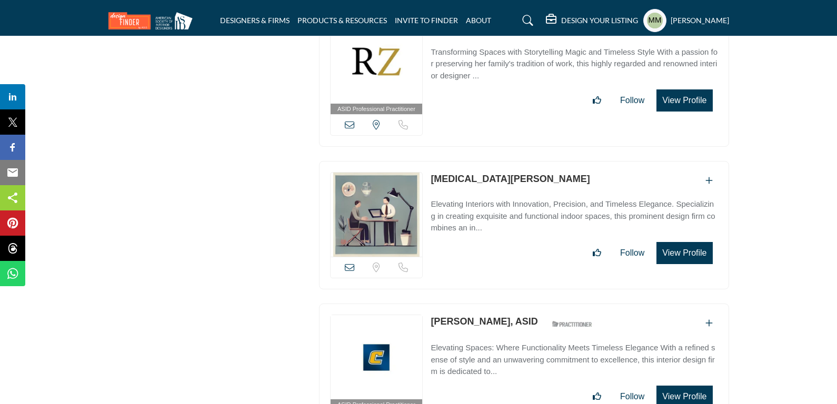
click at [346, 257] on div "Location is currently unavailable for this contact. Call is currently unavailab…" at bounding box center [377, 267] width 92 height 21
click at [349, 263] on icon at bounding box center [349, 267] width 9 height 9
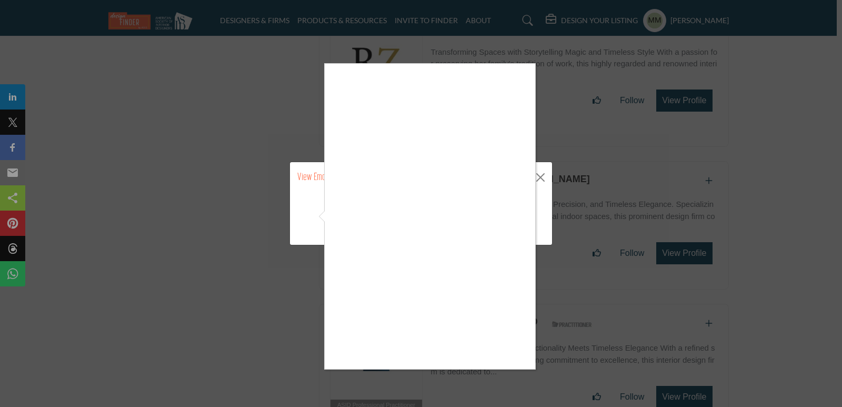
click at [518, 371] on div at bounding box center [421, 203] width 842 height 407
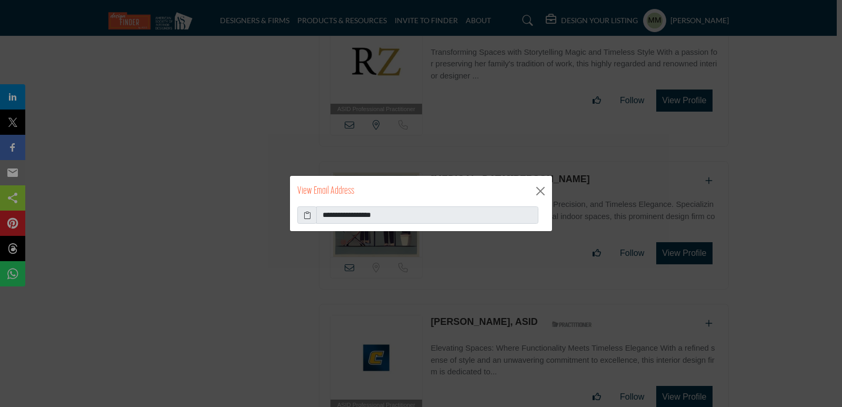
click at [306, 220] on icon at bounding box center [307, 215] width 7 height 11
click at [545, 191] on button "Close" at bounding box center [541, 191] width 16 height 16
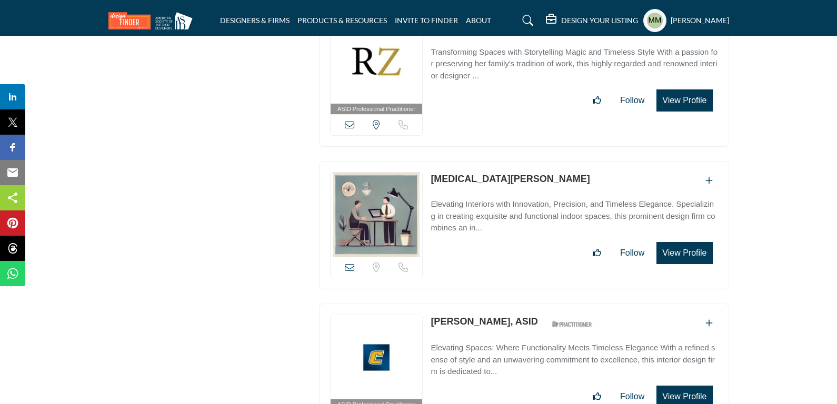
drag, startPoint x: 424, startPoint y: 306, endPoint x: 509, endPoint y: 313, distance: 84.5
click at [509, 313] on div "ASID Professional Practitioner ASID Professional Practitioners have successfull…" at bounding box center [524, 374] width 410 height 140
click at [451, 336] on link "Elevating Spaces: Where Functionality Meets Timeless Elegance With a refined se…" at bounding box center [574, 357] width 287 height 42
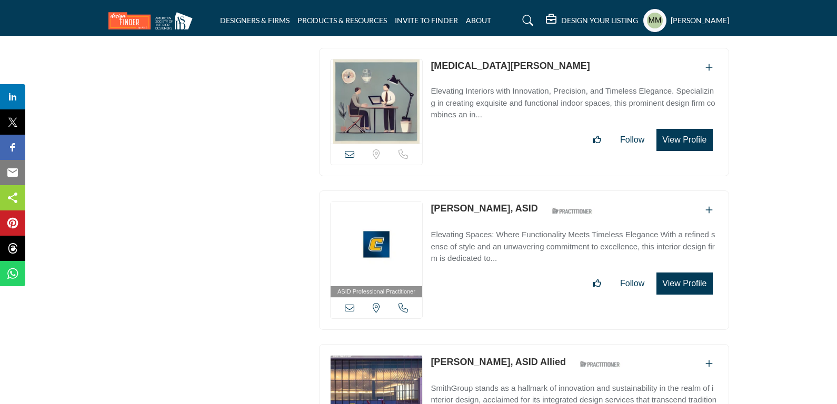
scroll to position [3840, 0]
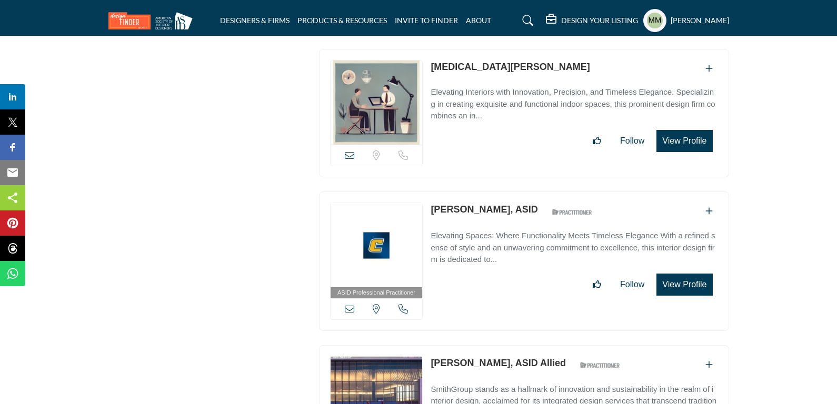
copy div "[US_STATE], [GEOGRAPHIC_DATA] [PERSON_NAME]"
drag, startPoint x: 425, startPoint y: 193, endPoint x: 512, endPoint y: 199, distance: 87.1
click at [512, 199] on div "ASID Professional Practitioner ASID Professional Practitioners have successfull…" at bounding box center [524, 262] width 410 height 140
copy link "[PERSON_NAME]"
drag, startPoint x: 429, startPoint y: 350, endPoint x: 481, endPoint y: 352, distance: 52.7
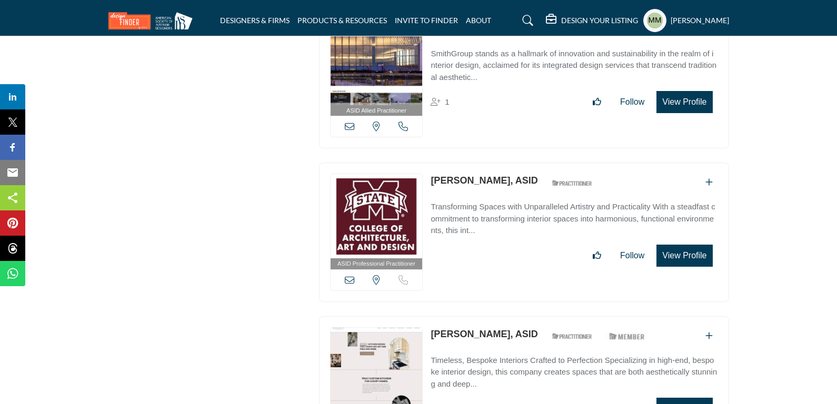
scroll to position [4177, 0]
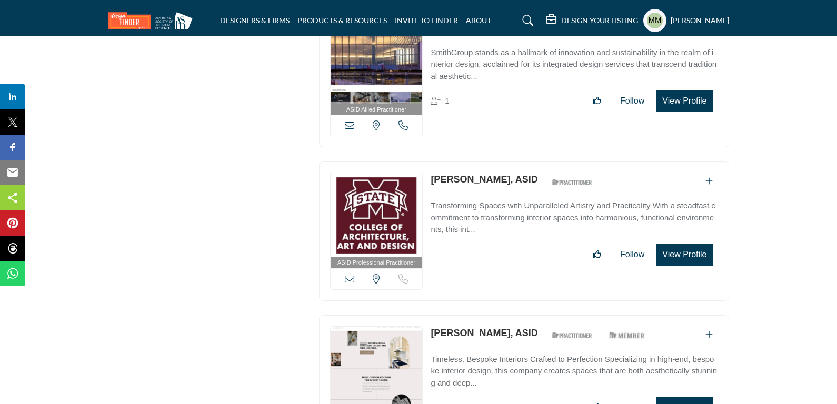
click at [350, 121] on icon at bounding box center [349, 125] width 9 height 9
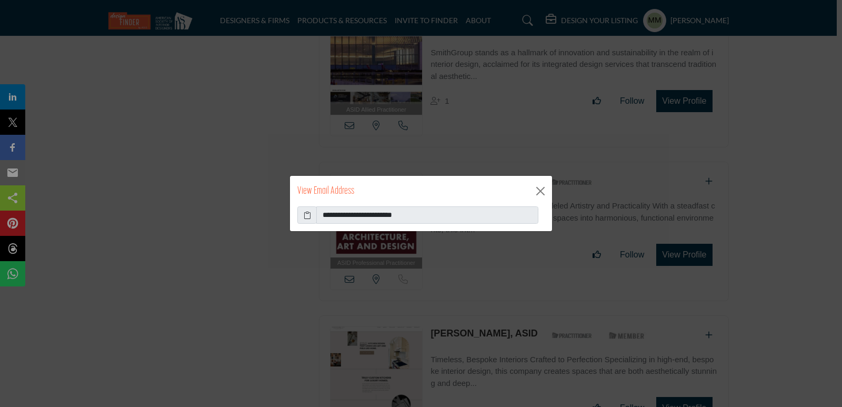
click at [309, 215] on icon at bounding box center [307, 215] width 7 height 11
click at [542, 190] on button "Close" at bounding box center [541, 191] width 16 height 16
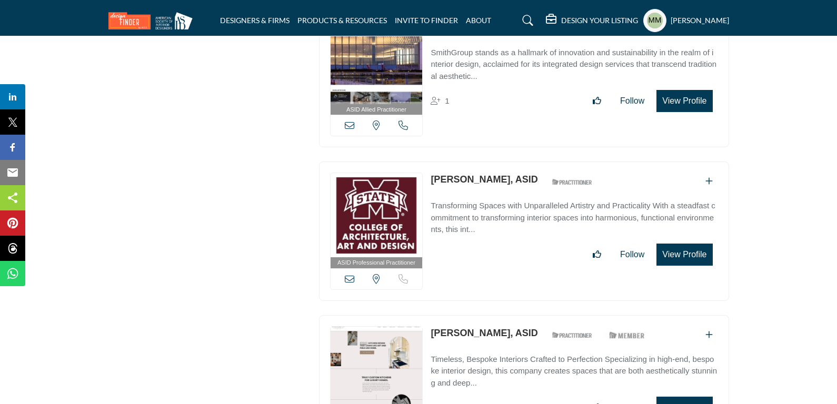
click at [397, 115] on div "[US_STATE], [GEOGRAPHIC_DATA]" at bounding box center [377, 125] width 92 height 21
click at [400, 121] on icon at bounding box center [403, 125] width 9 height 9
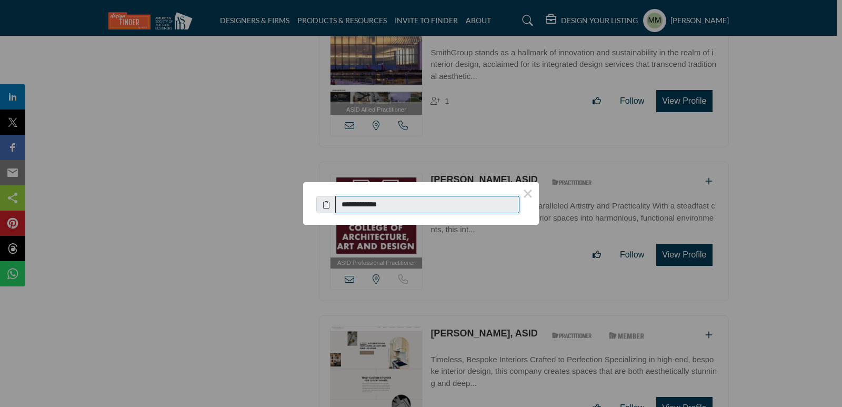
drag, startPoint x: 398, startPoint y: 208, endPoint x: 348, endPoint y: 207, distance: 50.6
click at [348, 207] on input "**********" at bounding box center [427, 205] width 184 height 18
click at [527, 194] on button "×" at bounding box center [528, 193] width 22 height 22
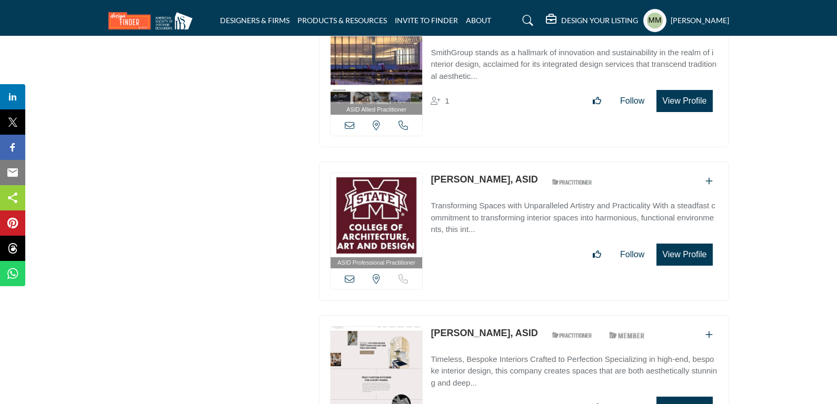
copy div "Mississippi, USA Call is currently unavailable for this contact. Lyndsey Miller"
drag, startPoint x: 423, startPoint y: 160, endPoint x: 492, endPoint y: 165, distance: 68.7
click at [494, 165] on div "ASID Professional Practitioner ASID Professional Practitioners have successfull…" at bounding box center [524, 232] width 410 height 140
drag, startPoint x: 429, startPoint y: 316, endPoint x: 511, endPoint y: 318, distance: 82.7
click at [511, 318] on div "ASID Professional Practitioner ASID Professional Practitioners have successfull…" at bounding box center [524, 385] width 410 height 140
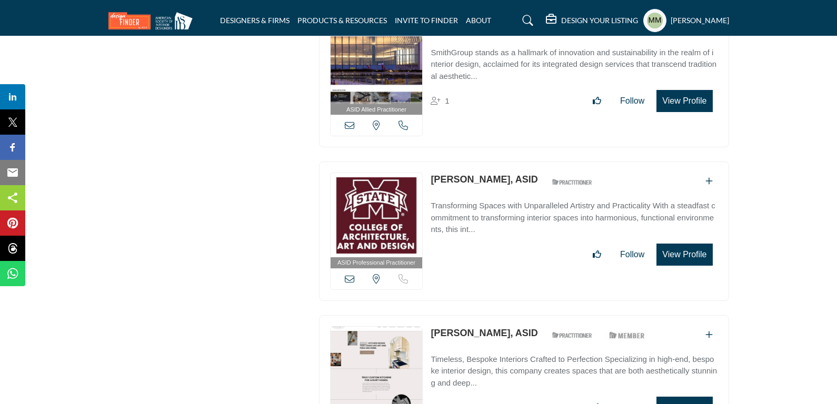
copy div "Location is currently unavailable for this contact. Call is currently unavailab…"
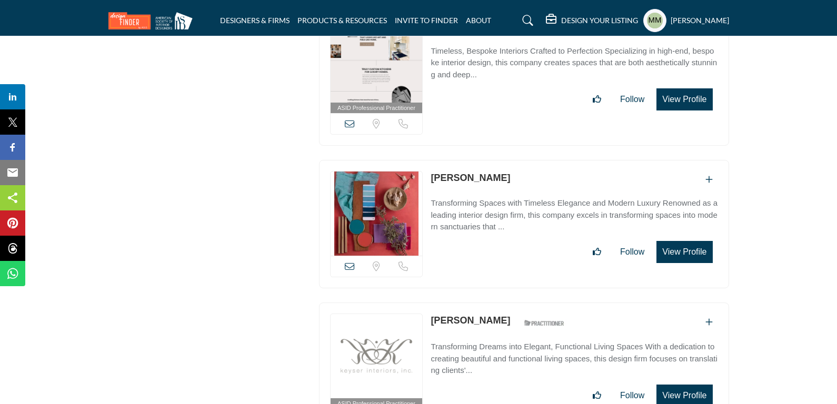
scroll to position [4514, 0]
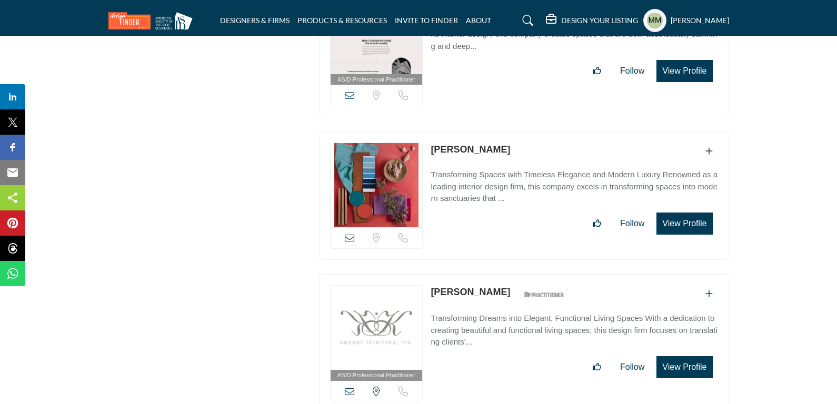
copy link "[PERSON_NAME]"
drag, startPoint x: 485, startPoint y: 131, endPoint x: 429, endPoint y: 133, distance: 56.9
click at [429, 133] on div "Location is currently unavailable for this contact. Call is currently unavailab…" at bounding box center [524, 196] width 410 height 128
copy link "[PERSON_NAME]"
click at [350, 233] on icon at bounding box center [349, 237] width 9 height 9
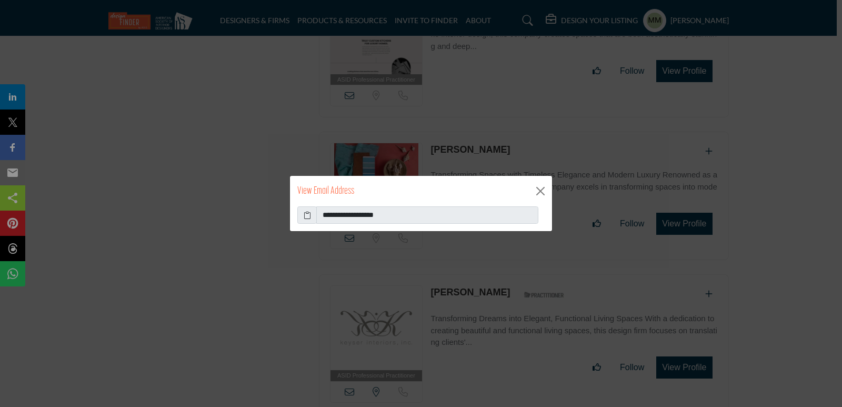
click at [309, 217] on icon at bounding box center [307, 215] width 7 height 11
click at [544, 191] on button "Close" at bounding box center [541, 191] width 16 height 16
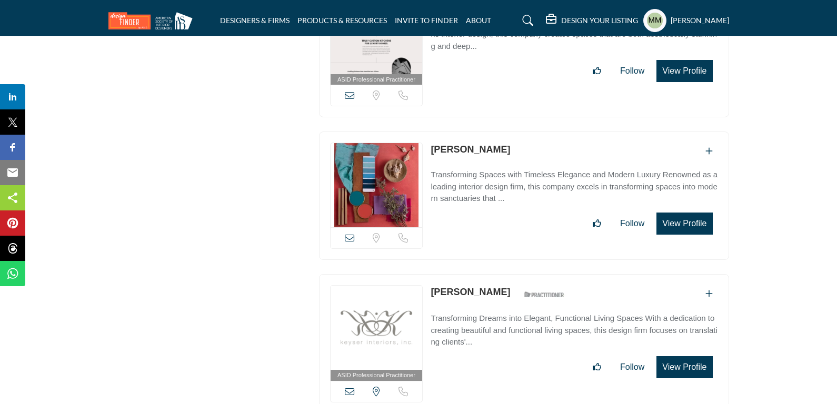
copy div "Maryland, USA Call is currently unavailable for this contact. Kori Keyser"
drag, startPoint x: 423, startPoint y: 273, endPoint x: 485, endPoint y: 272, distance: 62.1
click at [485, 274] on div "ASID Professional Practitioner ASID Professional Practitioners have successfull…" at bounding box center [524, 344] width 410 height 140
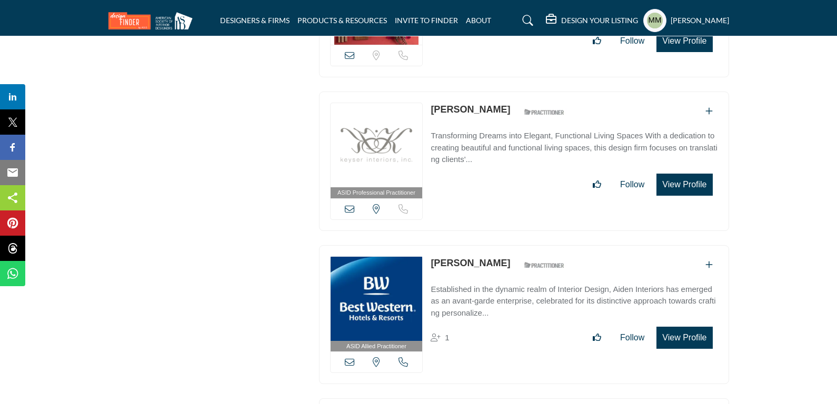
scroll to position [4788, 0]
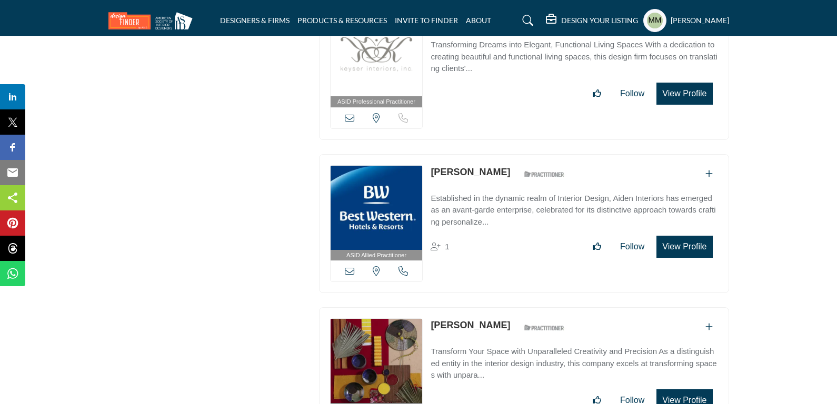
drag, startPoint x: 428, startPoint y: 157, endPoint x: 494, endPoint y: 159, distance: 65.9
click at [494, 130] on div "ASID Professional Practitioner ASID Professional Practitioners have successfull…" at bounding box center [523, 76] width 421 height 150
copy link "[PERSON_NAME]"
drag, startPoint x: 429, startPoint y: 156, endPoint x: 503, endPoint y: 158, distance: 74.8
click at [503, 158] on div "ASID Allied Practitioner ASID Allied Practitioners have successfully completed …" at bounding box center [524, 224] width 410 height 140
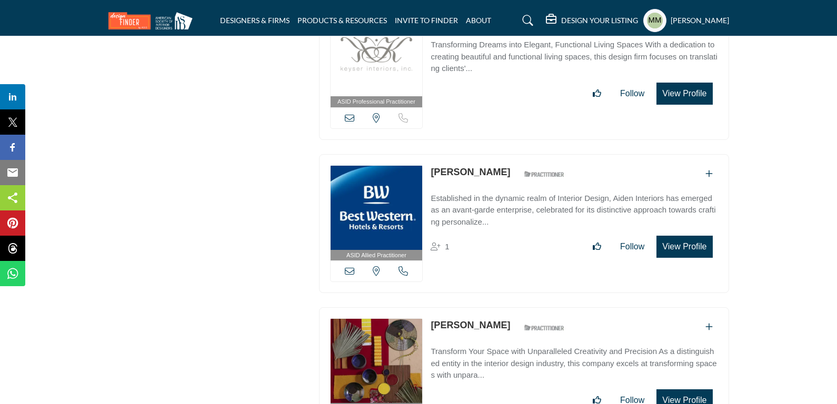
copy link "[PERSON_NAME]"
click at [353, 266] on icon at bounding box center [349, 270] width 9 height 9
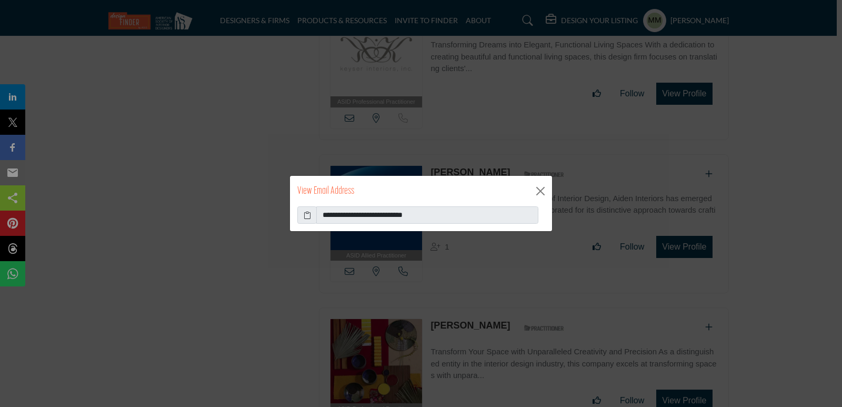
click at [304, 213] on icon at bounding box center [307, 215] width 7 height 11
click at [540, 186] on button "Close" at bounding box center [541, 191] width 16 height 16
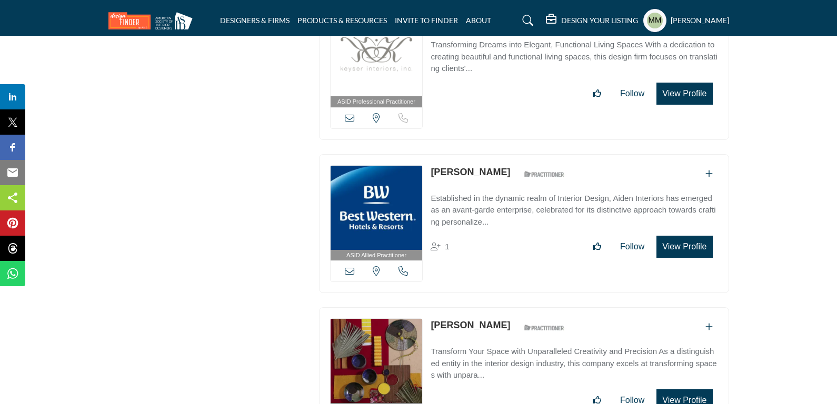
click at [403, 266] on icon at bounding box center [403, 270] width 9 height 9
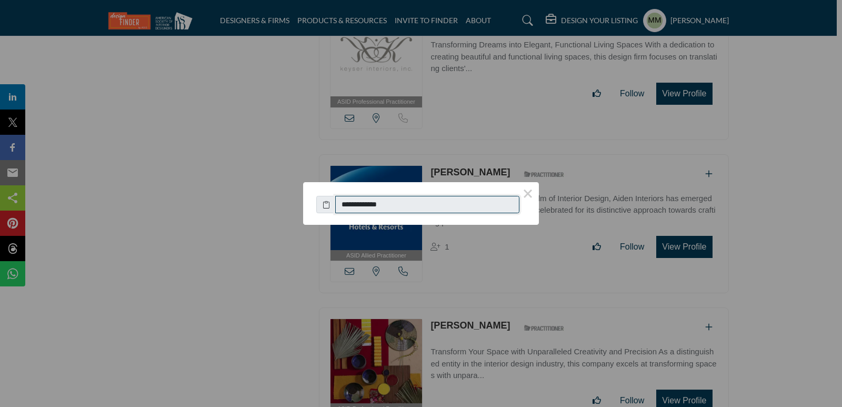
drag, startPoint x: 397, startPoint y: 209, endPoint x: 379, endPoint y: 189, distance: 26.8
click at [348, 209] on input "**********" at bounding box center [427, 205] width 184 height 18
click at [529, 191] on button "×" at bounding box center [528, 193] width 22 height 22
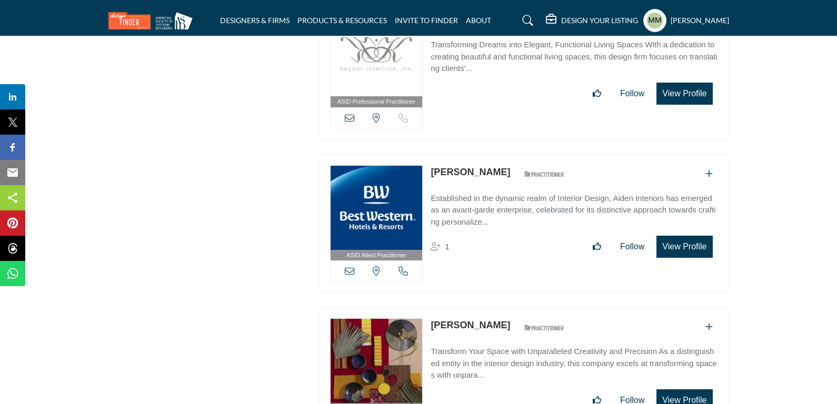
click at [437, 320] on link "[PERSON_NAME]" at bounding box center [471, 325] width 80 height 11
copy link "[PERSON_NAME]"
drag, startPoint x: 429, startPoint y: 309, endPoint x: 505, endPoint y: 309, distance: 76.9
click at [505, 309] on div "ASID Professional Practitioner ASID Professional Practitioners have successfull…" at bounding box center [524, 378] width 410 height 140
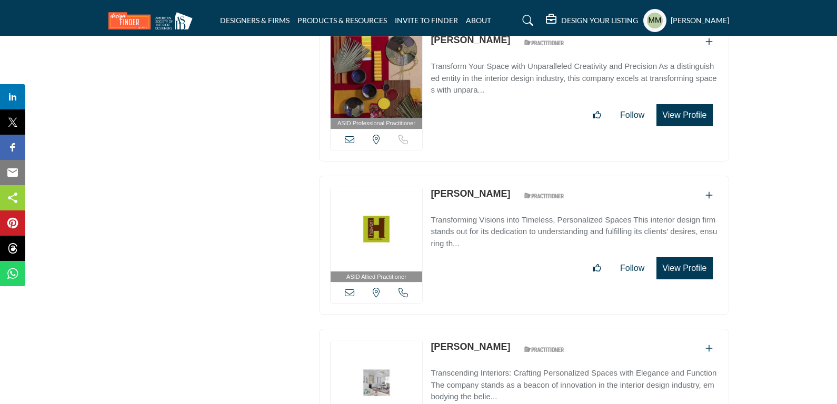
scroll to position [4723, 0]
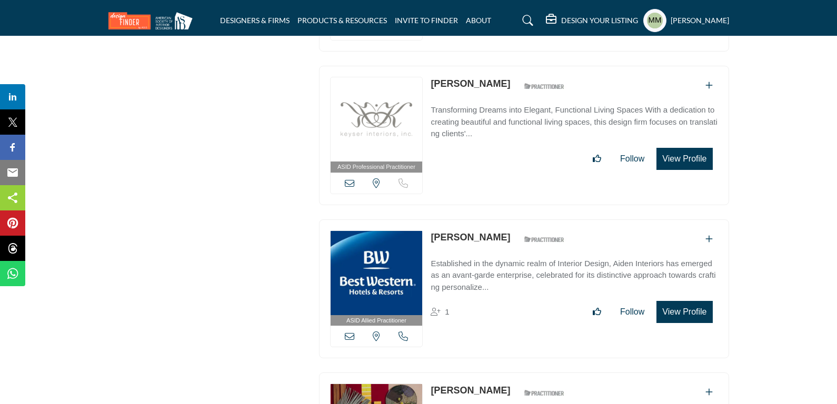
copy link "[PERSON_NAME]"
drag, startPoint x: 427, startPoint y: 376, endPoint x: 444, endPoint y: 283, distance: 94.7
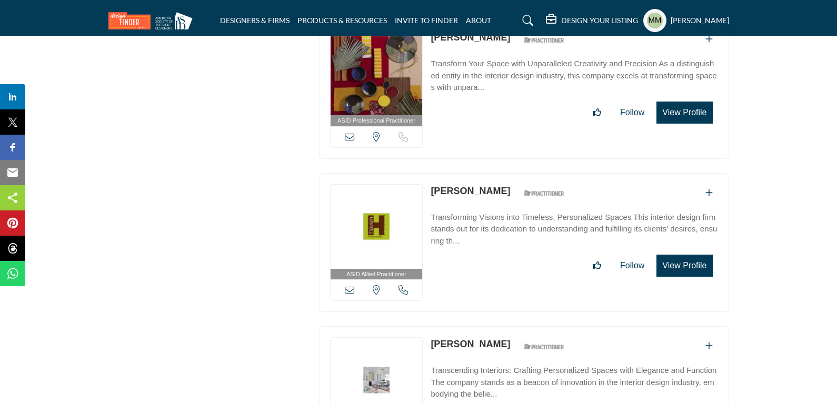
scroll to position [5081, 0]
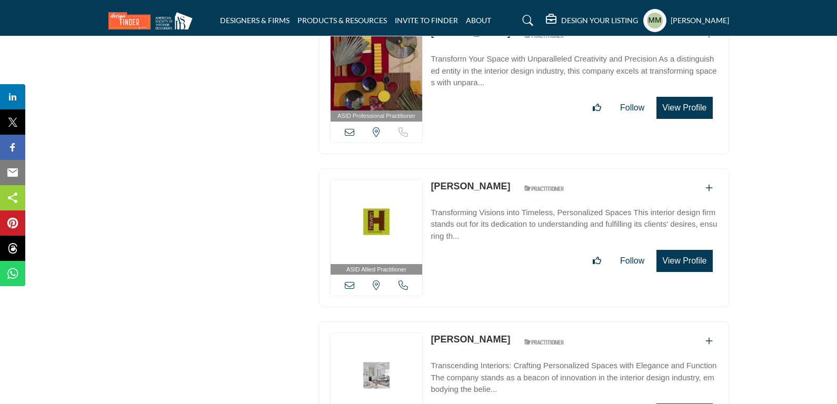
copy link "[PERSON_NAME]"
drag, startPoint x: 430, startPoint y: 165, endPoint x: 481, endPoint y: 175, distance: 52.0
click at [481, 175] on div "ASID Allied Practitioner ASID Allied Practitioners have successfully completed …" at bounding box center [524, 238] width 410 height 140
click at [349, 281] on icon at bounding box center [349, 285] width 9 height 9
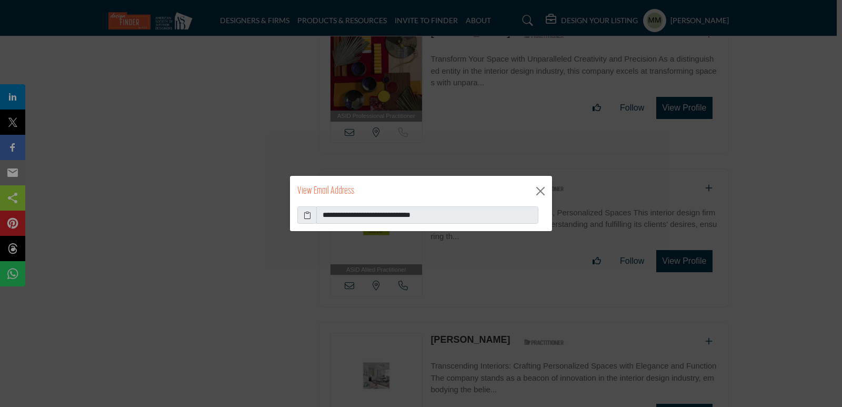
click at [308, 219] on icon at bounding box center [307, 215] width 7 height 11
click at [543, 181] on div "View Email Address" at bounding box center [421, 191] width 262 height 31
click at [545, 196] on button "Close" at bounding box center [541, 191] width 16 height 16
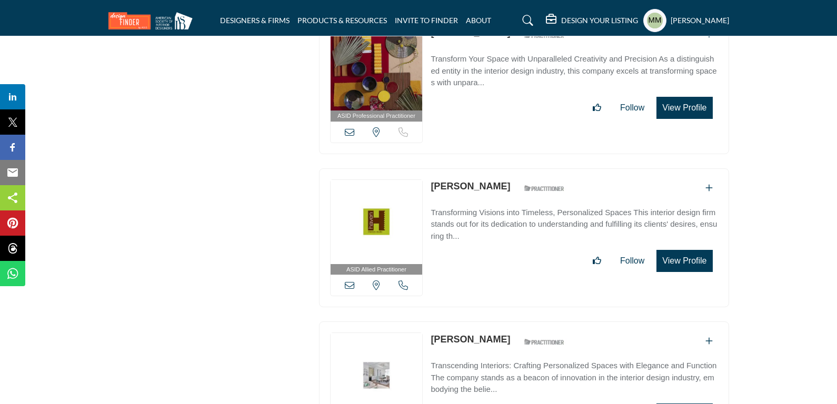
click at [405, 281] on icon at bounding box center [403, 285] width 9 height 9
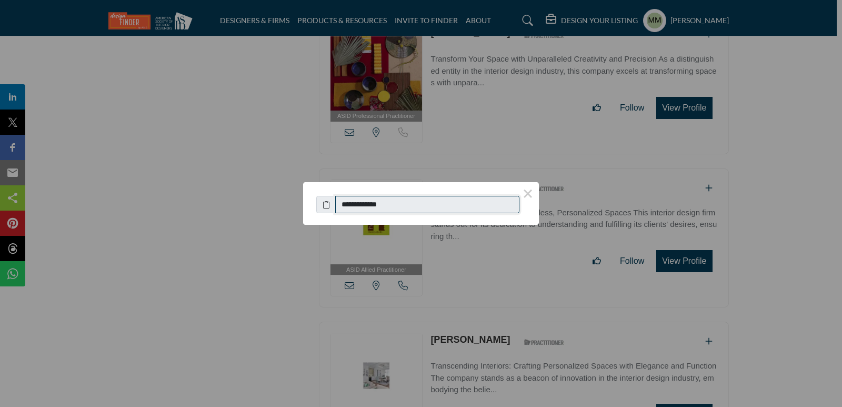
drag, startPoint x: 397, startPoint y: 206, endPoint x: 313, endPoint y: 141, distance: 106.2
click at [348, 196] on input "**********" at bounding box center [427, 205] width 184 height 18
click at [525, 192] on button "×" at bounding box center [528, 193] width 22 height 22
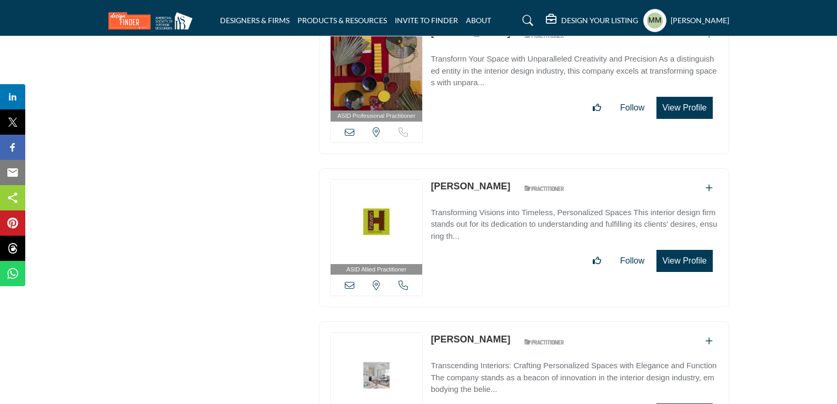
copy link "[PERSON_NAME]"
drag, startPoint x: 427, startPoint y: 328, endPoint x: 482, endPoint y: 330, distance: 54.8
click at [482, 330] on div "ASID Allied Practitioner ASID Allied Practitioners have successfully completed …" at bounding box center [524, 392] width 410 height 140
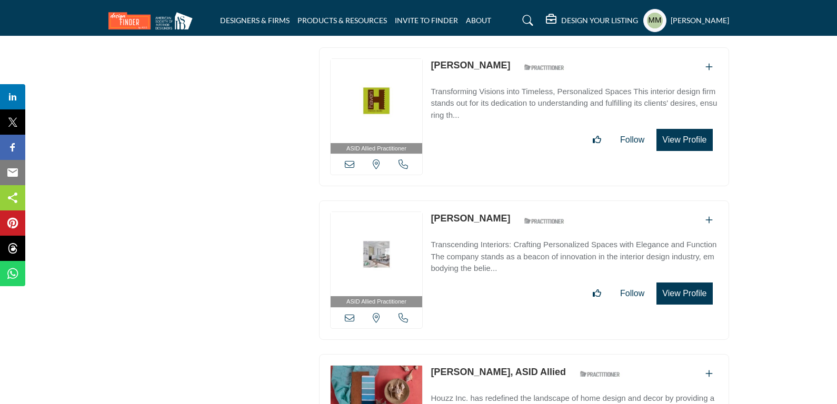
scroll to position [5228, 0]
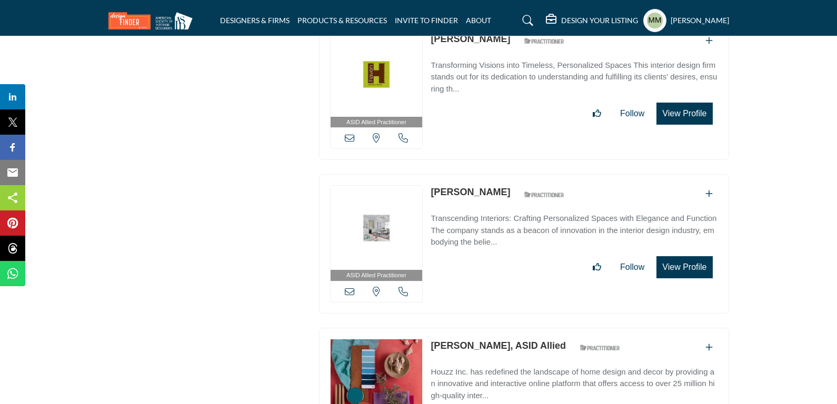
click at [350, 287] on icon at bounding box center [349, 291] width 9 height 9
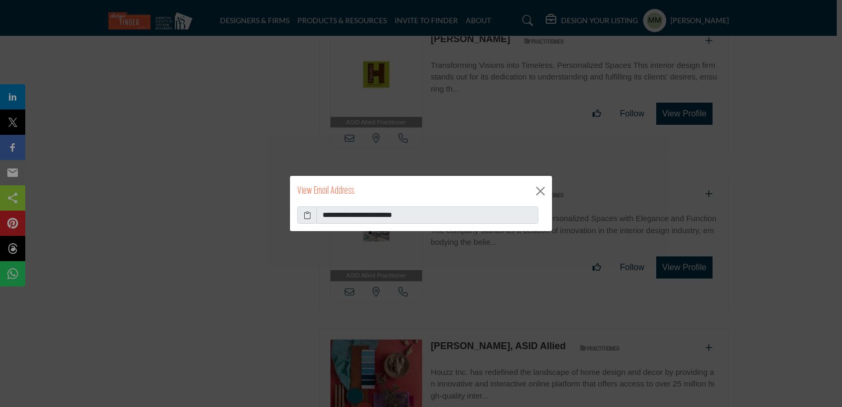
click at [300, 221] on span at bounding box center [307, 215] width 19 height 18
click at [309, 212] on icon at bounding box center [307, 215] width 7 height 11
click at [546, 192] on button "Close" at bounding box center [541, 191] width 16 height 16
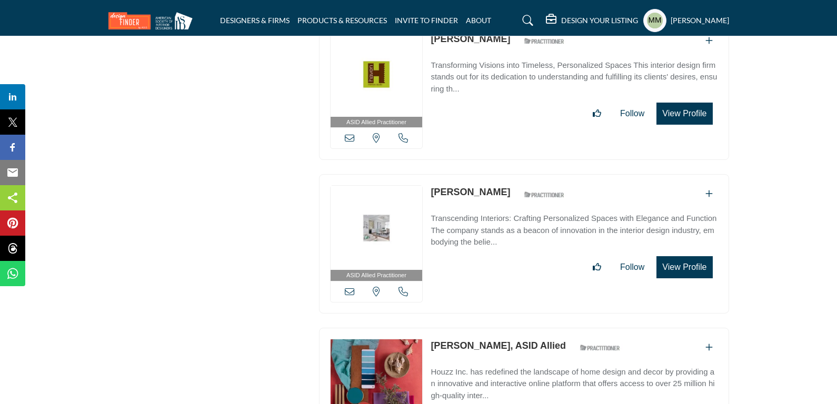
click at [405, 287] on icon at bounding box center [403, 291] width 9 height 9
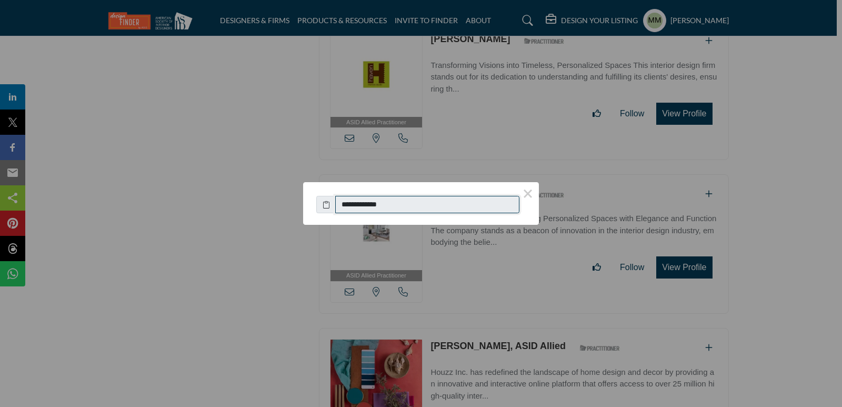
drag, startPoint x: 404, startPoint y: 207, endPoint x: 344, endPoint y: 209, distance: 60.0
click at [344, 209] on input "**********" at bounding box center [427, 205] width 184 height 18
click at [528, 186] on button "×" at bounding box center [528, 193] width 22 height 22
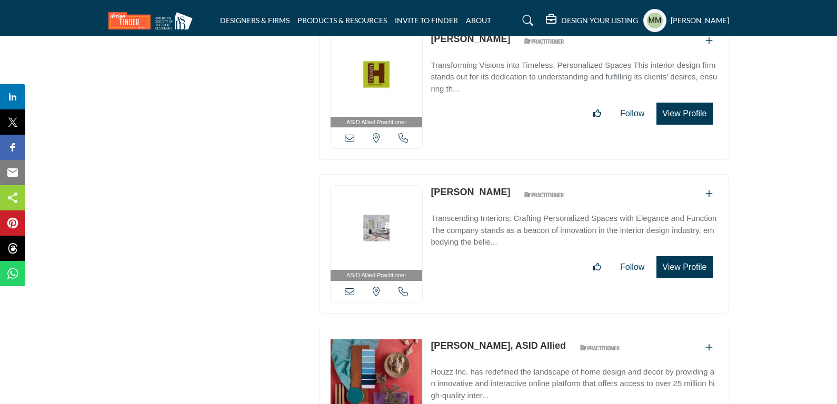
copy link "[PERSON_NAME]"
drag, startPoint x: 428, startPoint y: 326, endPoint x: 490, endPoint y: 328, distance: 62.1
click at [490, 328] on div "ASID Allied Practitioner ASID Allied Practitioners have successfully completed …" at bounding box center [524, 398] width 410 height 140
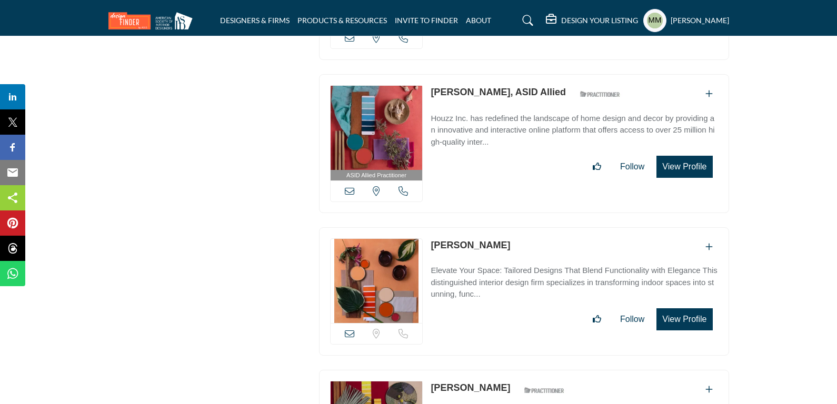
scroll to position [5502, 0]
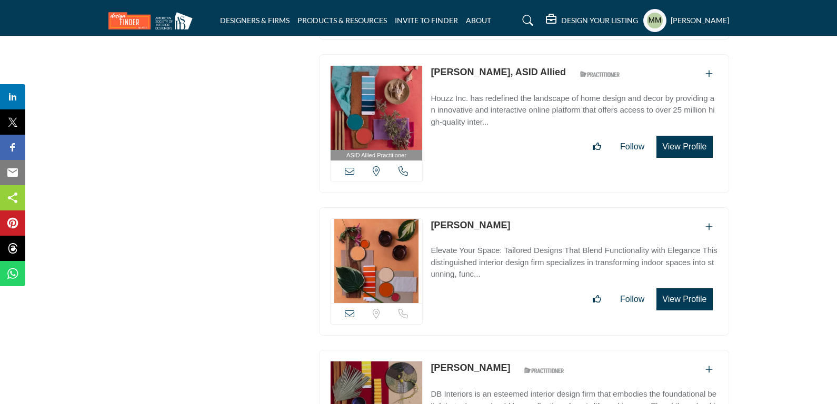
click at [348, 166] on icon at bounding box center [349, 170] width 9 height 9
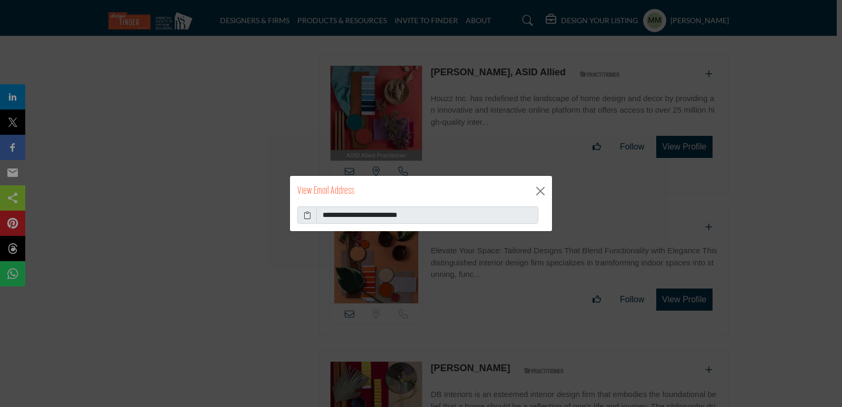
click at [310, 217] on icon at bounding box center [307, 215] width 7 height 11
click at [539, 187] on button "Close" at bounding box center [541, 191] width 16 height 16
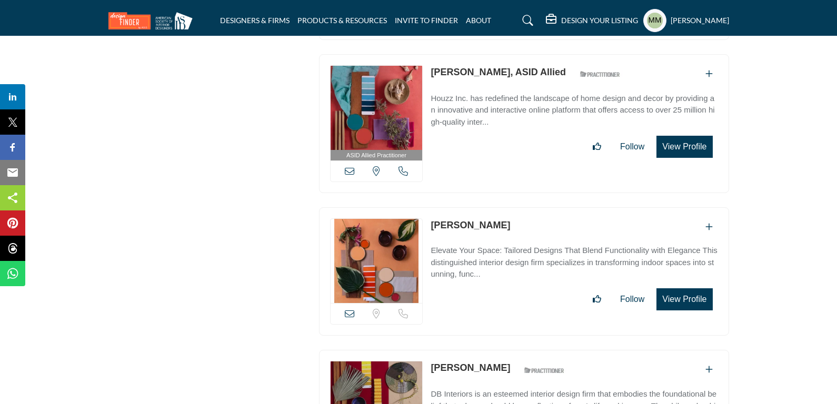
click at [401, 166] on icon at bounding box center [403, 170] width 9 height 9
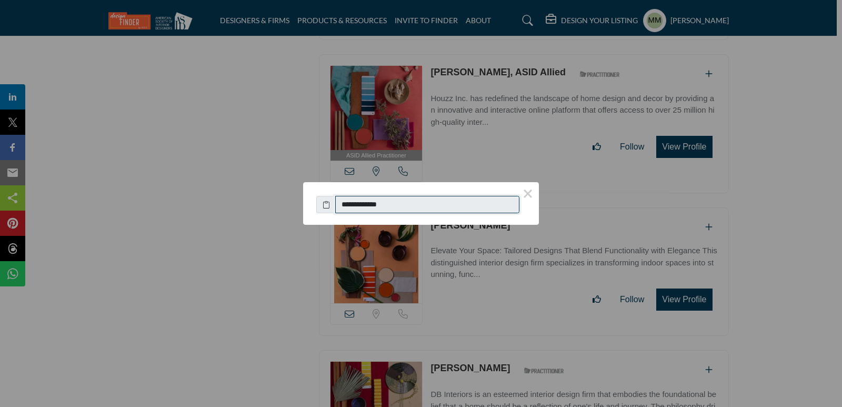
drag, startPoint x: 397, startPoint y: 208, endPoint x: 347, endPoint y: 207, distance: 50.0
click at [347, 207] on input "**********" at bounding box center [427, 205] width 184 height 18
click at [529, 188] on button "×" at bounding box center [528, 193] width 22 height 22
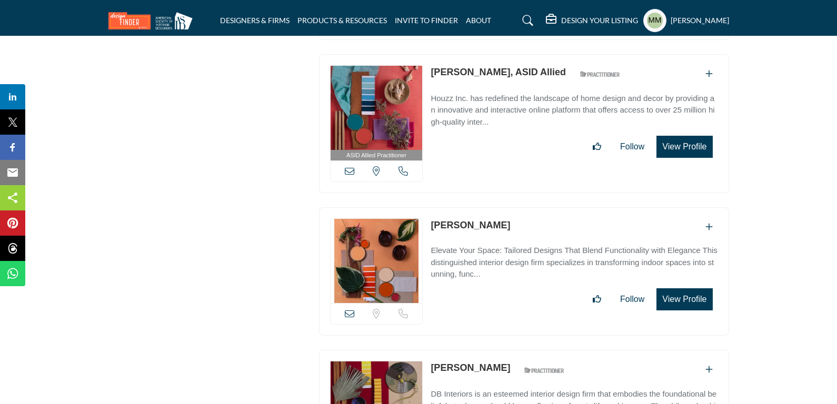
copy link "[PERSON_NAME]"
drag, startPoint x: 427, startPoint y: 207, endPoint x: 359, endPoint y: 188, distance: 71.0
click at [520, 212] on div "Location is currently unavailable for this contact. Call is currently unavailab…" at bounding box center [524, 271] width 410 height 128
click at [346, 309] on icon at bounding box center [349, 313] width 9 height 9
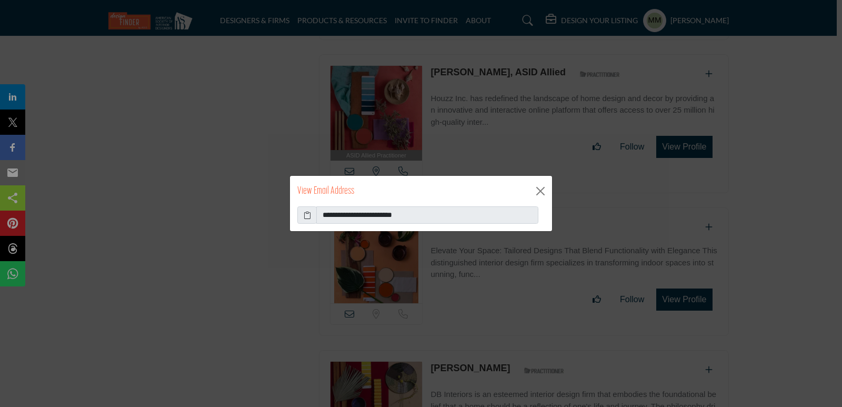
click at [308, 218] on icon at bounding box center [307, 215] width 7 height 11
click at [539, 189] on button "Close" at bounding box center [541, 191] width 16 height 16
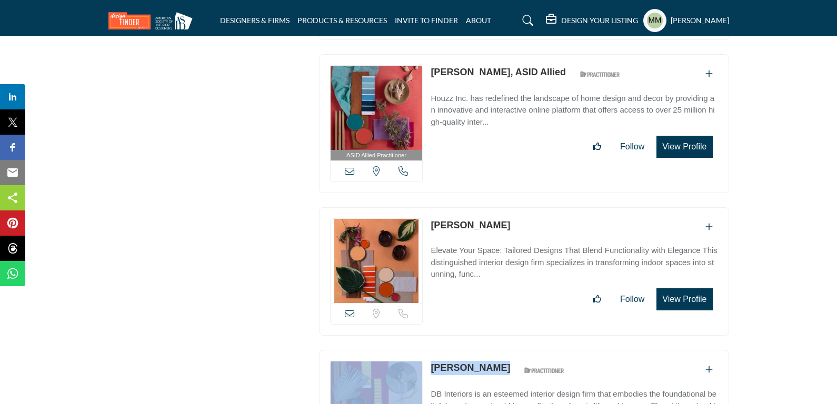
copy div "[US_STATE], [GEOGRAPHIC_DATA] [PERSON_NAME]"
drag, startPoint x: 424, startPoint y: 347, endPoint x: 464, endPoint y: 323, distance: 46.3
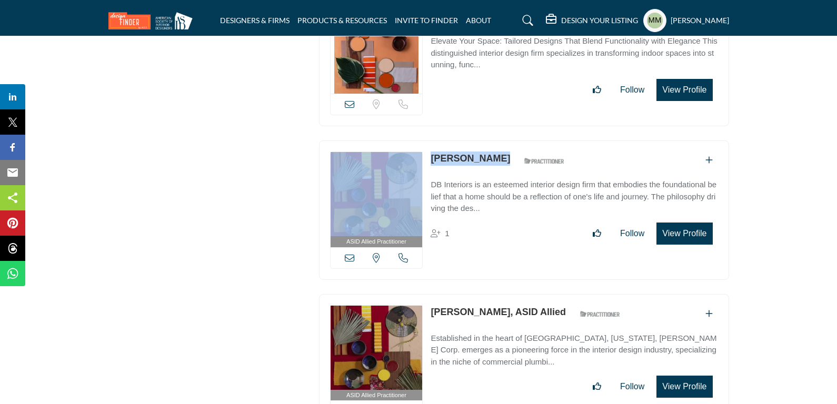
scroll to position [5713, 0]
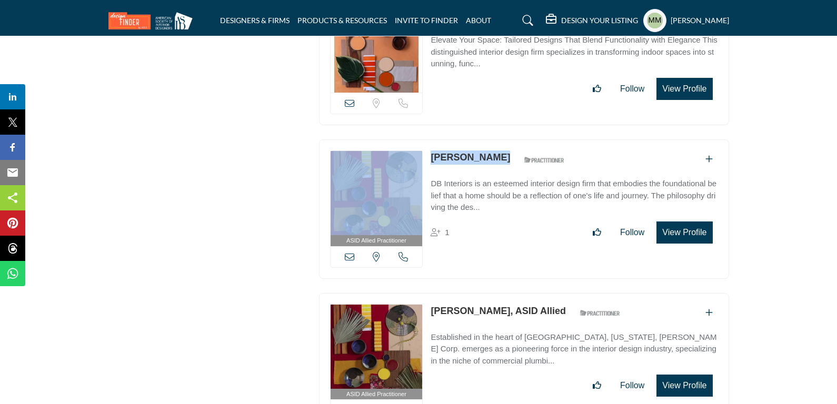
click at [352, 252] on icon at bounding box center [349, 256] width 9 height 9
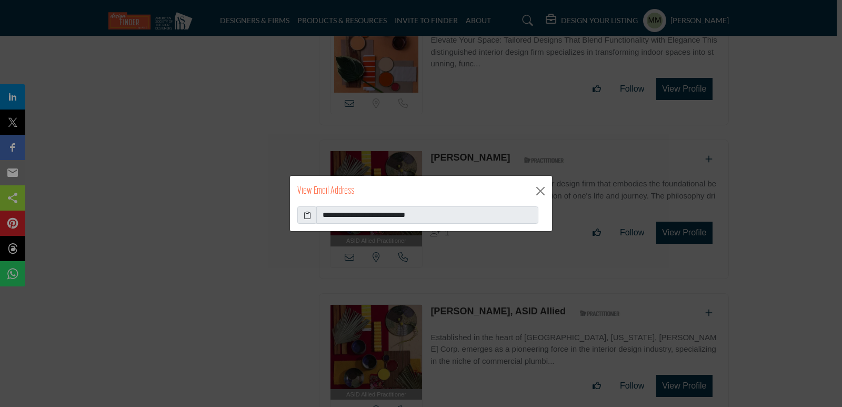
click at [306, 218] on icon at bounding box center [307, 215] width 7 height 11
click at [530, 184] on div "View Email Address" at bounding box center [421, 191] width 262 height 31
click at [536, 193] on button "Close" at bounding box center [541, 191] width 16 height 16
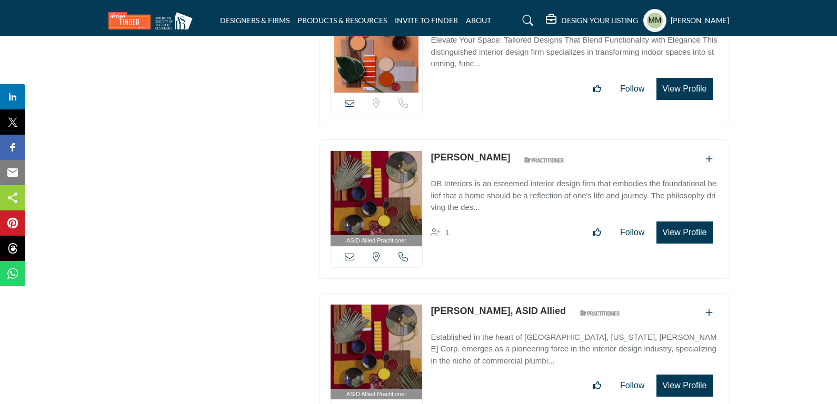
click at [403, 252] on icon at bounding box center [403, 256] width 9 height 9
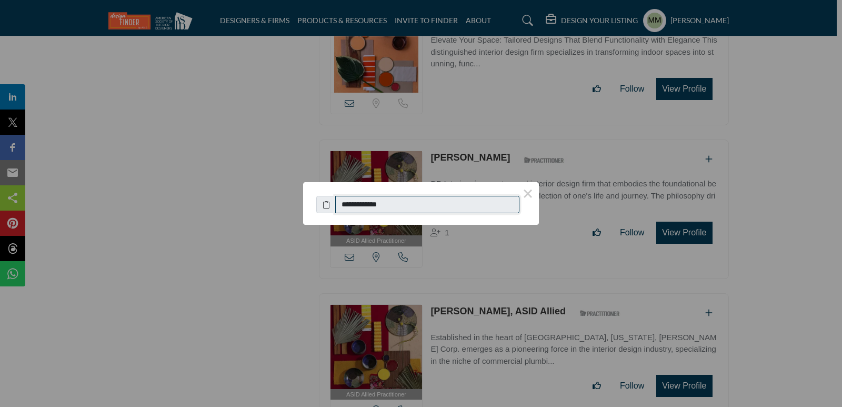
drag, startPoint x: 398, startPoint y: 204, endPoint x: 327, endPoint y: 174, distance: 76.9
click at [347, 205] on input "**********" at bounding box center [427, 205] width 184 height 18
click at [525, 184] on button "×" at bounding box center [528, 193] width 22 height 22
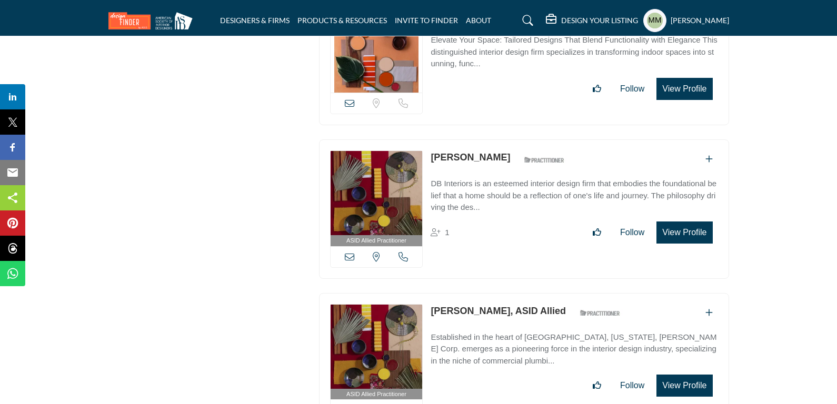
copy link "[PERSON_NAME]"
drag, startPoint x: 429, startPoint y: 289, endPoint x: 488, endPoint y: 290, distance: 59.0
click at [488, 293] on div "ASID Allied Practitioner ASID Allied Practitioners have successfully completed …" at bounding box center [524, 363] width 410 height 140
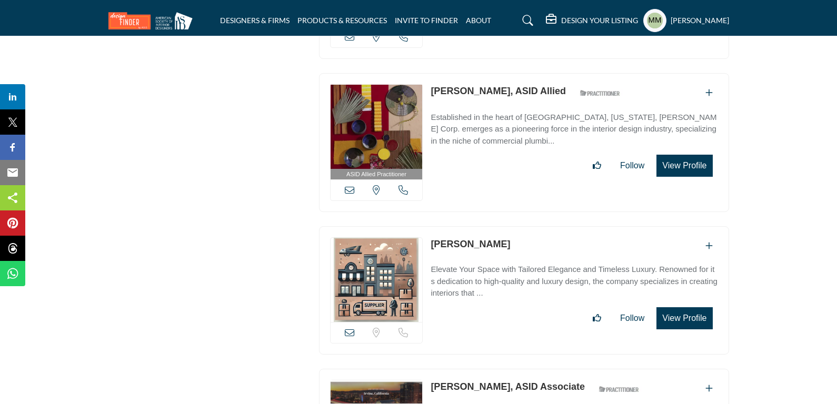
scroll to position [5944, 0]
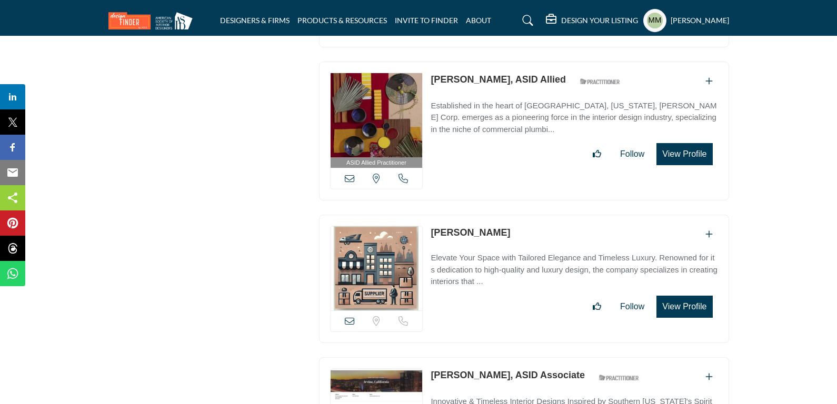
copy link "[PERSON_NAME]"
drag, startPoint x: 429, startPoint y: 210, endPoint x: 529, endPoint y: 215, distance: 100.2
click at [529, 215] on div "Location is currently unavailable for this contact. Call is currently unavailab…" at bounding box center [524, 279] width 410 height 128
click at [349, 316] on icon at bounding box center [349, 320] width 9 height 9
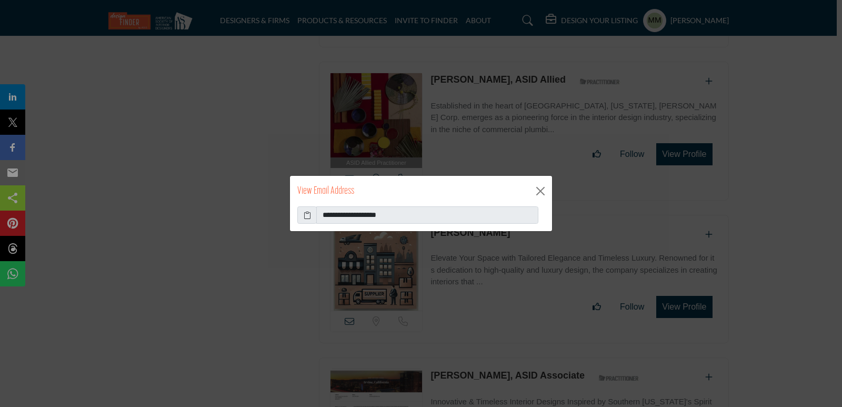
click at [308, 216] on icon at bounding box center [307, 215] width 7 height 11
click at [536, 189] on button "Close" at bounding box center [541, 191] width 16 height 16
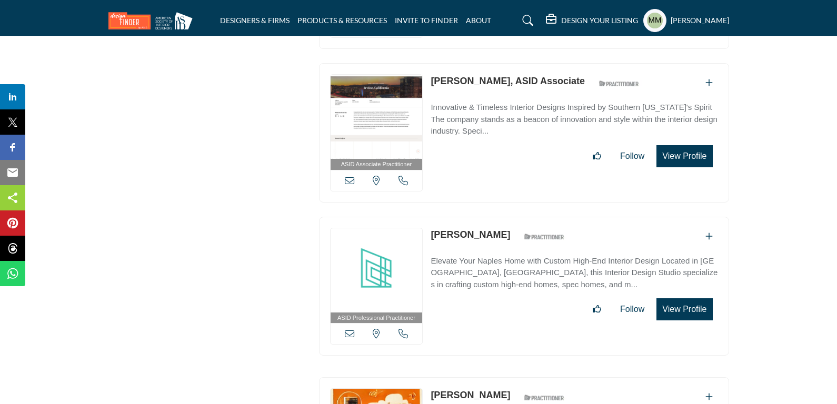
scroll to position [6239, 0]
copy div "[US_STATE], [GEOGRAPHIC_DATA] [PERSON_NAME]"
drag, startPoint x: 423, startPoint y: 57, endPoint x: 517, endPoint y: 61, distance: 93.3
click at [517, 63] on div "ASID Associate Practitioner ASID Associate Practitioners have a degree in any m…" at bounding box center [524, 133] width 410 height 140
click at [352, 175] on icon at bounding box center [349, 179] width 9 height 9
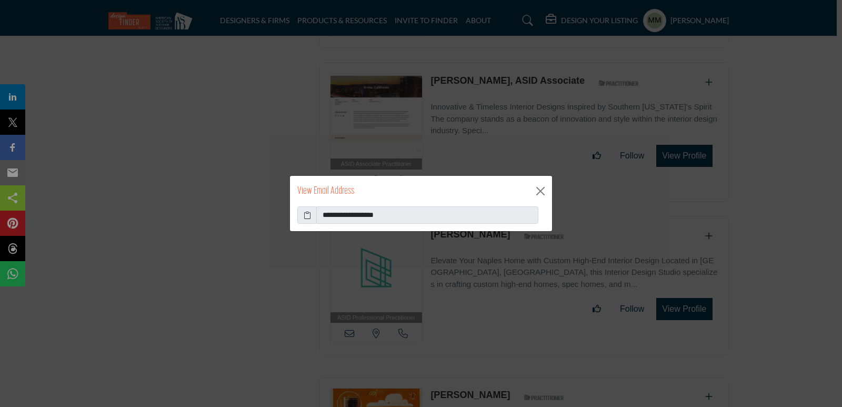
click at [305, 217] on icon at bounding box center [307, 215] width 7 height 11
click at [541, 183] on button "Close" at bounding box center [541, 191] width 16 height 16
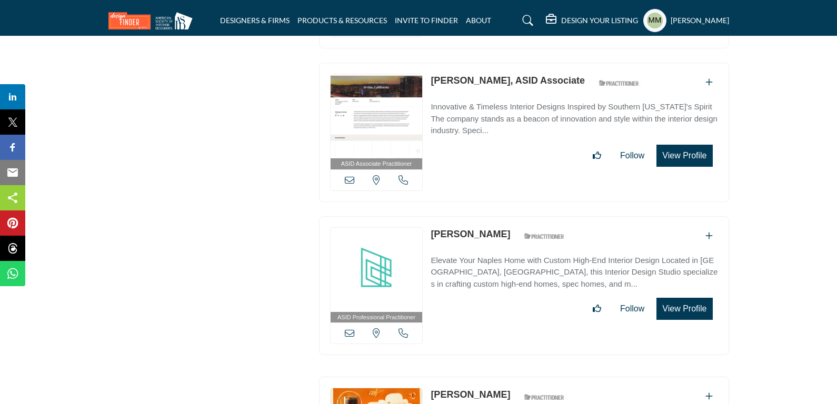
click at [400, 170] on div "[US_STATE], [GEOGRAPHIC_DATA]" at bounding box center [377, 180] width 92 height 21
click at [400, 175] on icon at bounding box center [403, 179] width 9 height 9
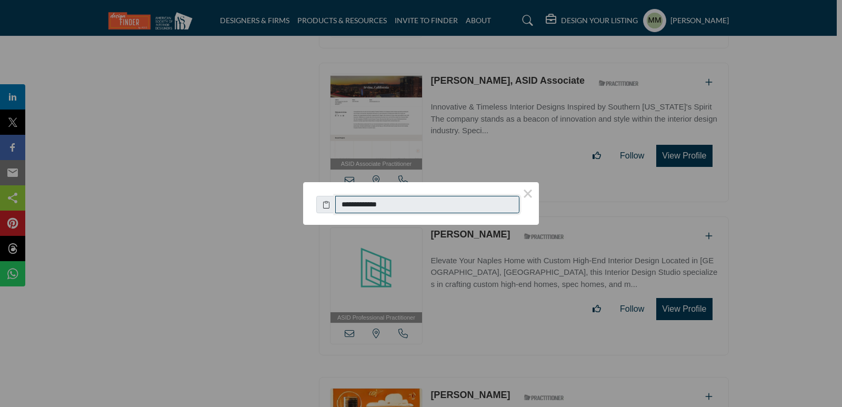
drag, startPoint x: 399, startPoint y: 208, endPoint x: 345, endPoint y: 204, distance: 54.4
click at [345, 204] on input "**********" at bounding box center [427, 205] width 184 height 18
click at [528, 189] on button "×" at bounding box center [528, 193] width 22 height 22
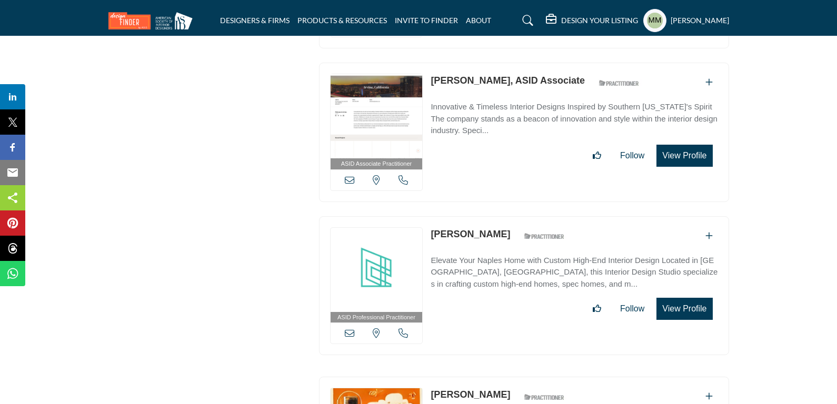
copy div "[US_STATE], [GEOGRAPHIC_DATA] [PERSON_NAME]"
drag, startPoint x: 425, startPoint y: 212, endPoint x: 491, endPoint y: 212, distance: 65.8
click at [491, 216] on div "ASID Professional Practitioner ASID Professional Practitioners have successfull…" at bounding box center [524, 286] width 410 height 140
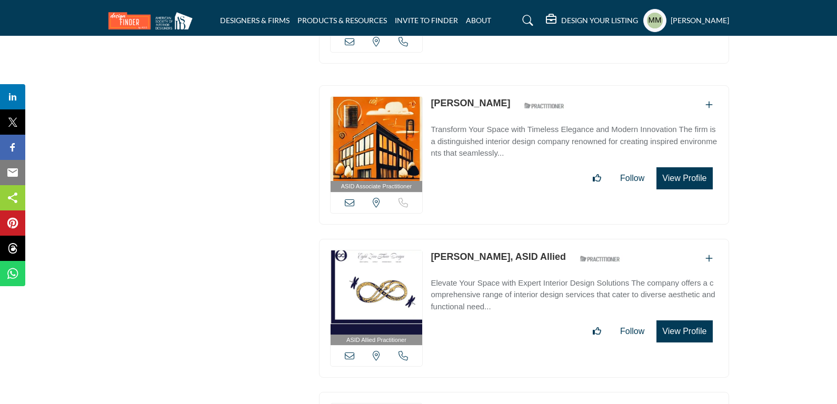
scroll to position [6534, 0]
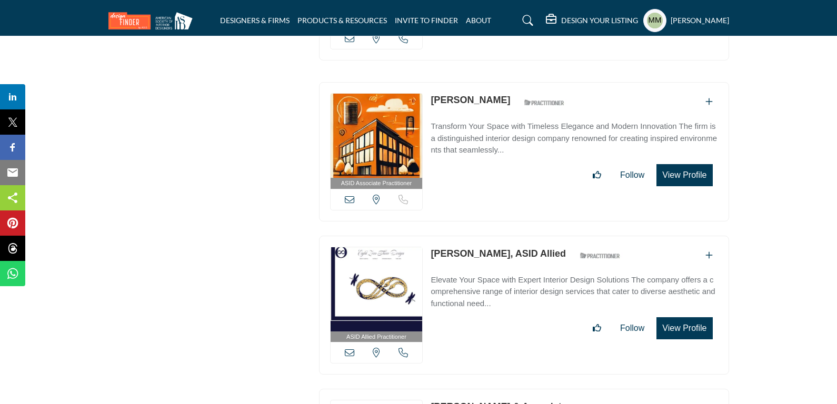
drag, startPoint x: 429, startPoint y: 81, endPoint x: 503, endPoint y: 83, distance: 74.3
click at [503, 83] on div "ASID Associate Practitioner ASID Associate Practitioners have a degree in any m…" at bounding box center [524, 152] width 410 height 140
click at [350, 195] on icon at bounding box center [349, 199] width 9 height 9
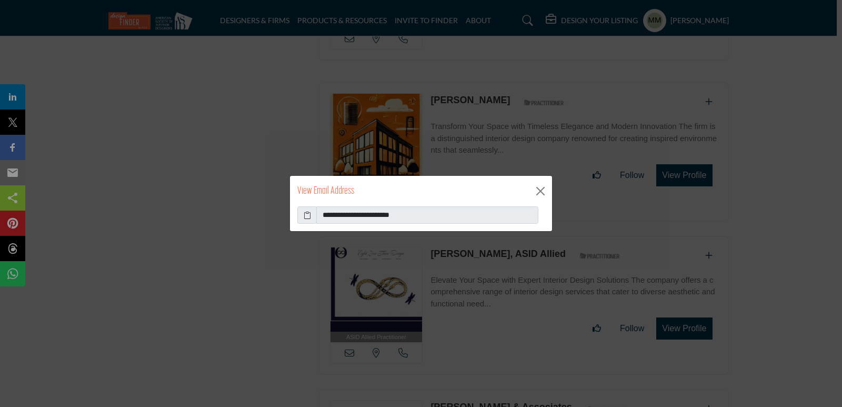
click at [306, 216] on icon at bounding box center [307, 215] width 7 height 11
click at [539, 192] on button "Close" at bounding box center [541, 191] width 16 height 16
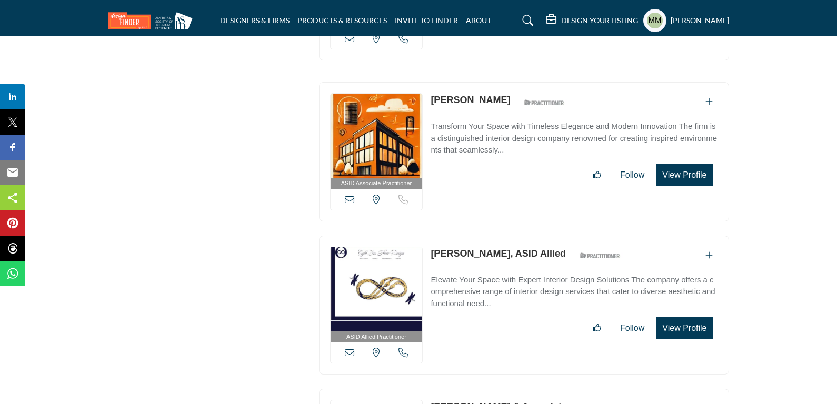
drag, startPoint x: 427, startPoint y: 231, endPoint x: 489, endPoint y: 227, distance: 62.2
click at [490, 236] on div "ASID Allied Practitioner ASID Allied Practitioners have successfully completed …" at bounding box center [524, 306] width 410 height 140
click at [350, 348] on icon at bounding box center [349, 352] width 9 height 9
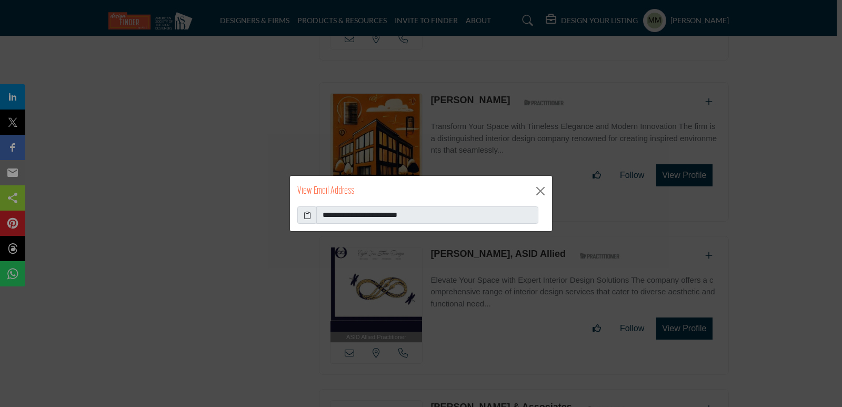
click at [308, 214] on icon at bounding box center [307, 215] width 7 height 11
click at [548, 189] on button "Close" at bounding box center [541, 191] width 16 height 16
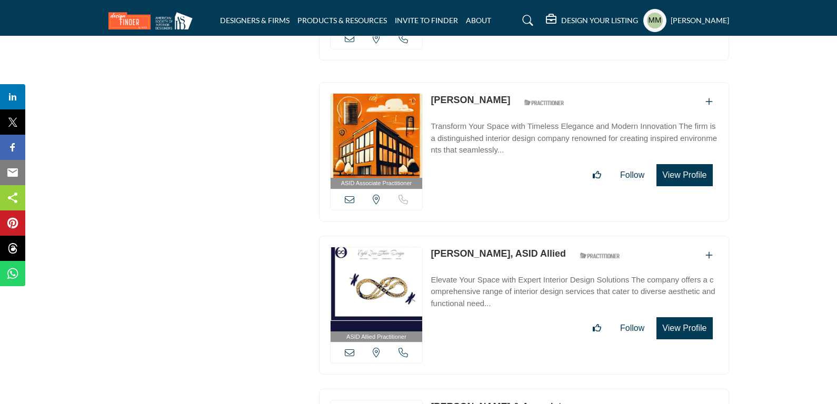
click at [403, 348] on icon at bounding box center [403, 352] width 9 height 9
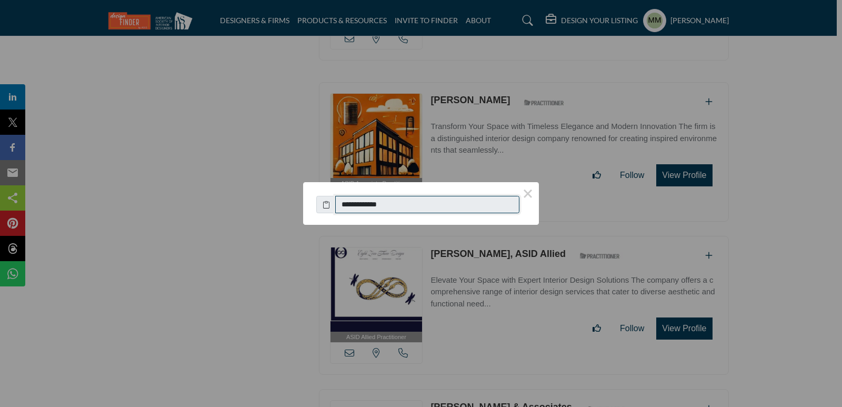
drag, startPoint x: 396, startPoint y: 203, endPoint x: 345, endPoint y: 201, distance: 51.6
click at [345, 201] on input "**********" at bounding box center [427, 205] width 184 height 18
click at [527, 192] on button "×" at bounding box center [528, 193] width 22 height 22
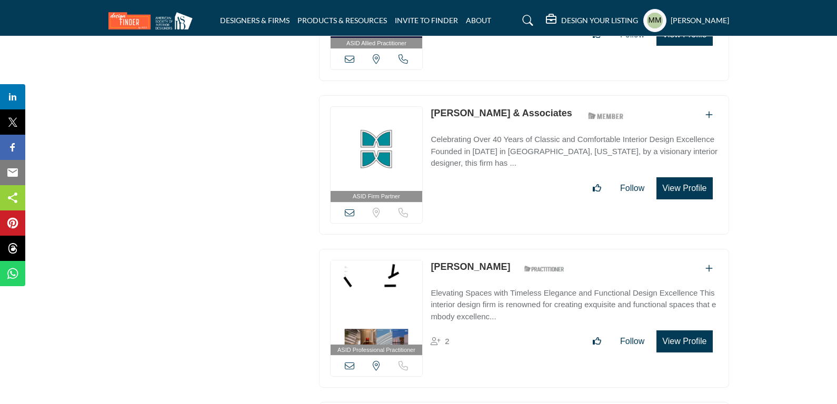
scroll to position [6829, 0]
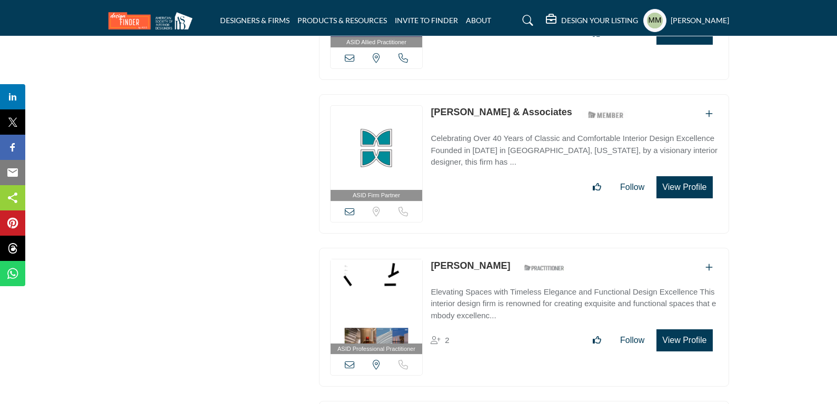
drag, startPoint x: 429, startPoint y: 90, endPoint x: 558, endPoint y: 94, distance: 128.5
click at [558, 94] on div "ASID Firm Partner ASID Firm Partners are design companies with ASID-qualified i…" at bounding box center [524, 164] width 410 height 140
click at [348, 207] on icon at bounding box center [349, 211] width 9 height 9
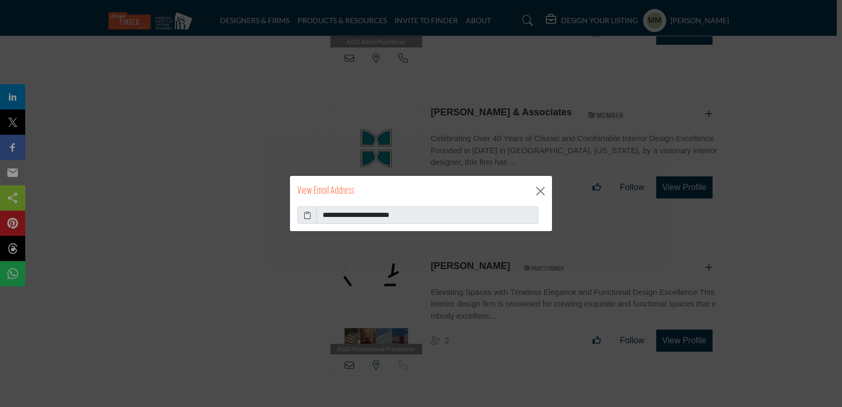
click at [308, 215] on icon at bounding box center [307, 215] width 7 height 11
click at [546, 191] on button "Close" at bounding box center [541, 191] width 16 height 16
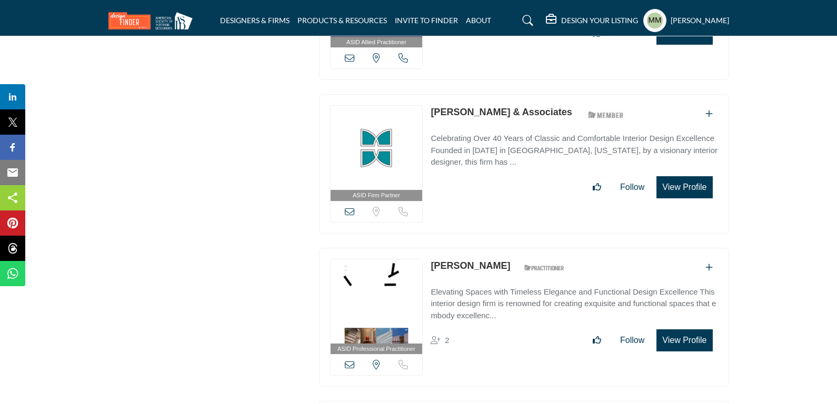
drag, startPoint x: 429, startPoint y: 240, endPoint x: 481, endPoint y: 243, distance: 52.8
click at [481, 248] on div "ASID Professional Practitioner ASID Professional Practitioners have successfull…" at bounding box center [524, 318] width 410 height 140
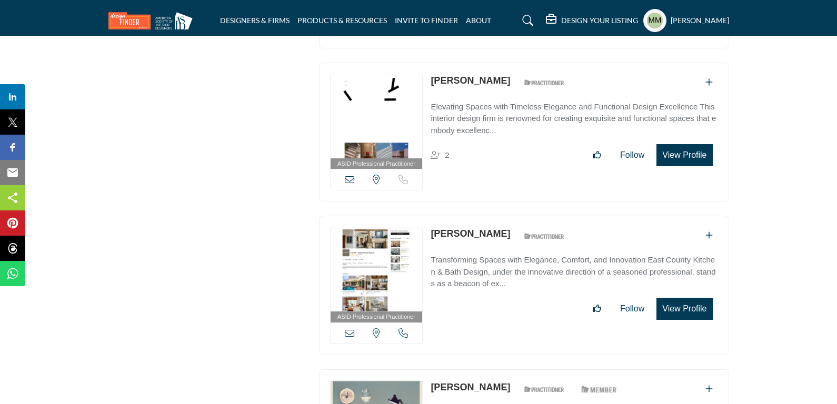
scroll to position [7103, 0]
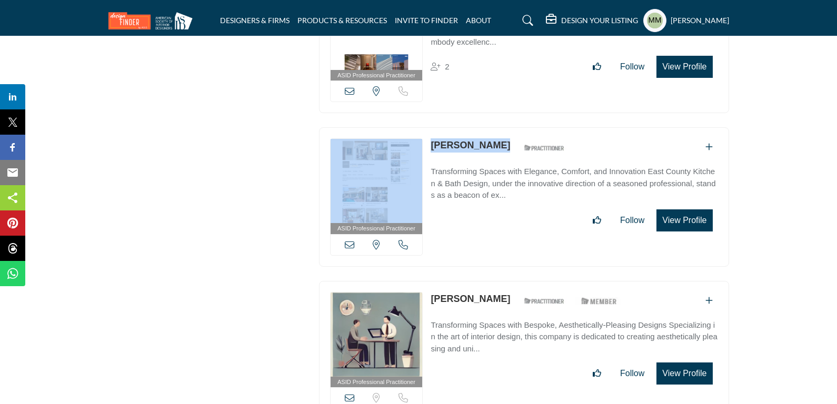
drag, startPoint x: 427, startPoint y: 118, endPoint x: 507, endPoint y: 120, distance: 80.0
click at [507, 127] on div "ASID Professional Practitioner ASID Professional Practitioners have successfull…" at bounding box center [524, 197] width 410 height 140
drag, startPoint x: 431, startPoint y: 283, endPoint x: 508, endPoint y: 283, distance: 76.9
click at [508, 283] on div "ASID Professional Practitioner ASID Professional Practitioners have successfull…" at bounding box center [524, 351] width 410 height 140
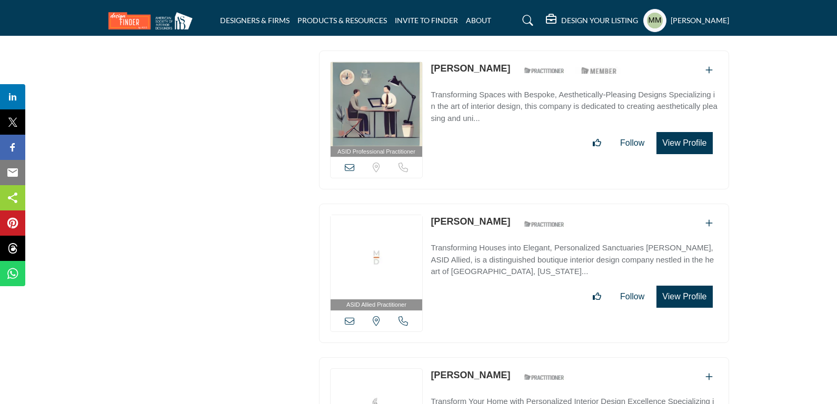
scroll to position [7334, 0]
drag, startPoint x: 497, startPoint y: 195, endPoint x: 429, endPoint y: 195, distance: 68.5
click at [429, 203] on div "ASID Allied Practitioner ASID Allied Practitioners have successfully completed …" at bounding box center [524, 273] width 410 height 140
click at [349, 315] on icon at bounding box center [349, 319] width 9 height 9
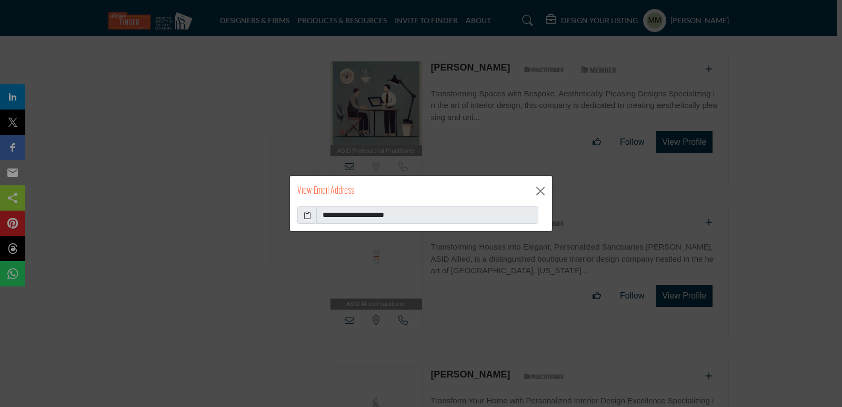
click at [306, 214] on icon at bounding box center [307, 215] width 7 height 11
click at [538, 194] on button "Close" at bounding box center [541, 191] width 16 height 16
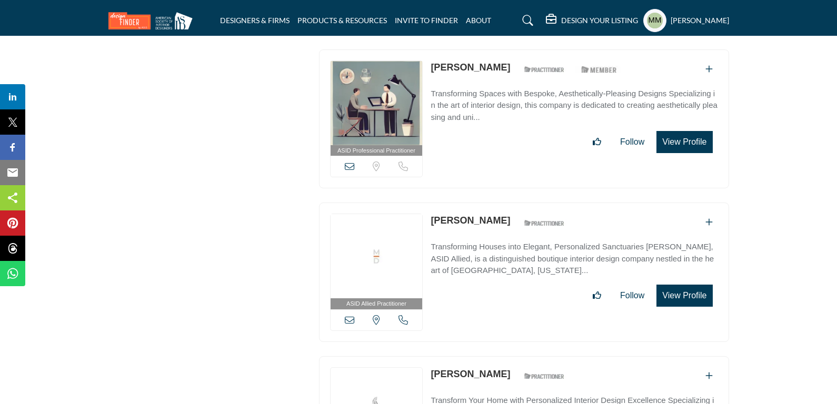
click at [403, 310] on div "[US_STATE], [GEOGRAPHIC_DATA]" at bounding box center [377, 320] width 92 height 21
click at [405, 315] on icon at bounding box center [403, 319] width 9 height 9
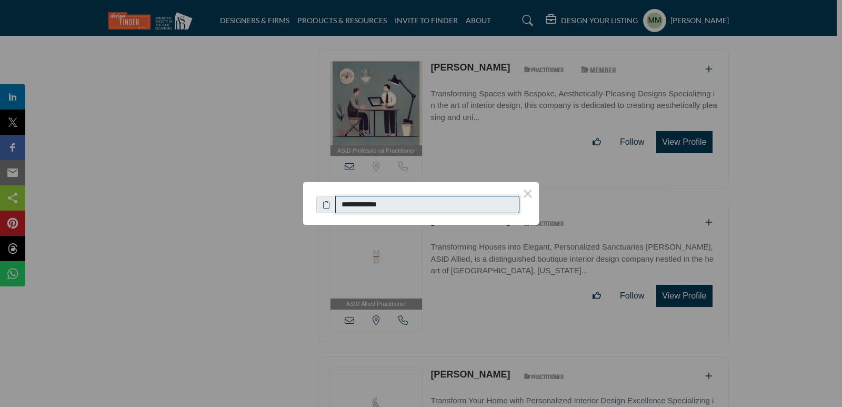
drag, startPoint x: 396, startPoint y: 207, endPoint x: 347, endPoint y: 205, distance: 49.0
click at [347, 205] on input "**********" at bounding box center [427, 205] width 184 height 18
click at [522, 202] on button "×" at bounding box center [528, 193] width 22 height 22
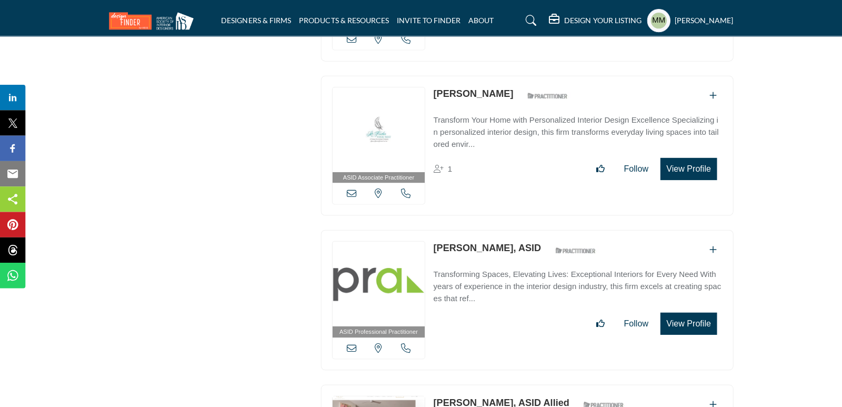
scroll to position [7629, 0]
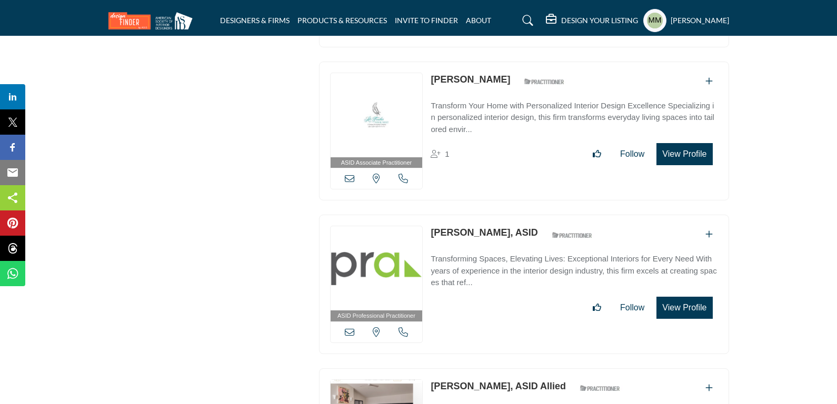
drag, startPoint x: 426, startPoint y: 52, endPoint x: 492, endPoint y: 58, distance: 66.6
click at [492, 62] on div "ASID Associate Practitioner ASID Associate Practitioners have a degree in any m…" at bounding box center [524, 132] width 410 height 140
click at [345, 174] on icon at bounding box center [349, 178] width 9 height 9
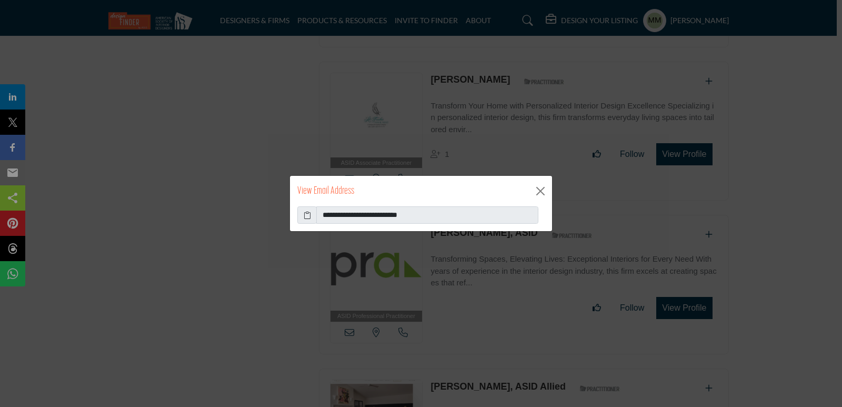
click at [309, 217] on icon at bounding box center [307, 215] width 7 height 11
